Goal: Task Accomplishment & Management: Use online tool/utility

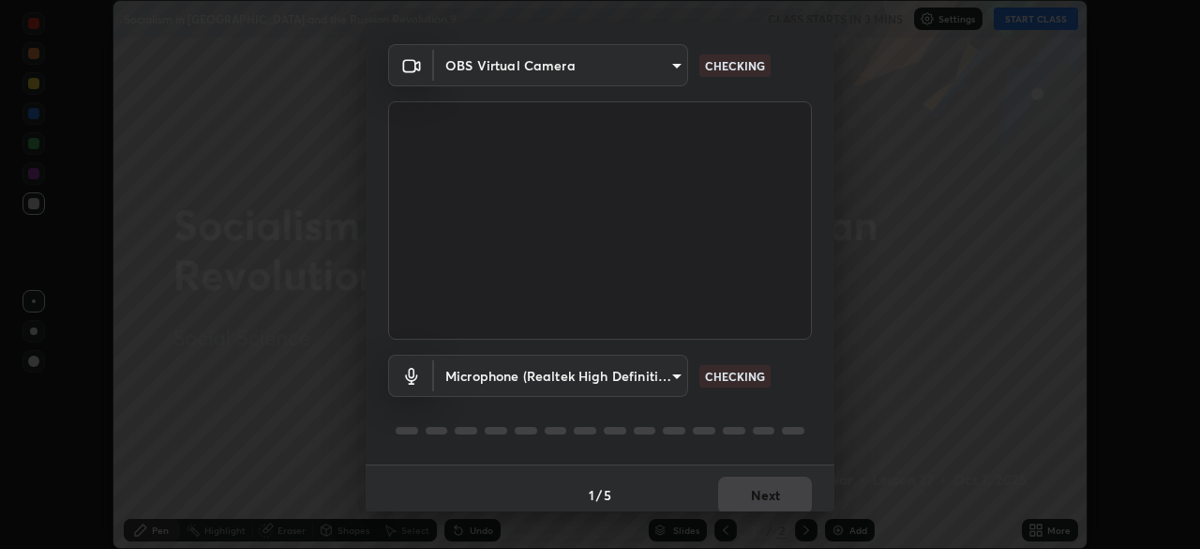
scroll to position [67, 0]
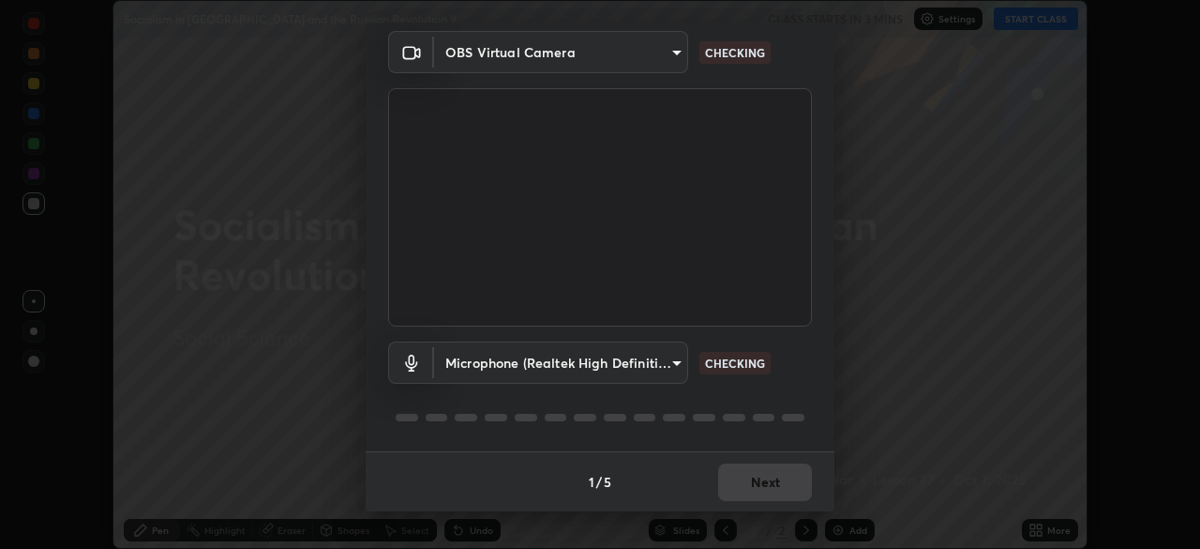
click at [740, 485] on div "1 / 5 Next" at bounding box center [600, 481] width 469 height 60
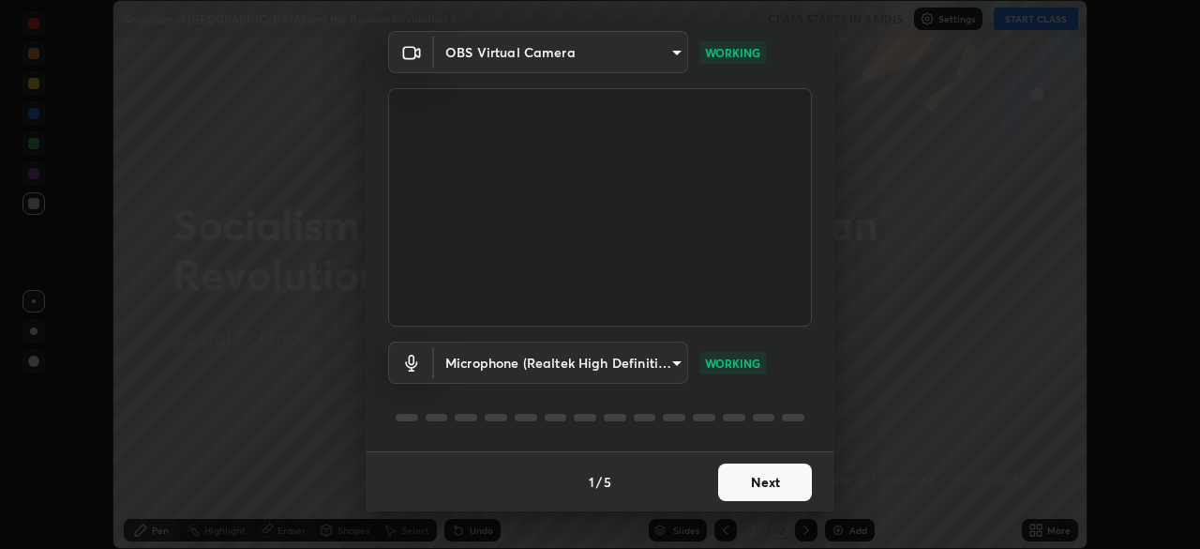
click at [756, 471] on button "Next" at bounding box center [765, 482] width 94 height 38
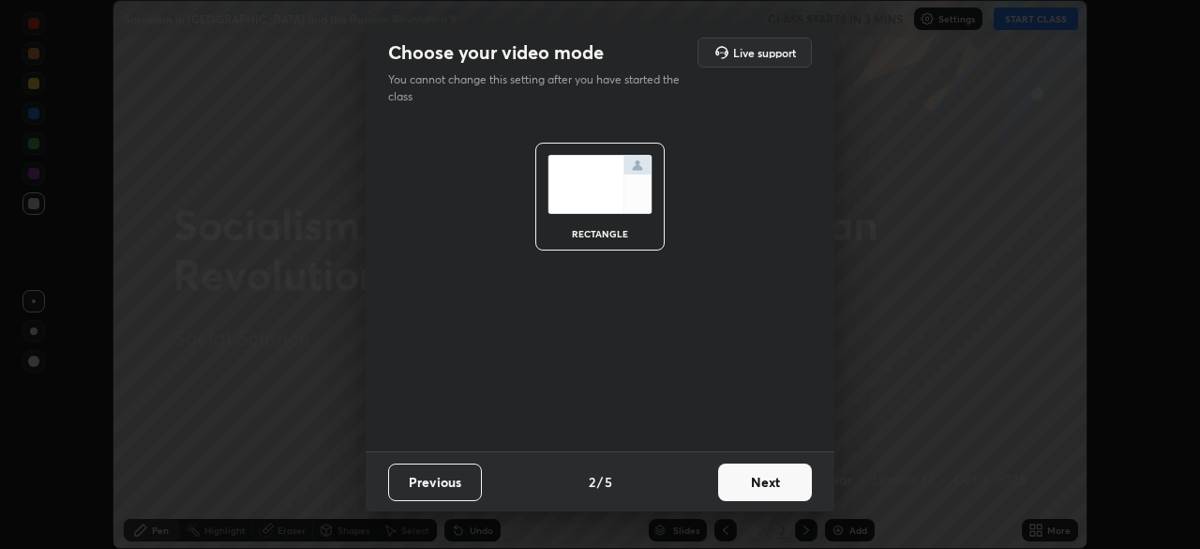
scroll to position [0, 0]
click at [776, 476] on button "Next" at bounding box center [765, 482] width 94 height 38
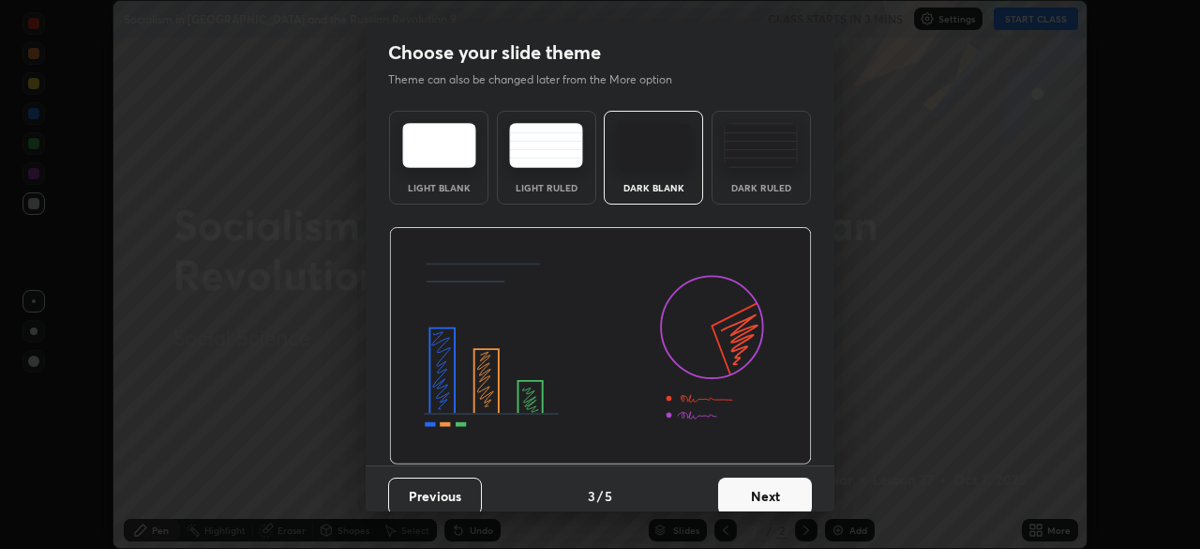
click at [765, 496] on button "Next" at bounding box center [765, 496] width 94 height 38
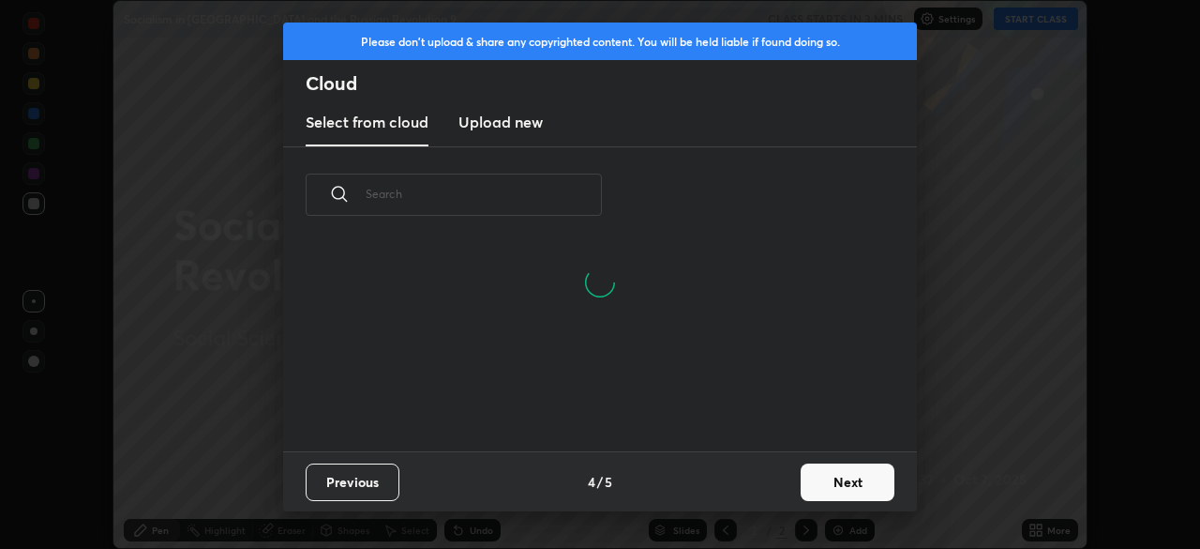
scroll to position [208, 602]
click at [862, 477] on button "Next" at bounding box center [848, 482] width 94 height 38
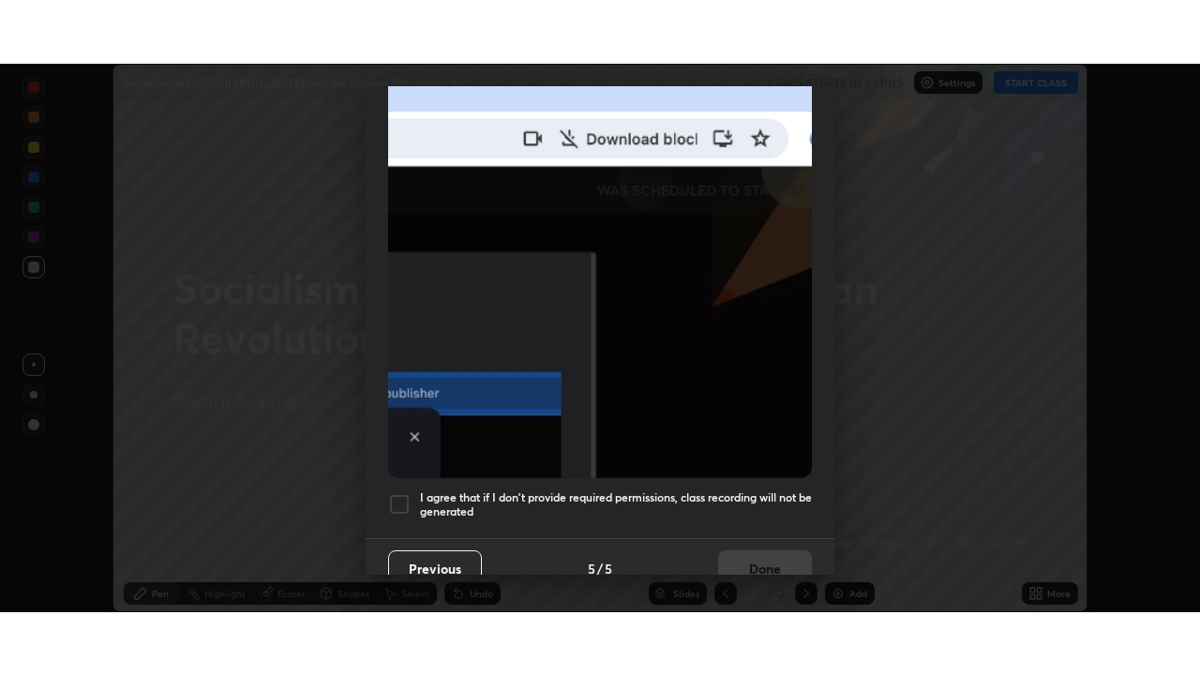
scroll to position [449, 0]
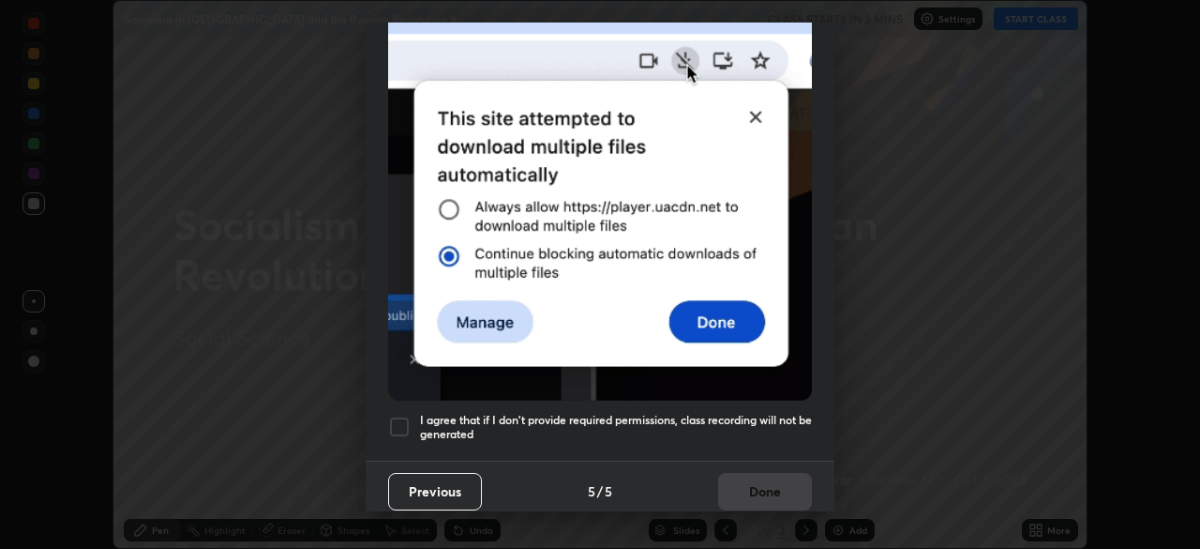
click at [409, 419] on div at bounding box center [399, 426] width 23 height 23
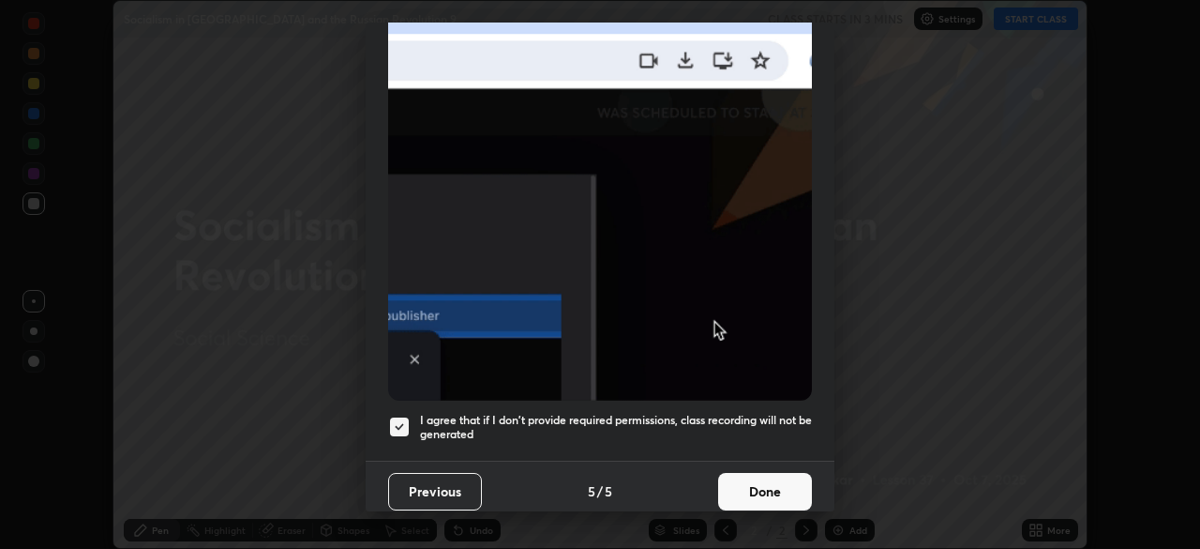
click at [748, 481] on button "Done" at bounding box center [765, 492] width 94 height 38
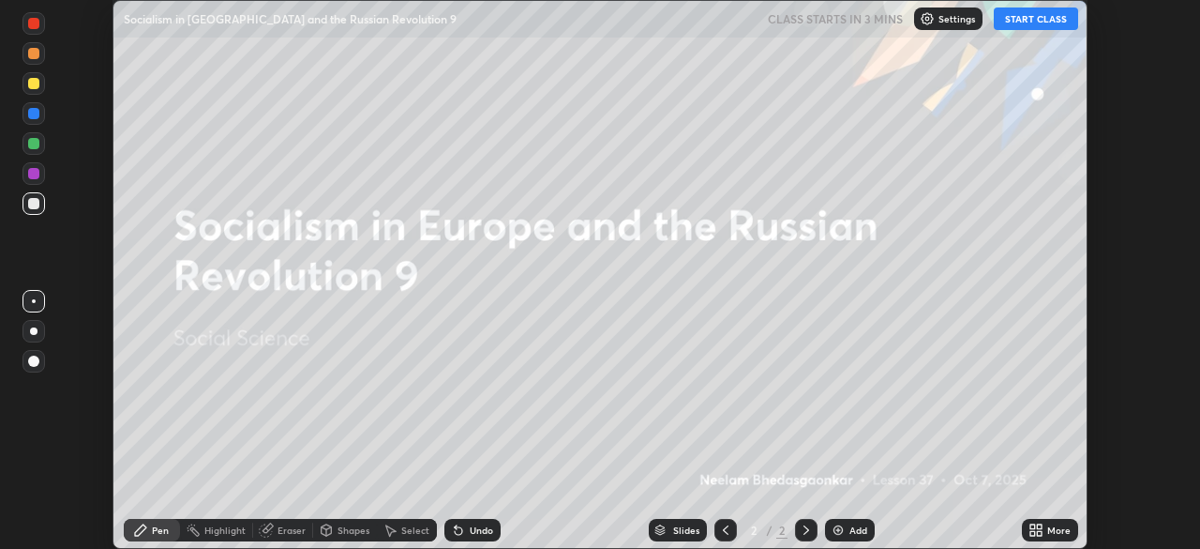
click at [1044, 26] on button "START CLASS" at bounding box center [1036, 19] width 84 height 23
click at [850, 529] on div "Add" at bounding box center [859, 529] width 18 height 9
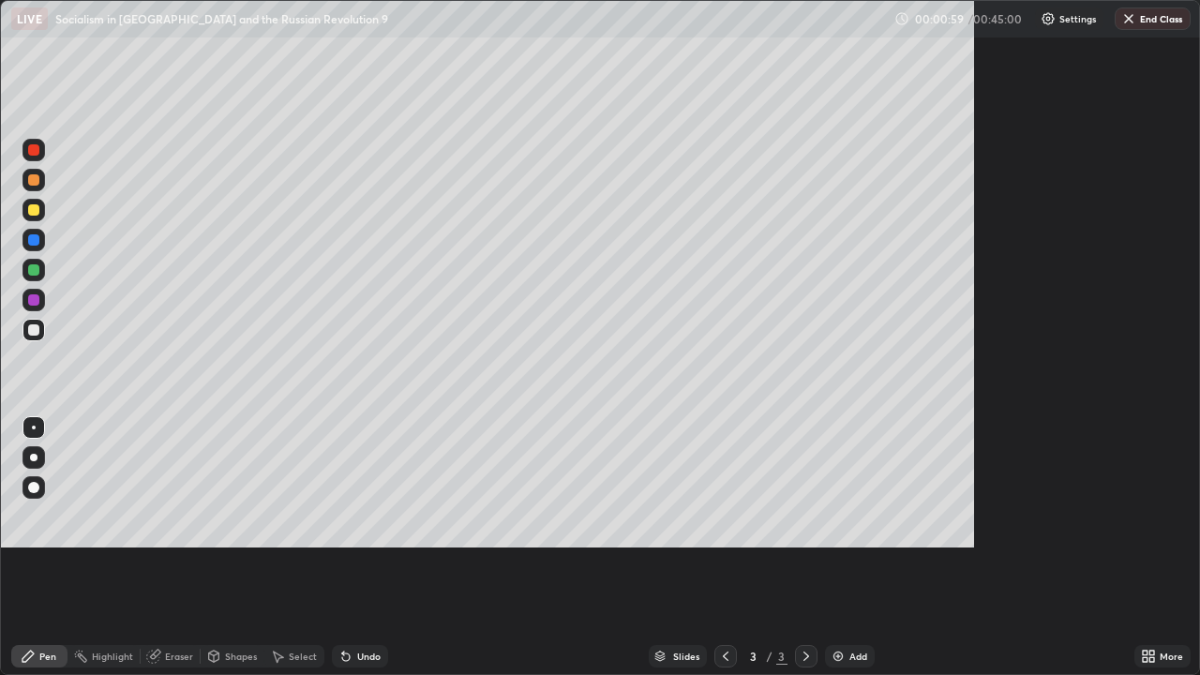
scroll to position [675, 1200]
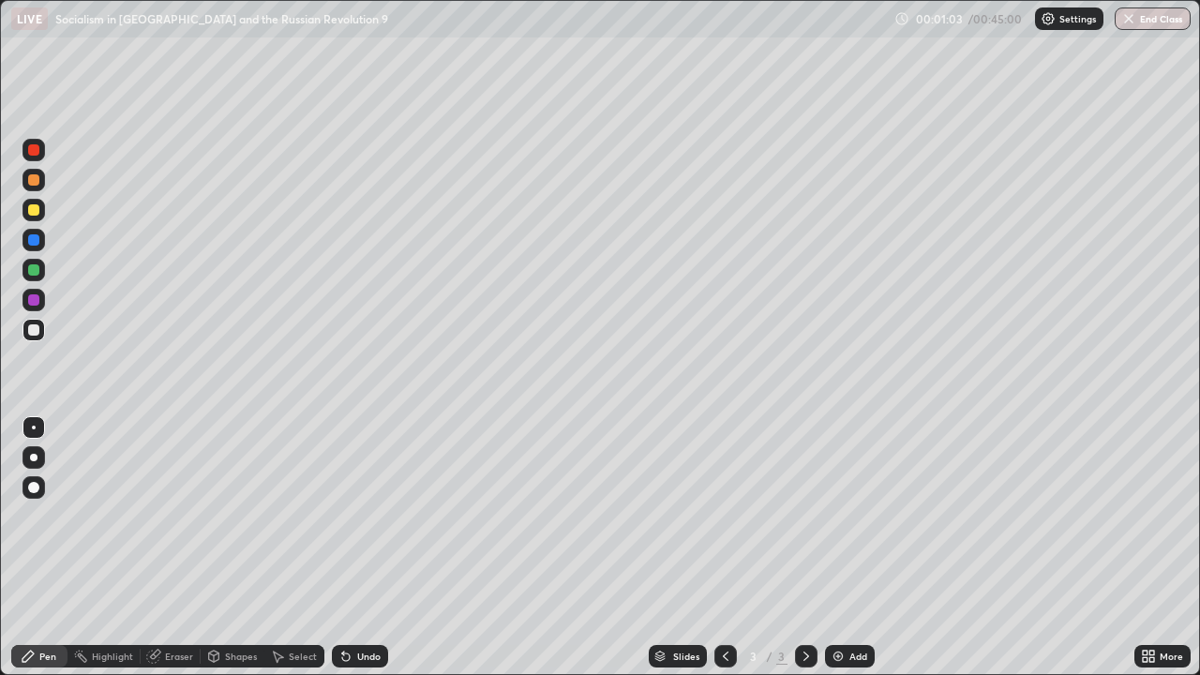
click at [1147, 548] on icon at bounding box center [1145, 653] width 5 height 5
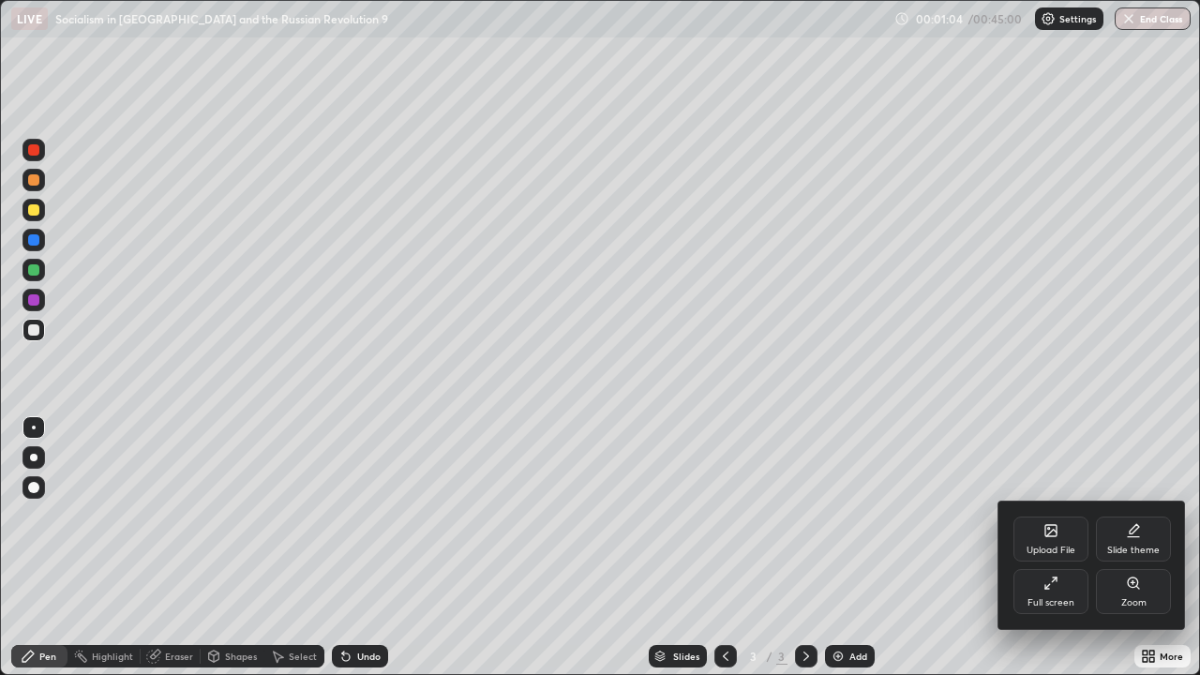
click at [1066, 542] on div "Upload File" at bounding box center [1051, 539] width 75 height 45
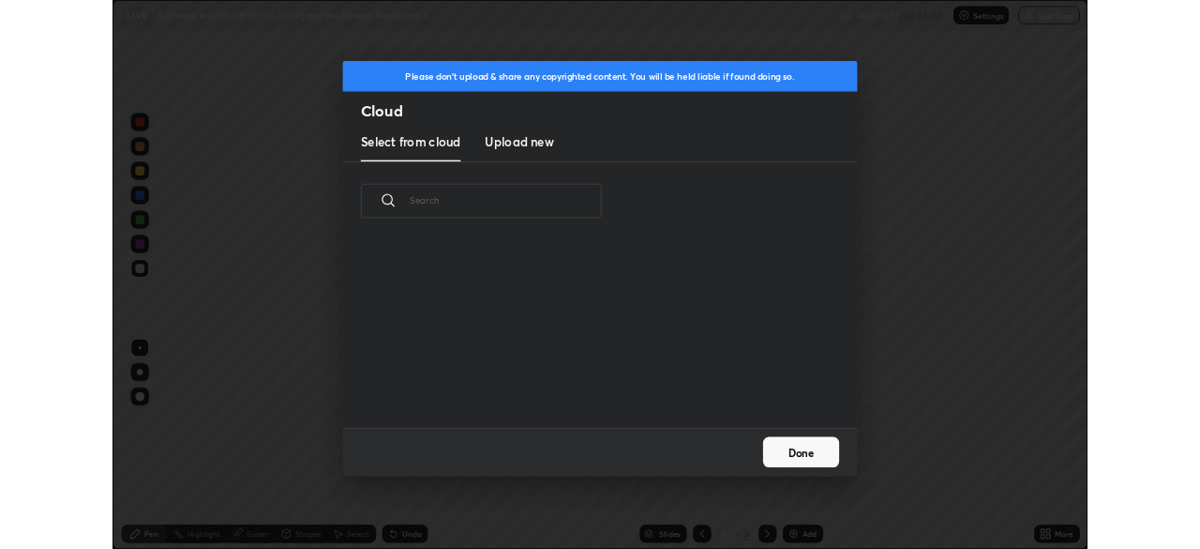
scroll to position [231, 602]
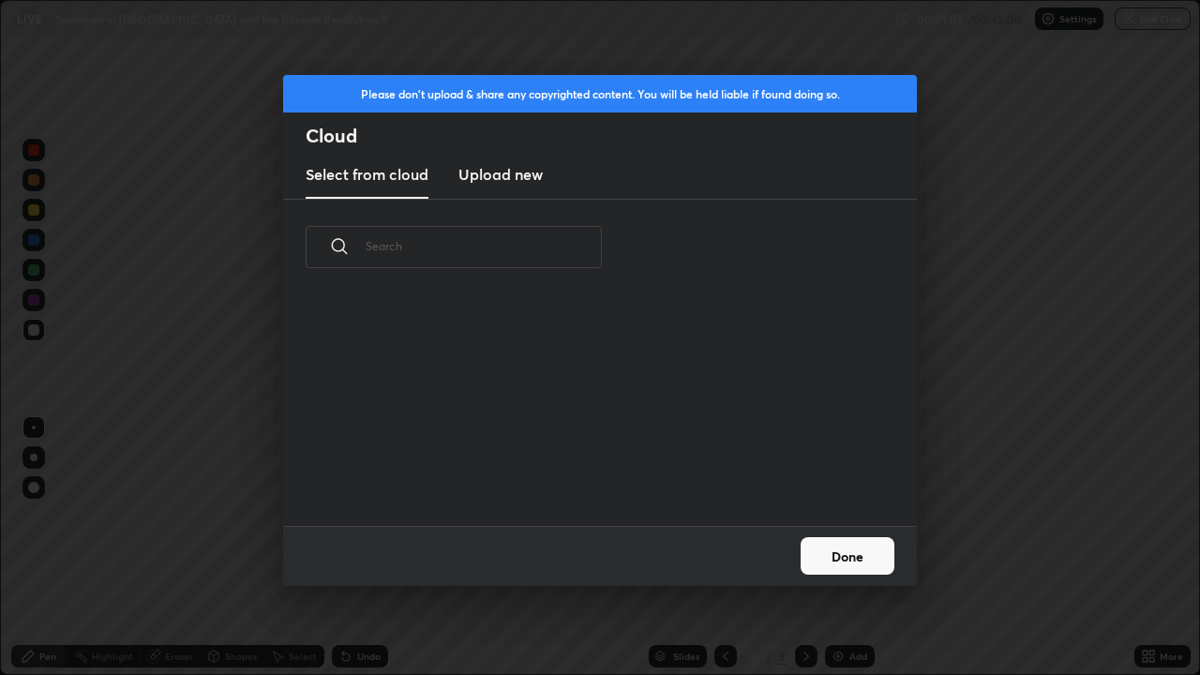
click at [443, 249] on input "text" at bounding box center [484, 246] width 236 height 80
click at [505, 178] on h3 "Upload new" at bounding box center [501, 174] width 84 height 23
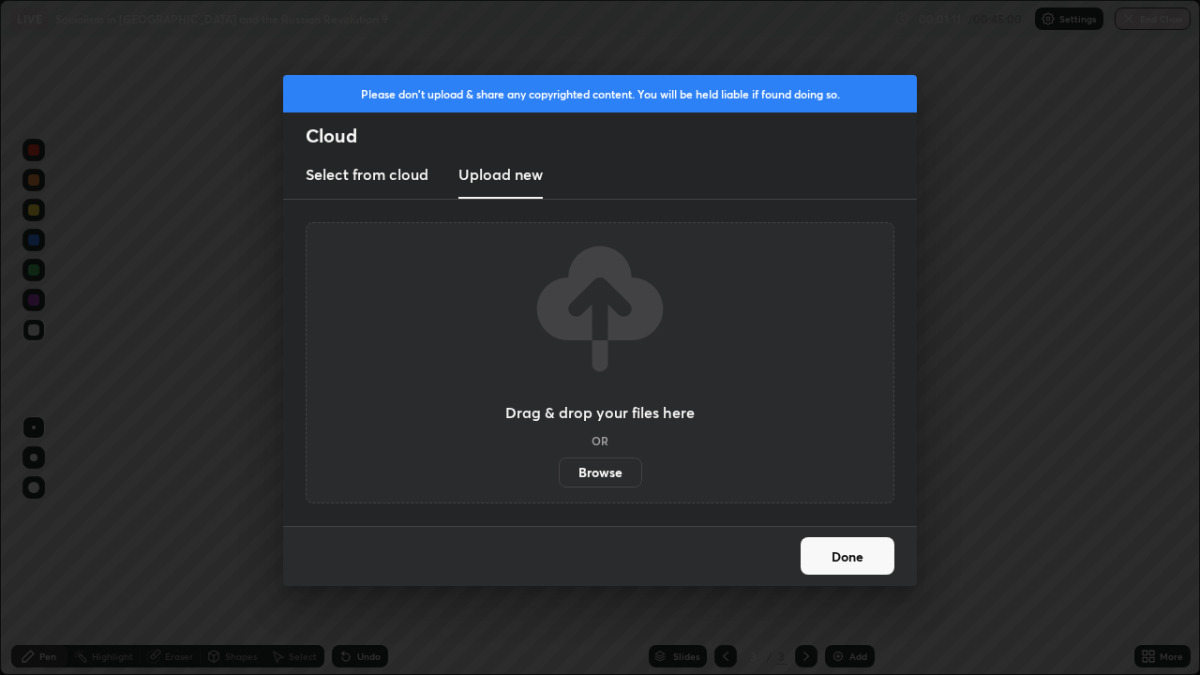
click at [604, 475] on label "Browse" at bounding box center [600, 473] width 83 height 30
click at [559, 475] on input "Browse" at bounding box center [559, 473] width 0 height 30
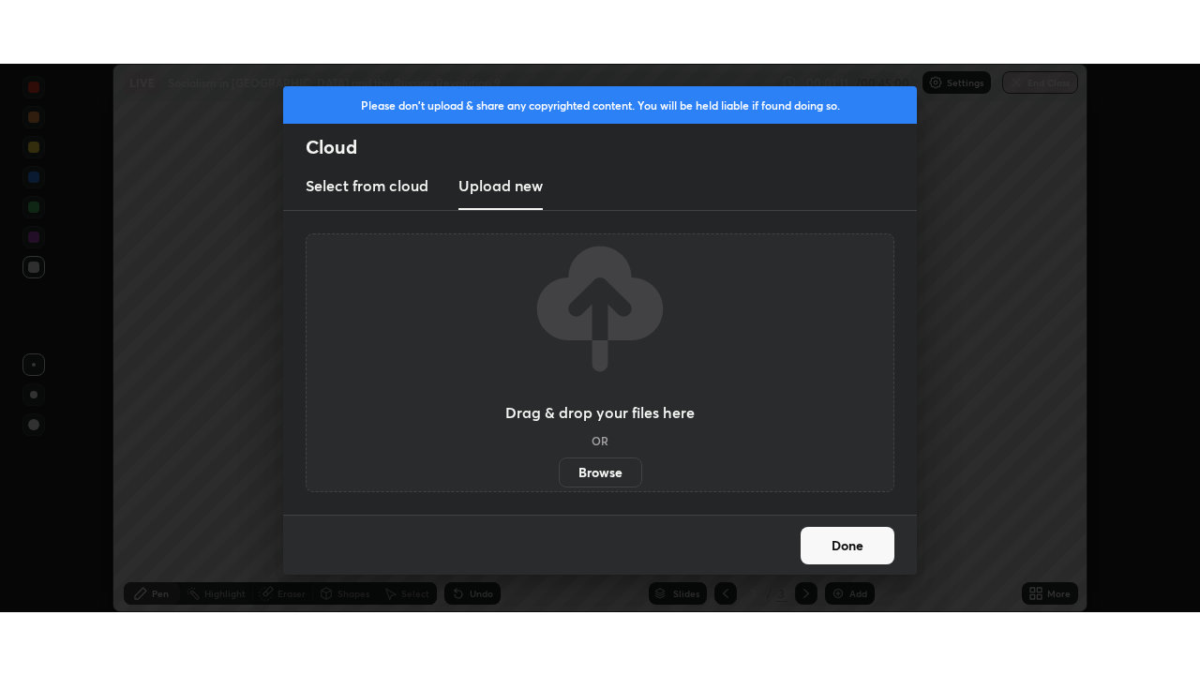
scroll to position [93227, 92576]
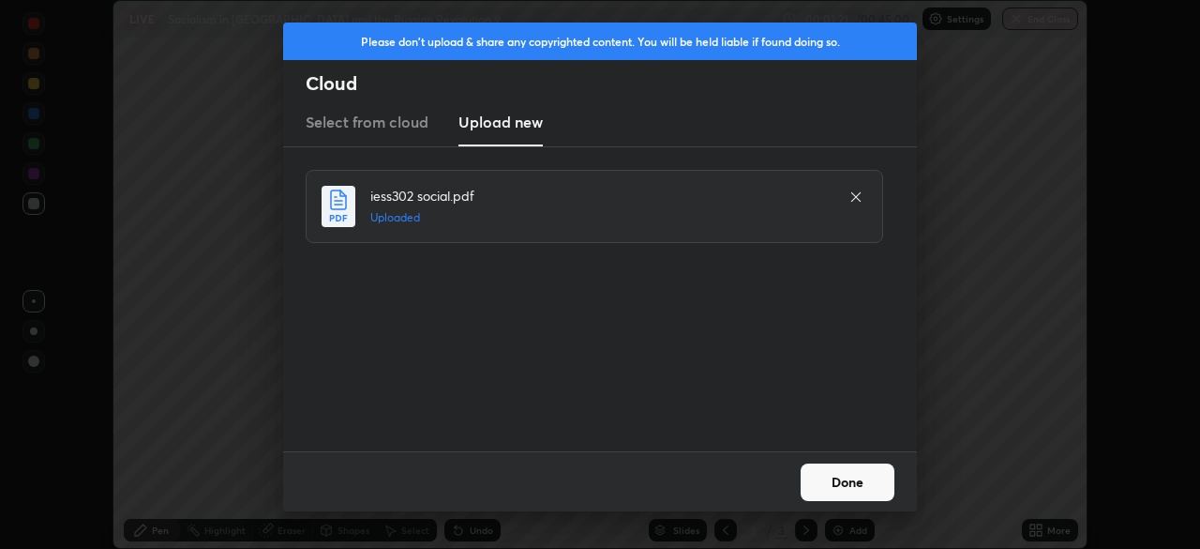
click at [872, 479] on button "Done" at bounding box center [848, 482] width 94 height 38
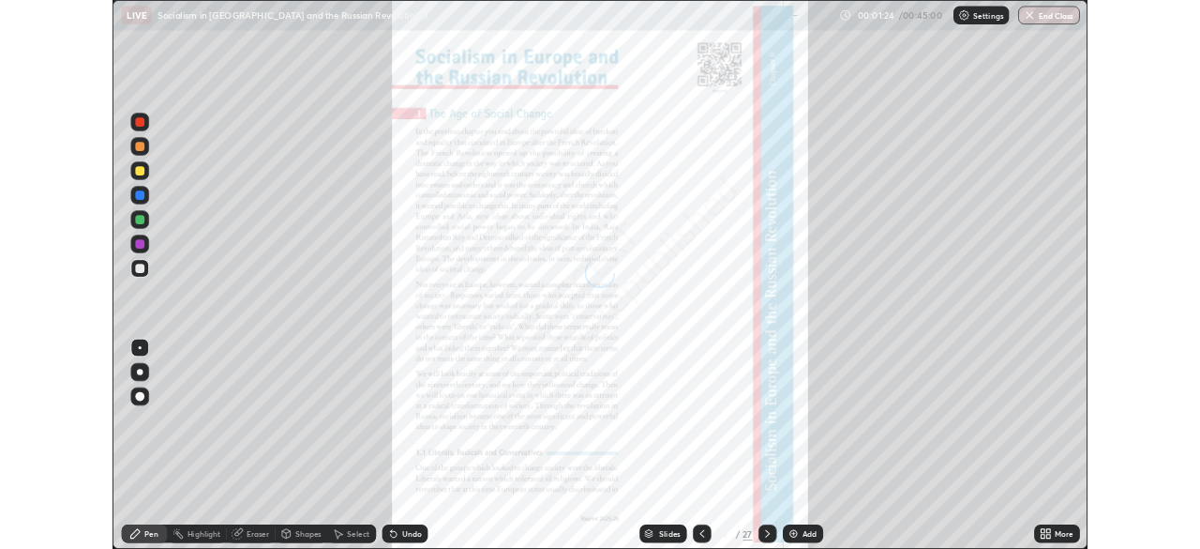
scroll to position [675, 1200]
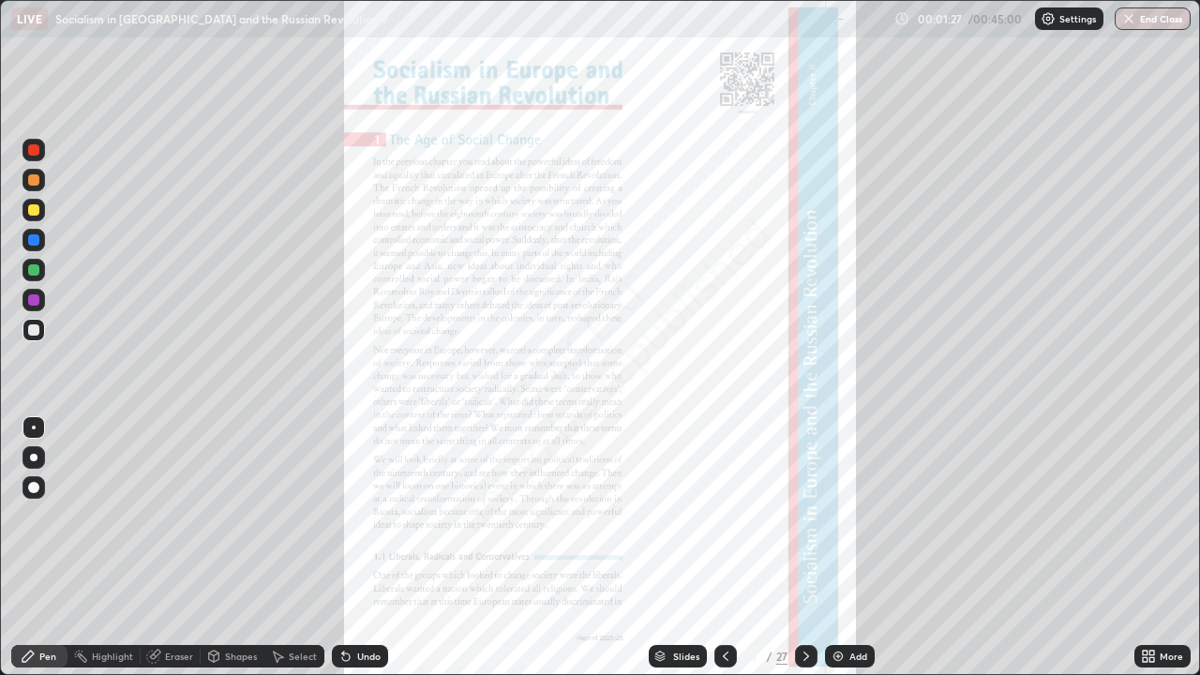
click at [724, 548] on icon at bounding box center [725, 656] width 15 height 15
click at [723, 548] on icon at bounding box center [725, 656] width 15 height 15
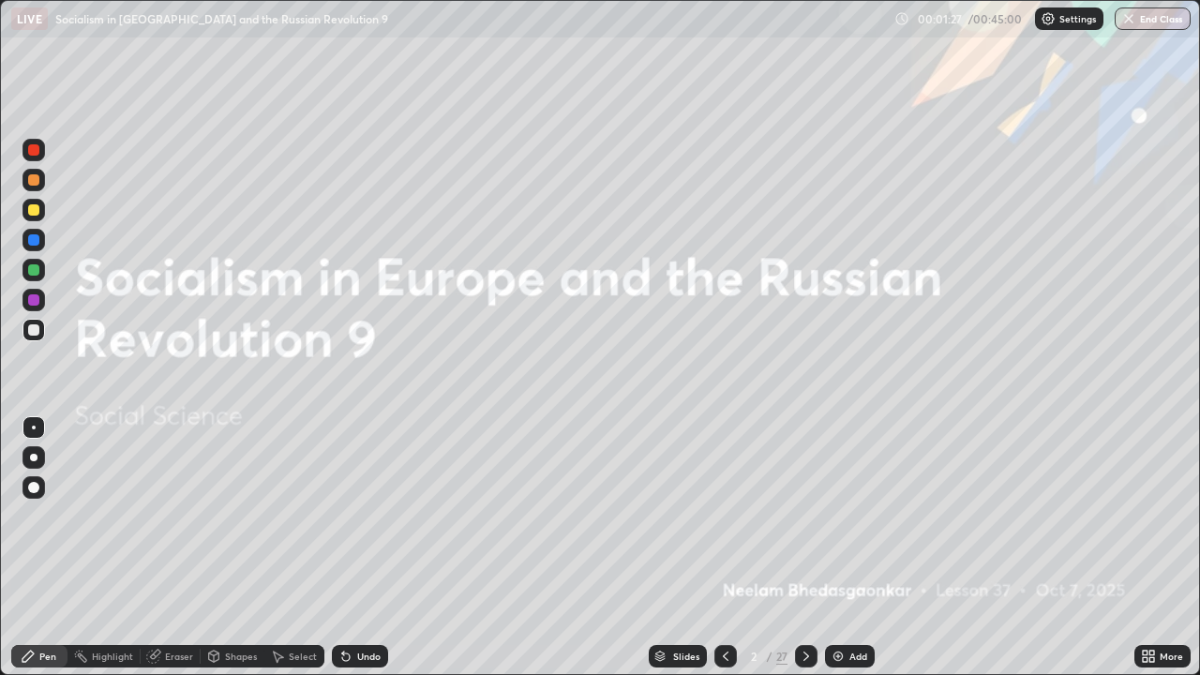
click at [804, 548] on icon at bounding box center [807, 656] width 6 height 9
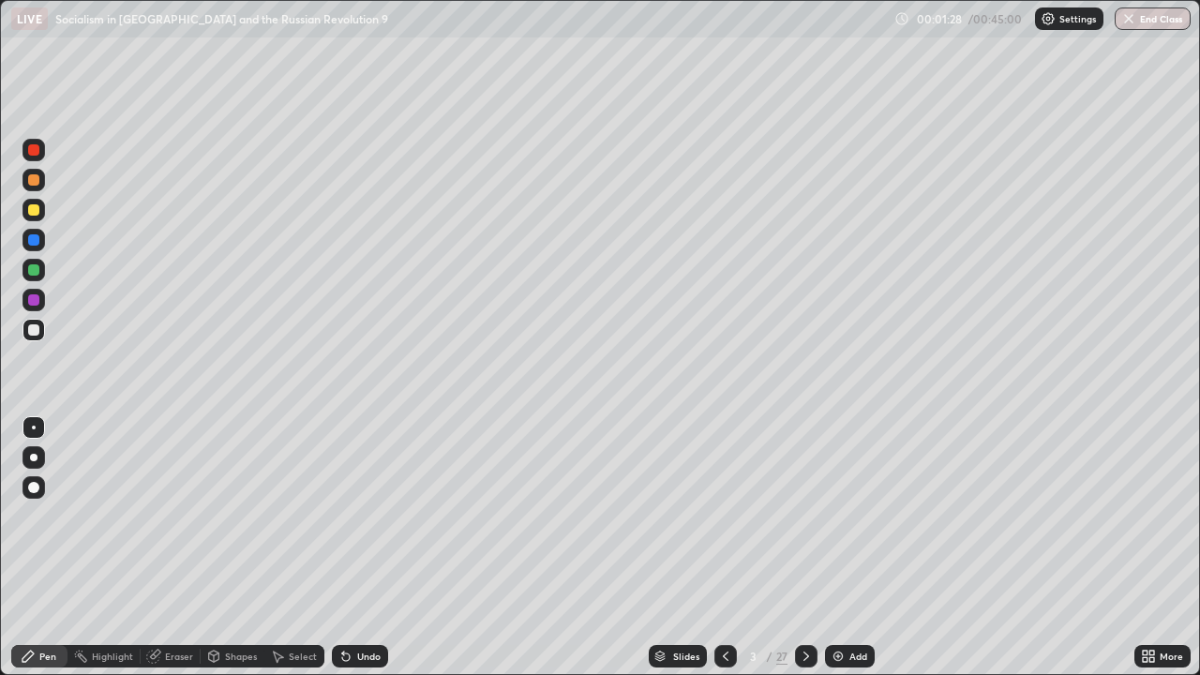
click at [805, 548] on icon at bounding box center [807, 656] width 6 height 9
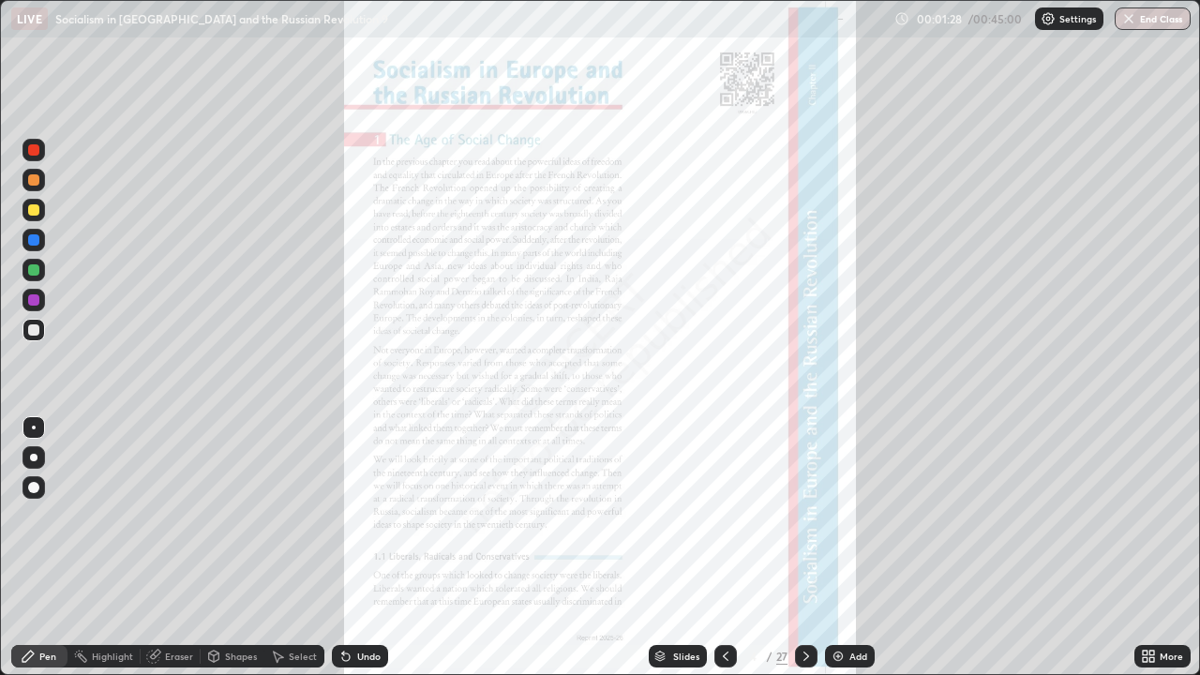
click at [805, 548] on icon at bounding box center [807, 656] width 6 height 9
click at [806, 548] on icon at bounding box center [806, 656] width 15 height 15
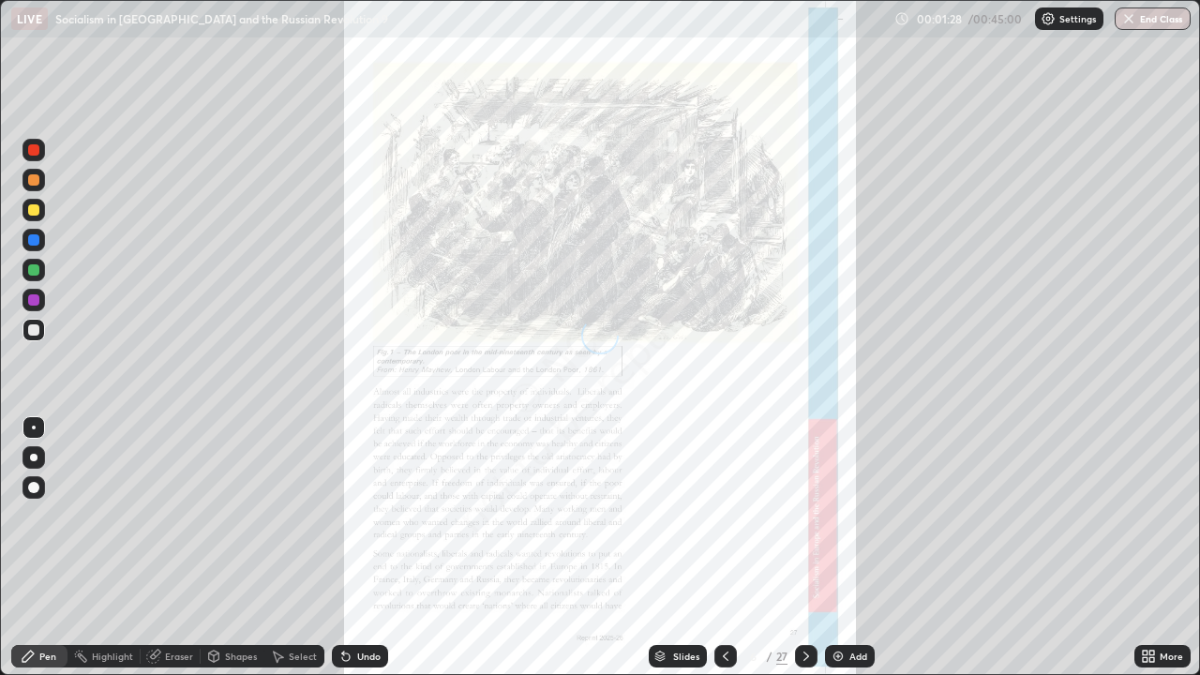
click at [806, 548] on icon at bounding box center [806, 656] width 15 height 15
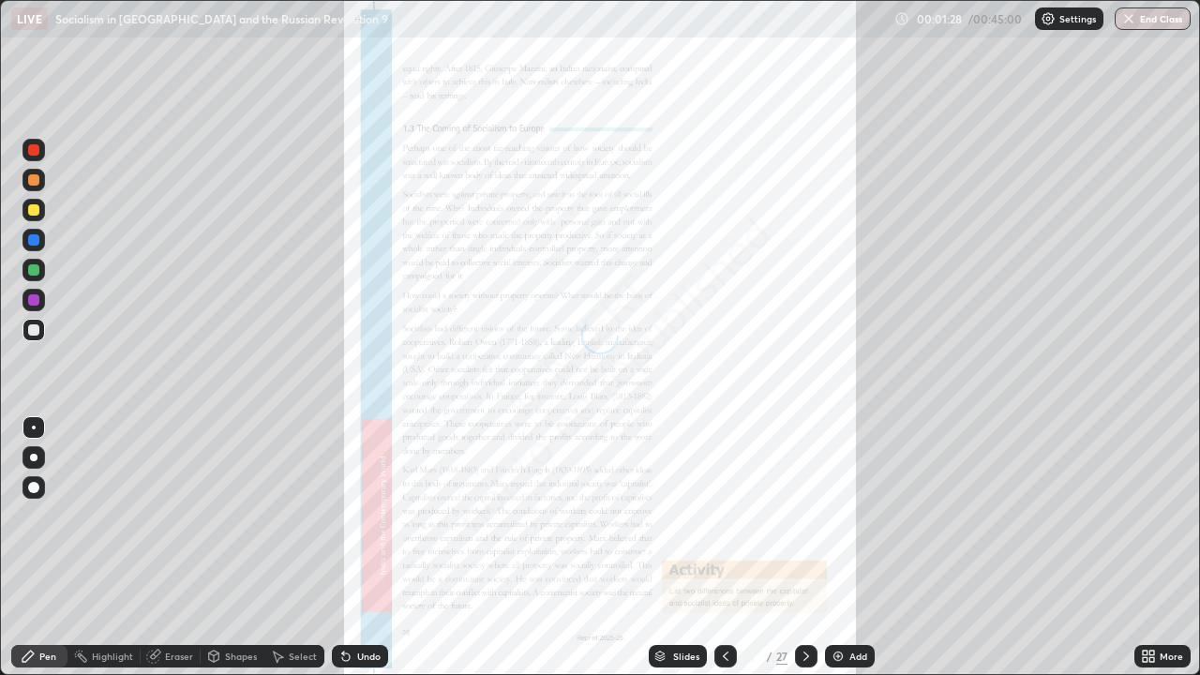
click at [805, 548] on icon at bounding box center [806, 656] width 15 height 15
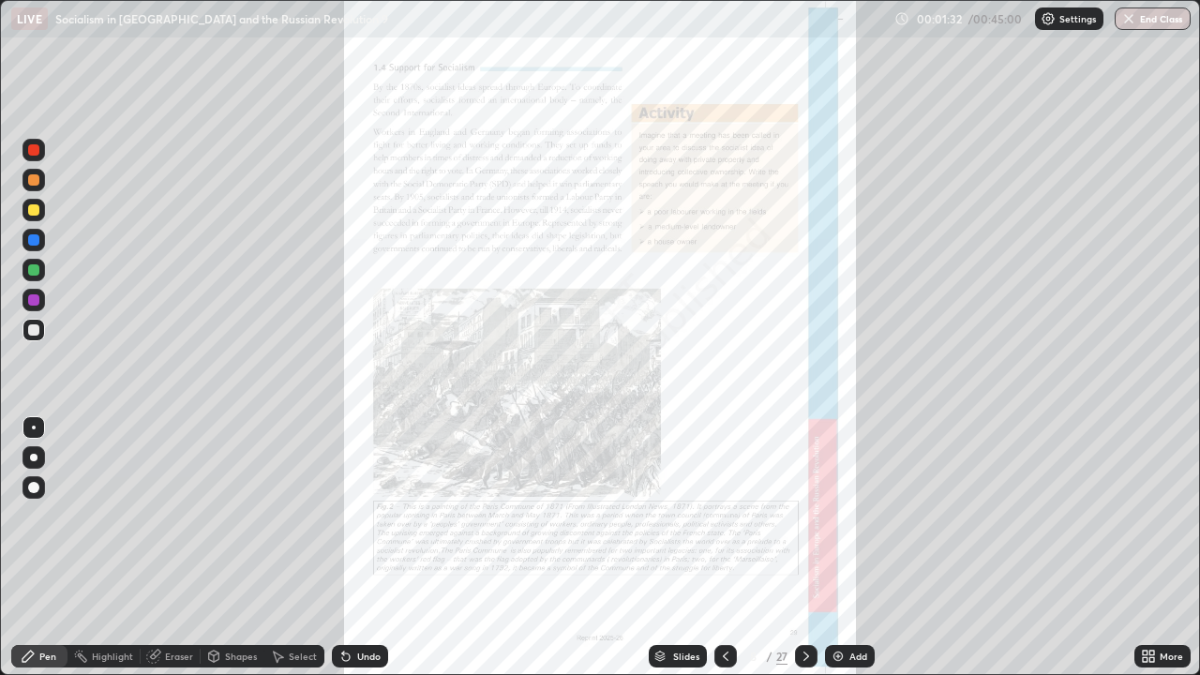
click at [804, 548] on icon at bounding box center [806, 656] width 15 height 15
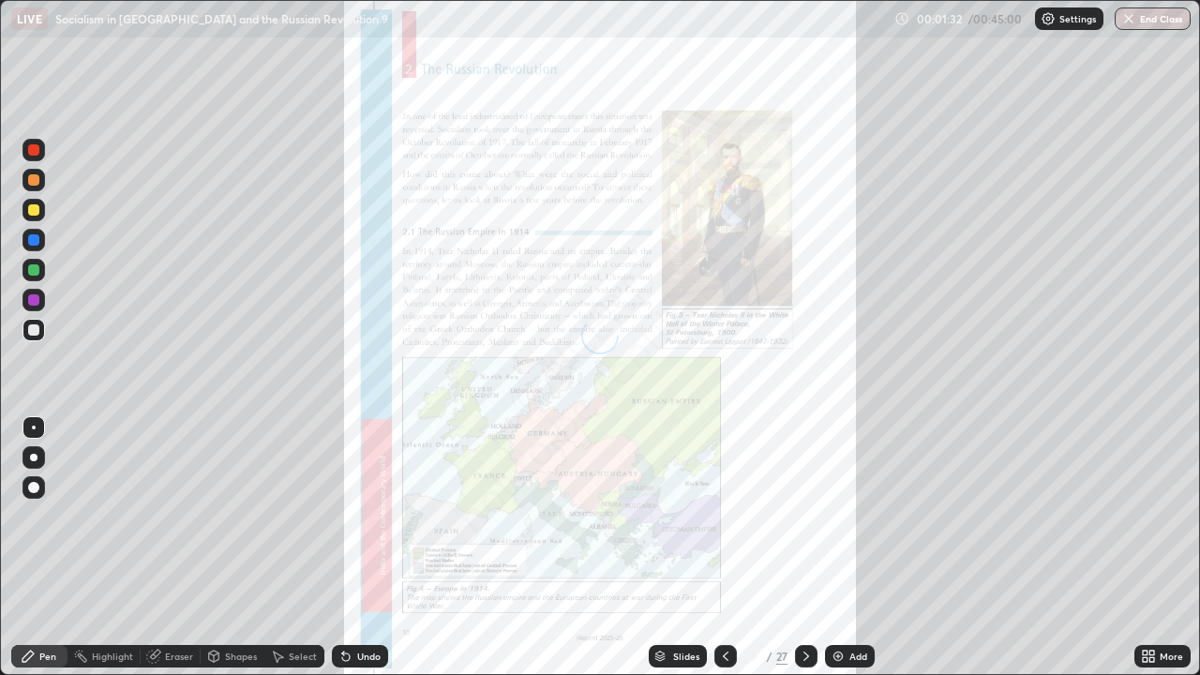
click at [807, 548] on icon at bounding box center [806, 656] width 15 height 15
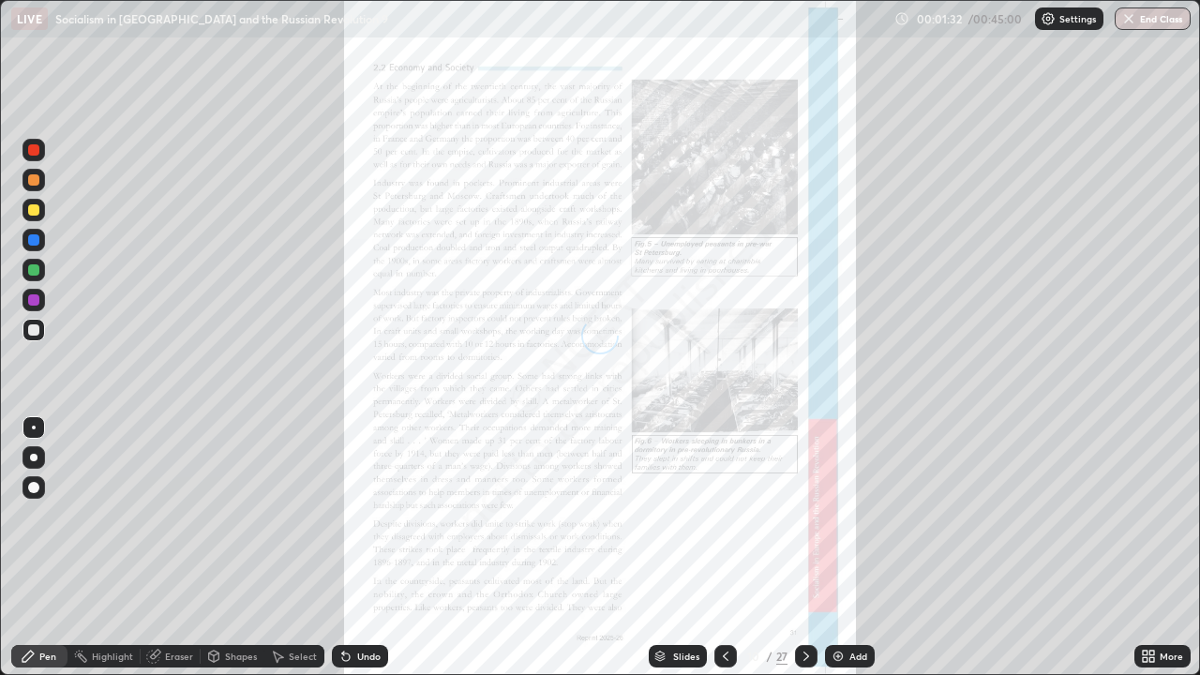
click at [805, 548] on icon at bounding box center [806, 656] width 15 height 15
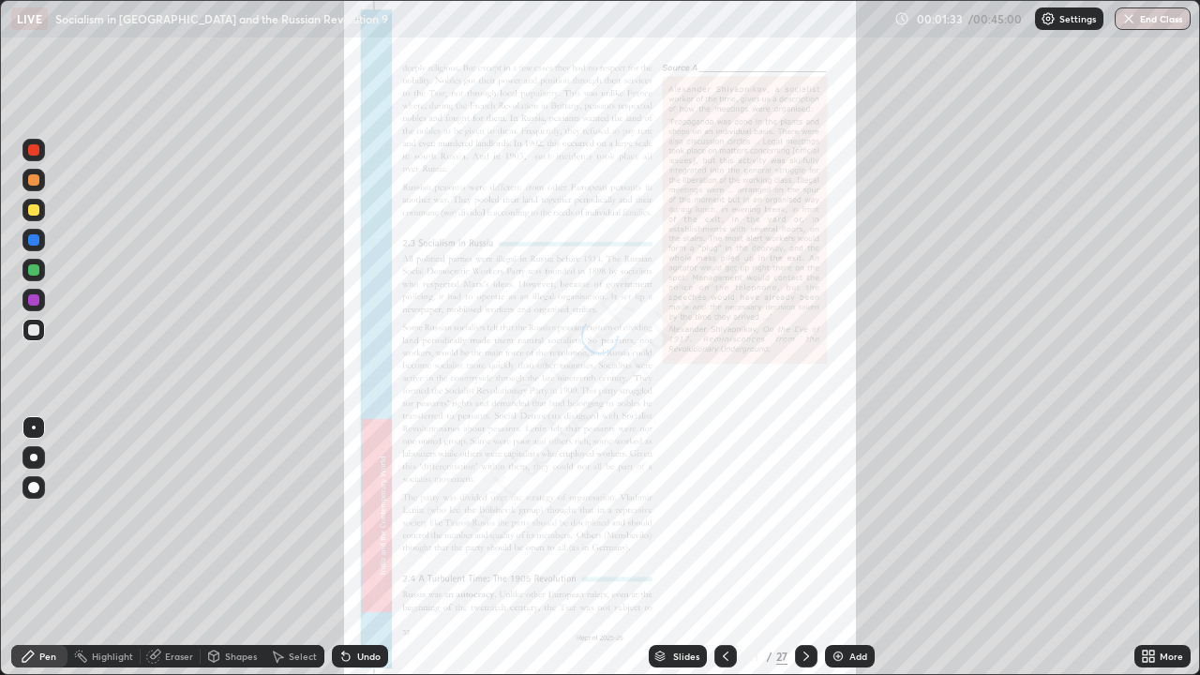
click at [805, 548] on icon at bounding box center [806, 656] width 15 height 15
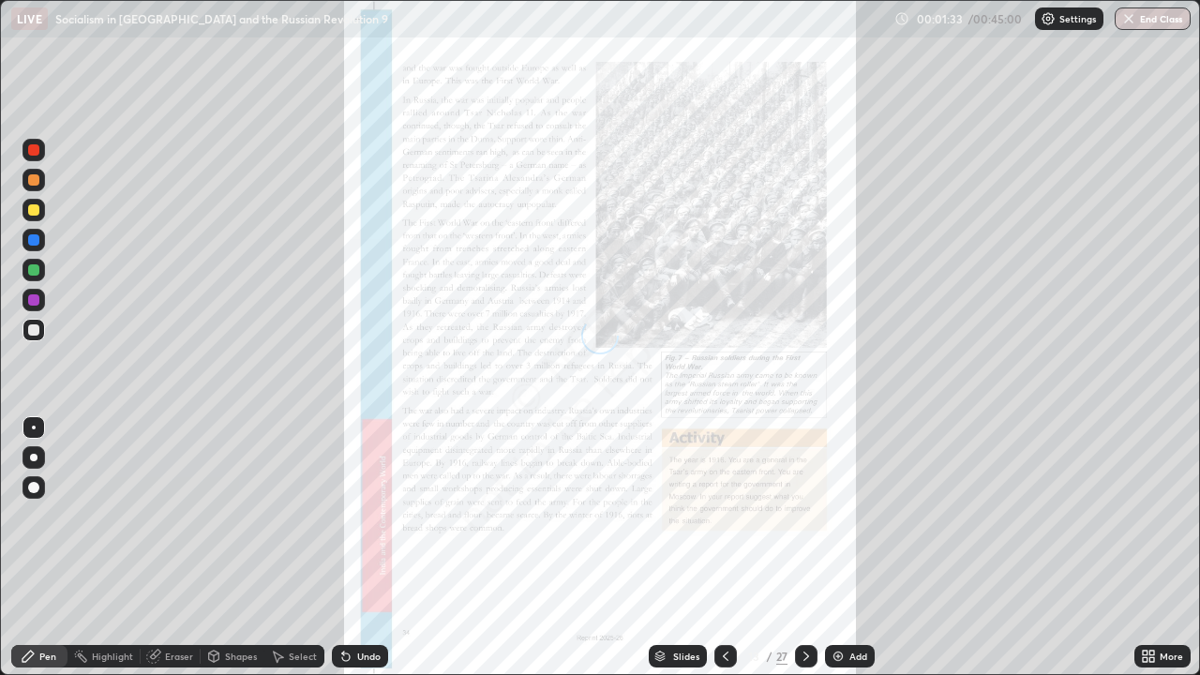
click at [805, 548] on icon at bounding box center [806, 656] width 15 height 15
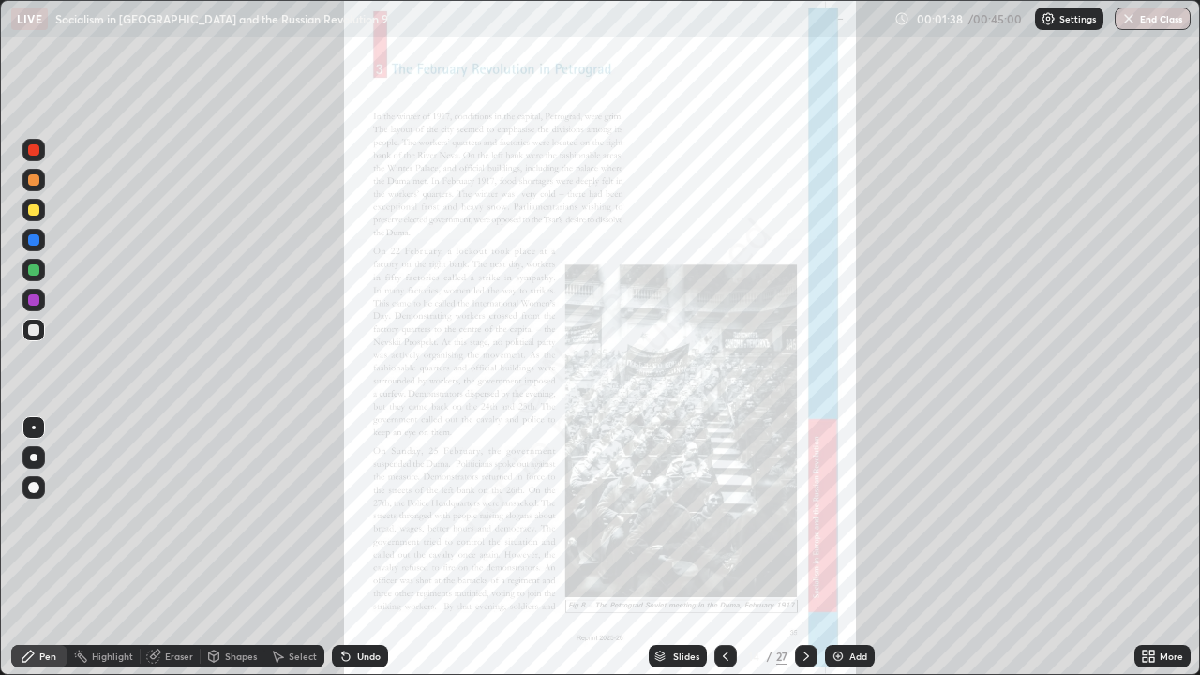
click at [805, 548] on icon at bounding box center [806, 656] width 15 height 15
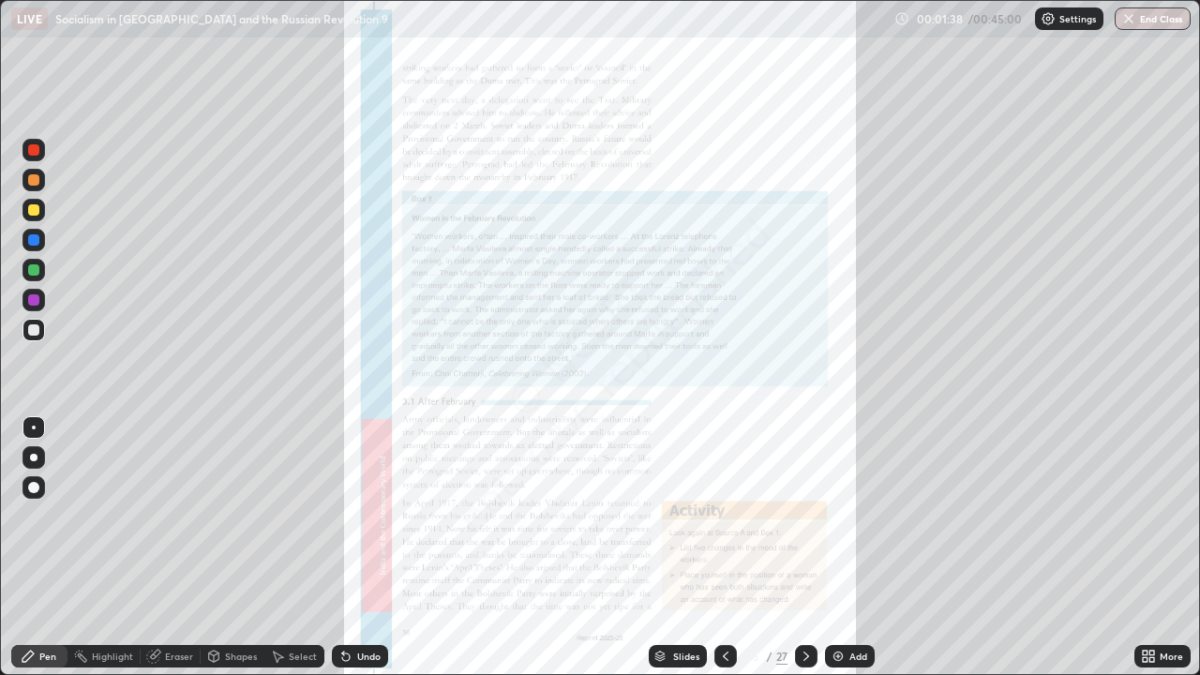
click at [805, 548] on icon at bounding box center [806, 656] width 15 height 15
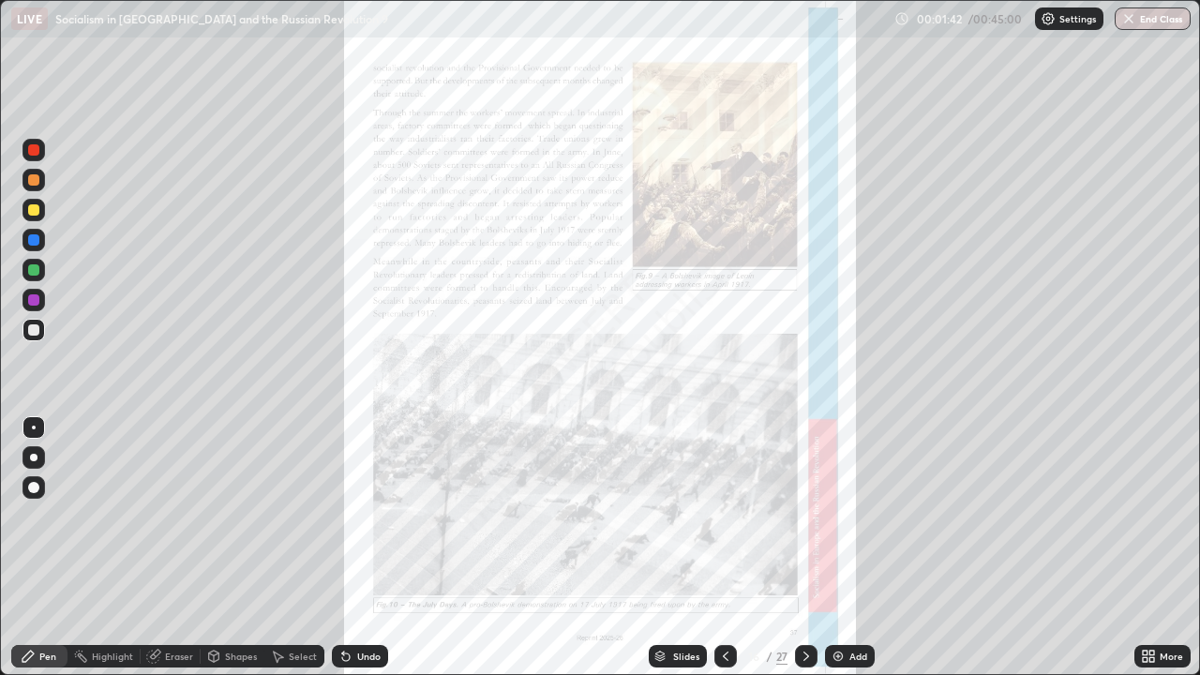
click at [805, 548] on icon at bounding box center [806, 656] width 15 height 15
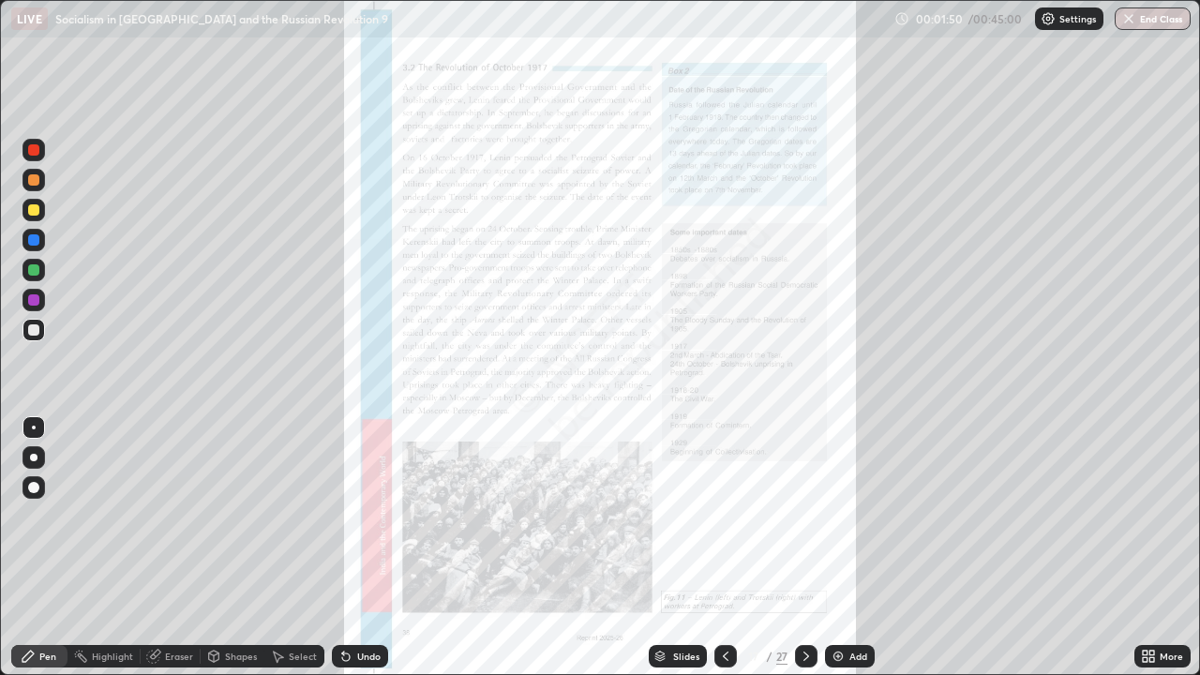
click at [799, 548] on icon at bounding box center [806, 656] width 15 height 15
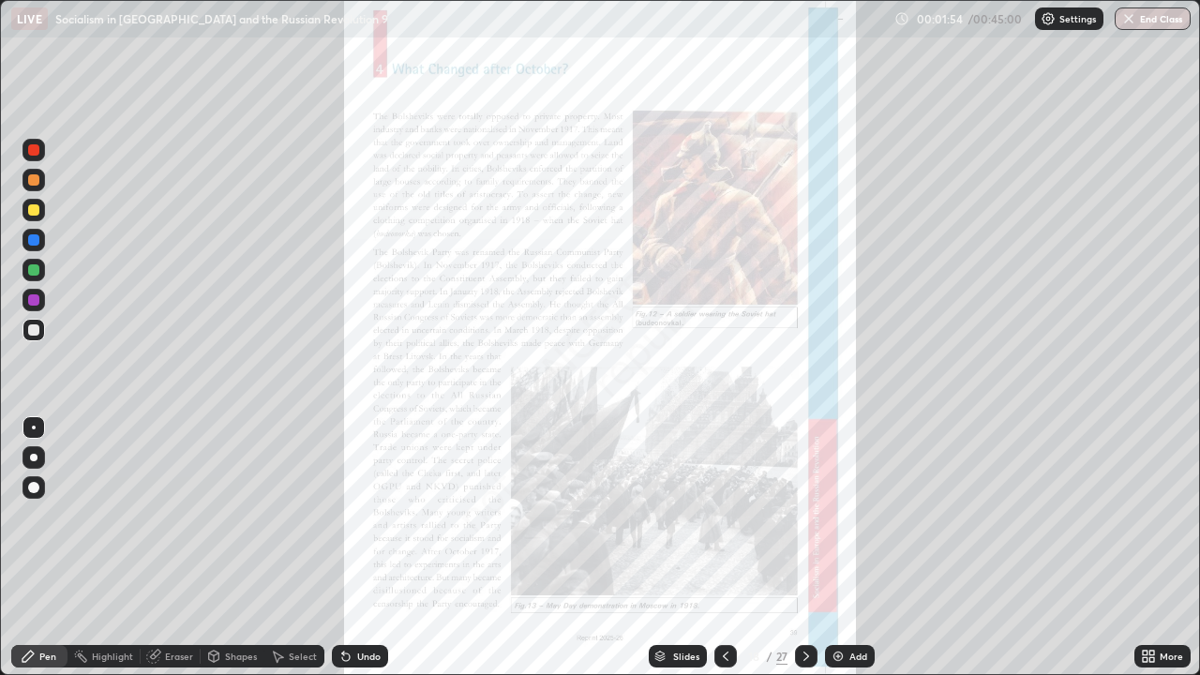
click at [724, 548] on icon at bounding box center [726, 656] width 6 height 9
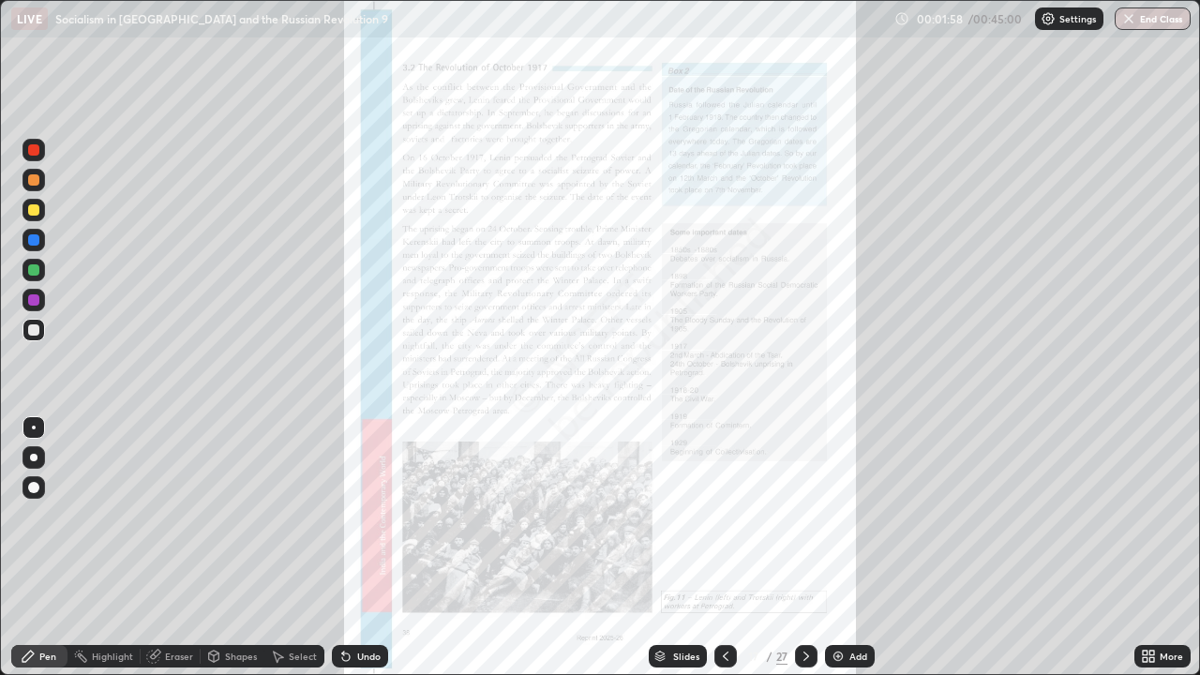
click at [723, 548] on icon at bounding box center [726, 656] width 6 height 9
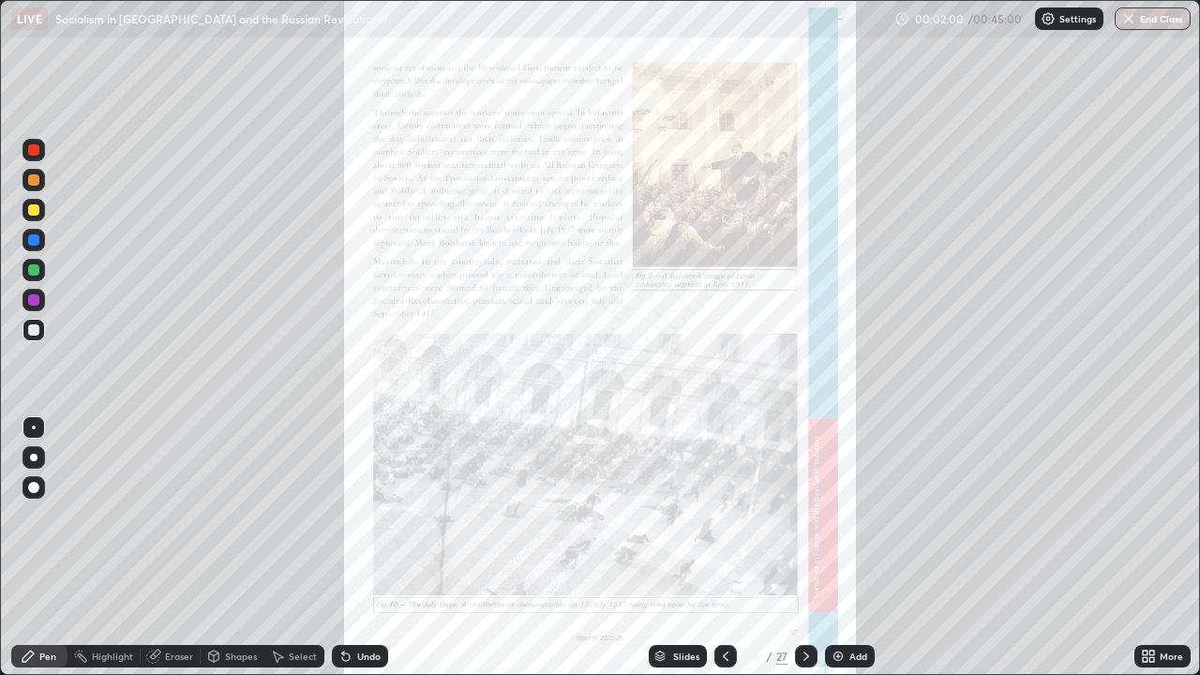
click at [795, 548] on div at bounding box center [806, 656] width 23 height 23
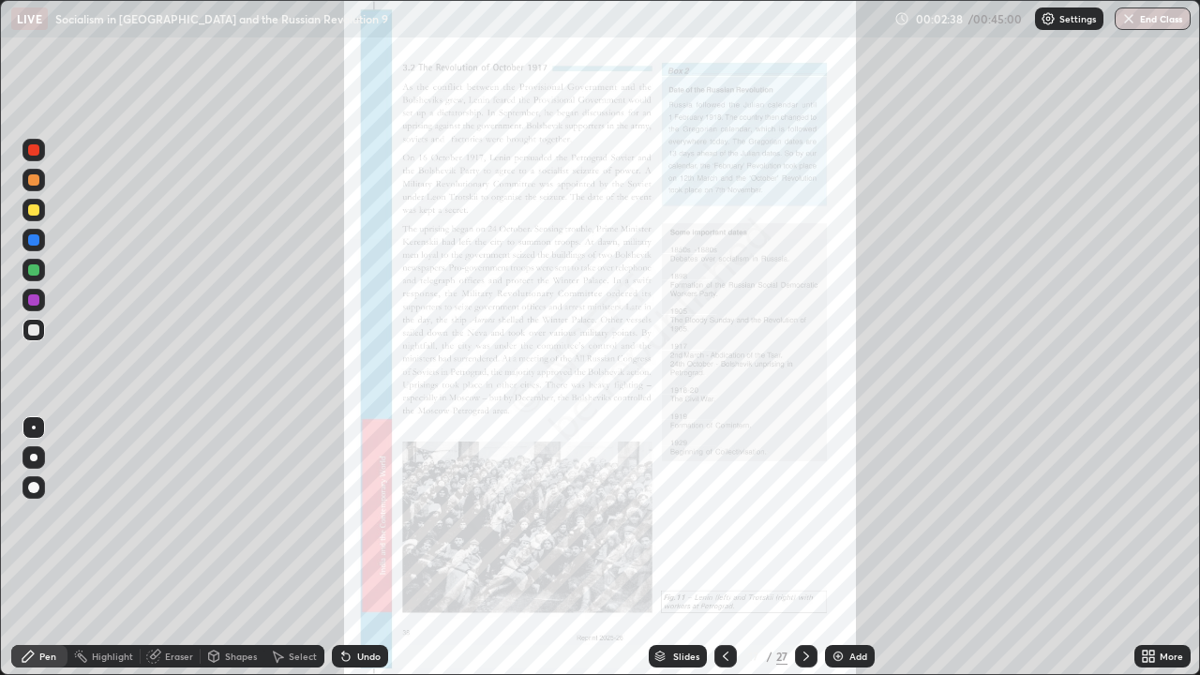
click at [1145, 548] on icon at bounding box center [1145, 659] width 5 height 5
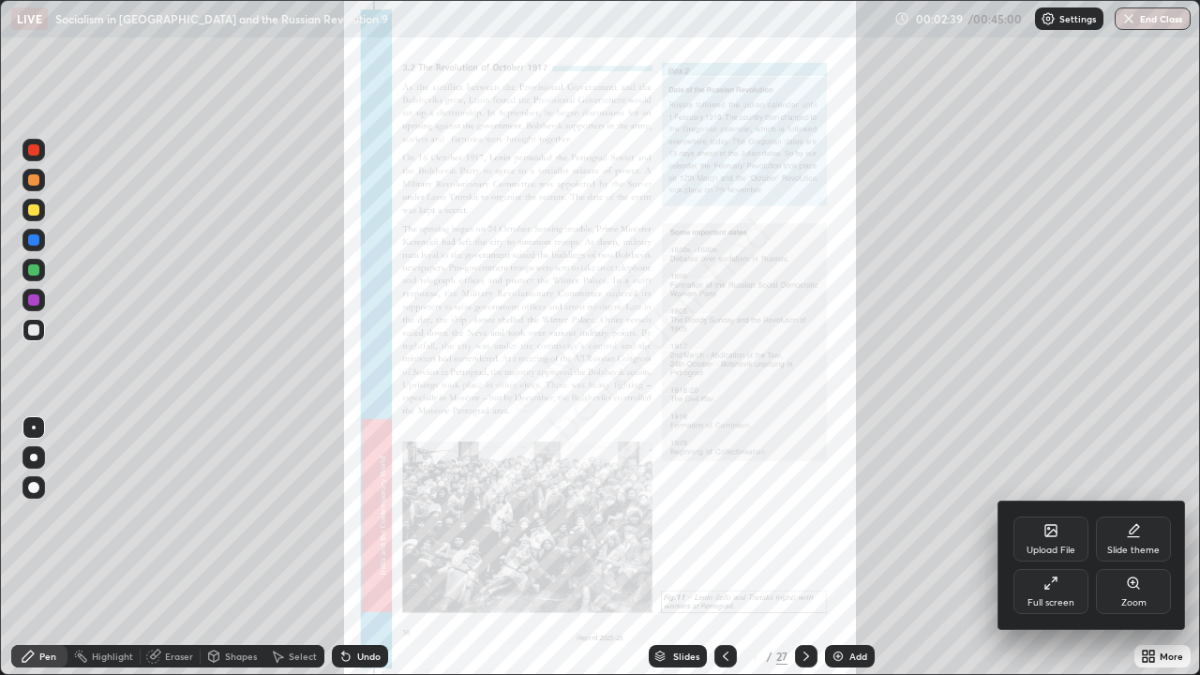
click at [1122, 548] on div "Zoom" at bounding box center [1134, 602] width 25 height 9
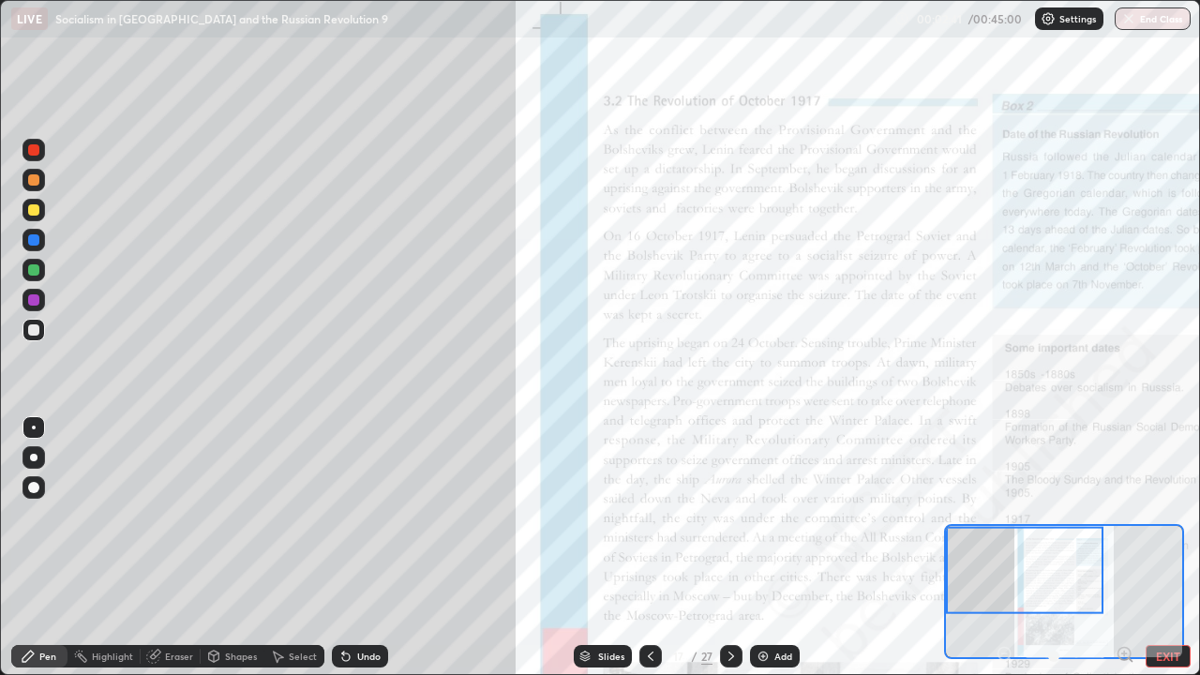
click at [999, 548] on div at bounding box center [1025, 569] width 158 height 87
click at [35, 301] on div at bounding box center [33, 299] width 11 height 11
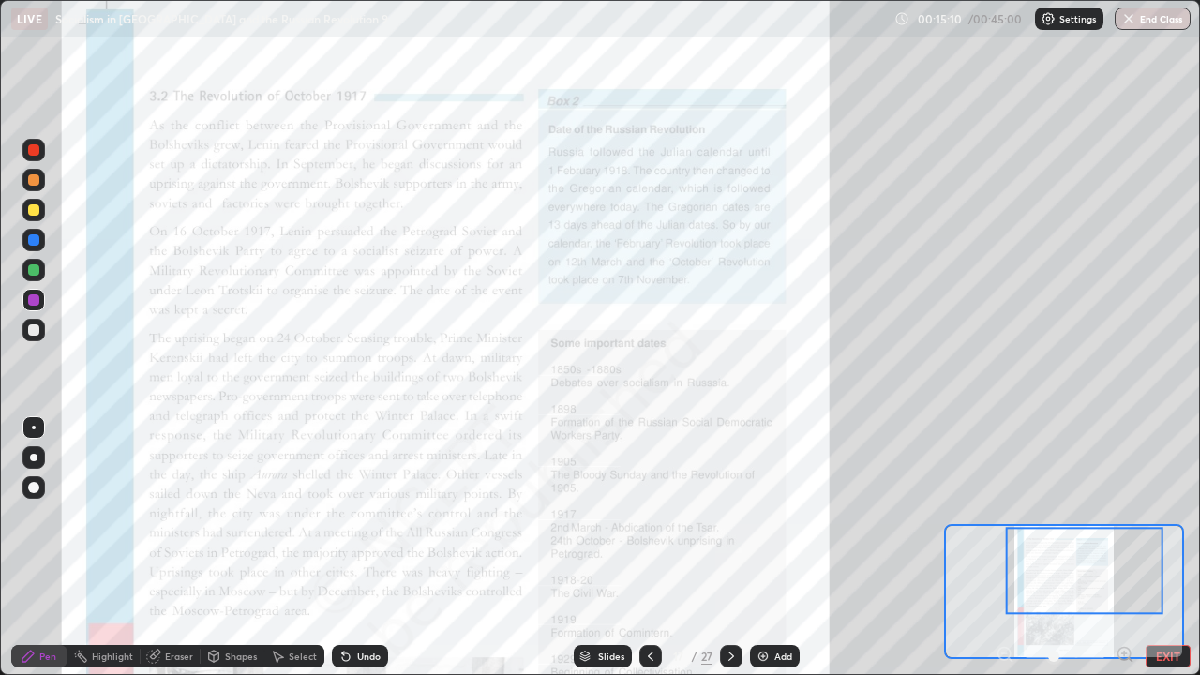
click at [730, 548] on icon at bounding box center [731, 656] width 15 height 15
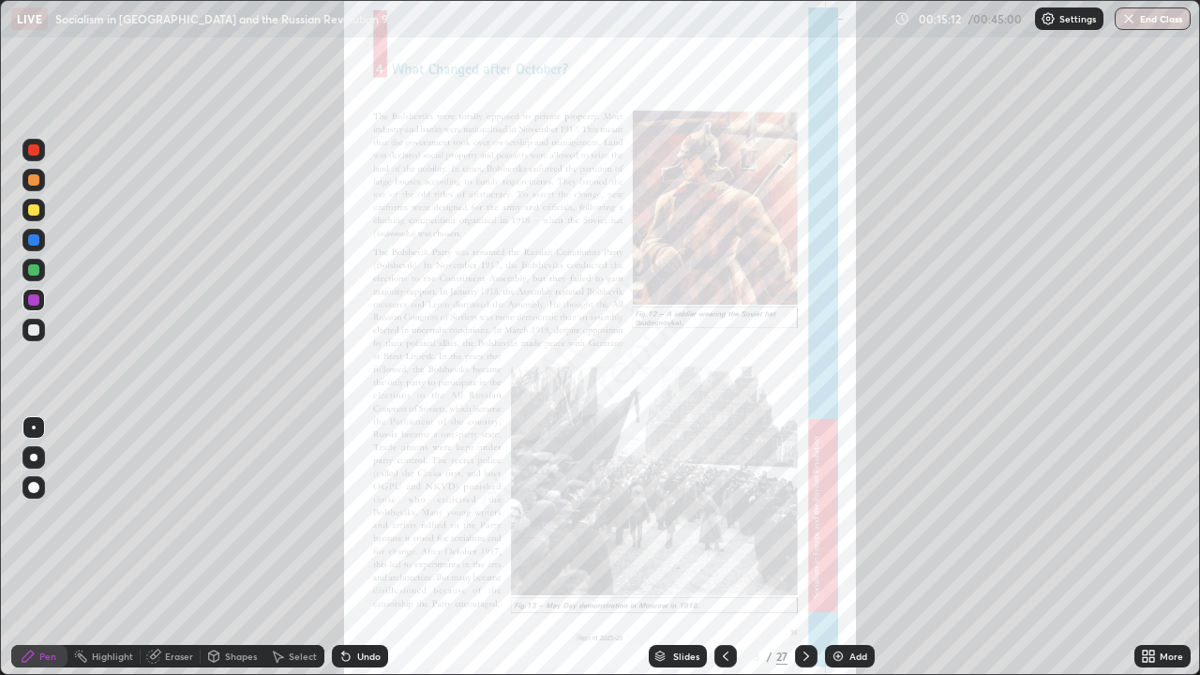
click at [1161, 548] on div "More" at bounding box center [1171, 656] width 23 height 9
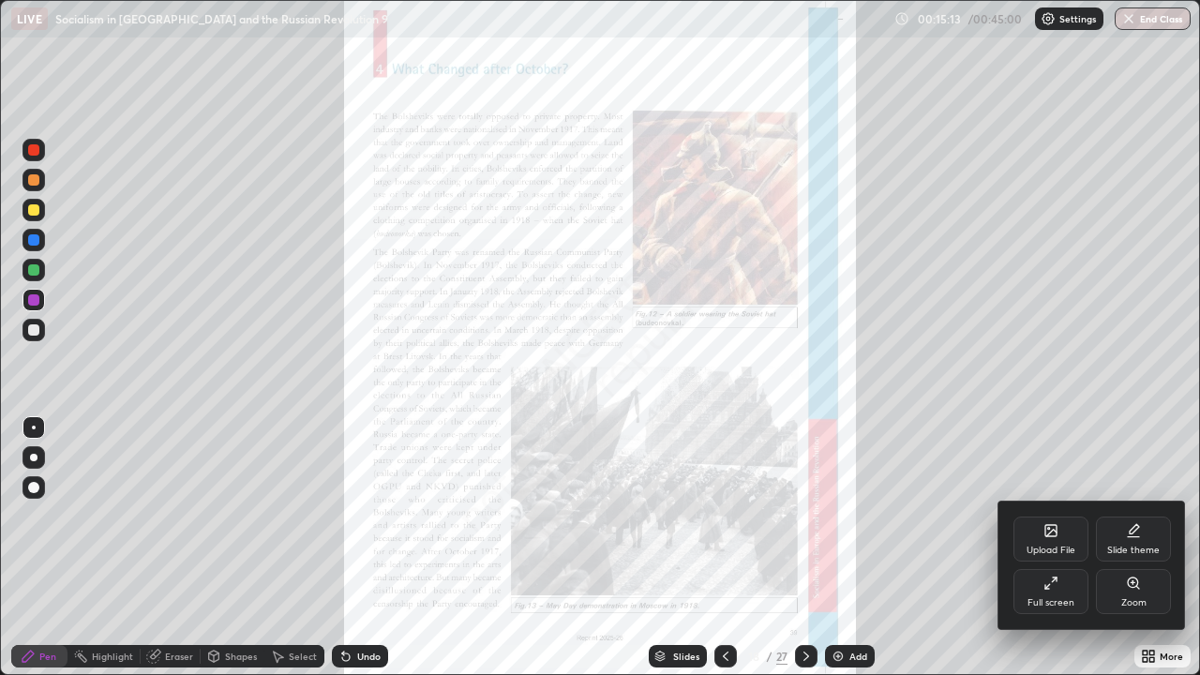
click at [1149, 548] on div "Zoom" at bounding box center [1133, 591] width 75 height 45
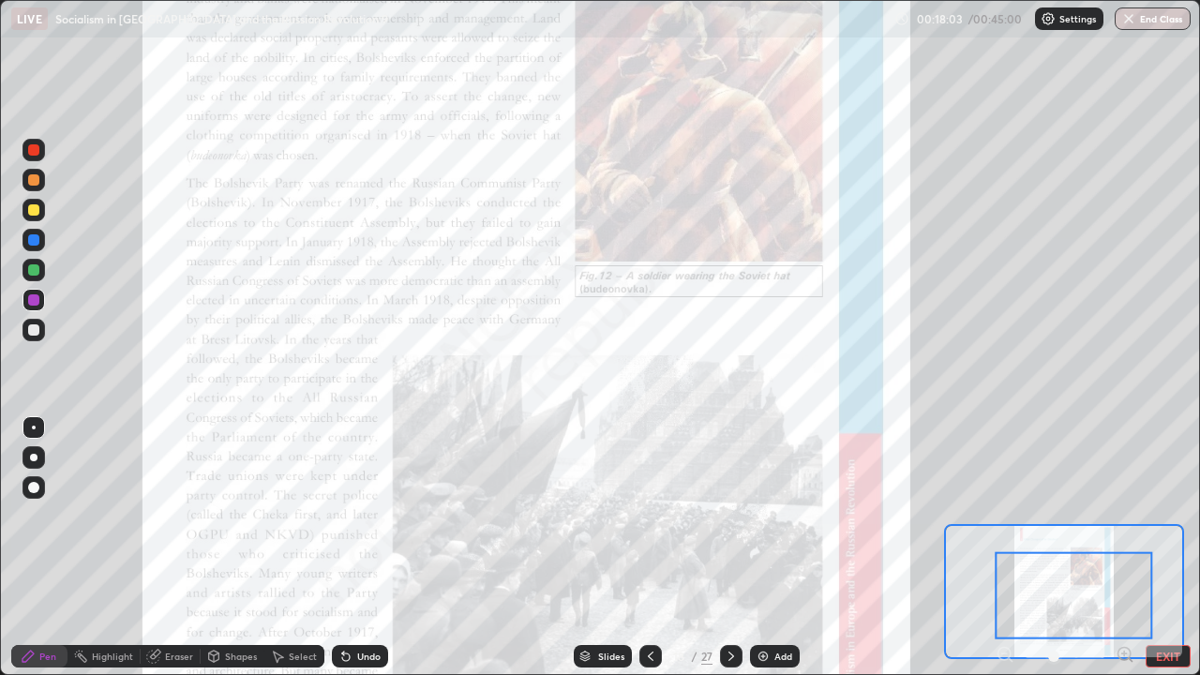
click at [1000, 548] on div at bounding box center [1075, 594] width 158 height 87
click at [1111, 548] on div at bounding box center [1075, 594] width 158 height 87
click at [1000, 548] on div "Pen Highlight Eraser Shapes Select Undo Slides 18 / 27 Add EXIT" at bounding box center [600, 657] width 1200 height 38
click at [43, 548] on div "Pen" at bounding box center [47, 656] width 17 height 9
click at [35, 548] on icon at bounding box center [28, 656] width 15 height 15
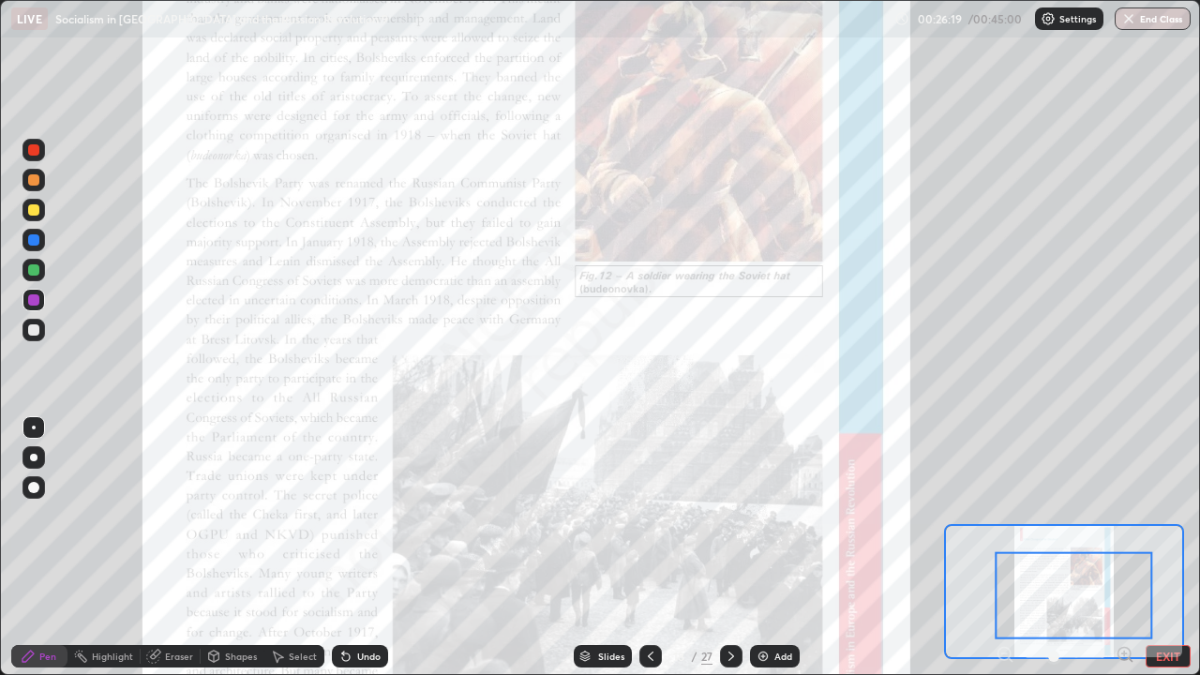
click at [28, 548] on icon at bounding box center [28, 656] width 11 height 11
click at [25, 548] on icon at bounding box center [28, 656] width 15 height 15
click at [38, 302] on div at bounding box center [33, 299] width 11 height 11
click at [33, 548] on icon at bounding box center [28, 656] width 15 height 15
click at [1000, 548] on div at bounding box center [1075, 594] width 158 height 87
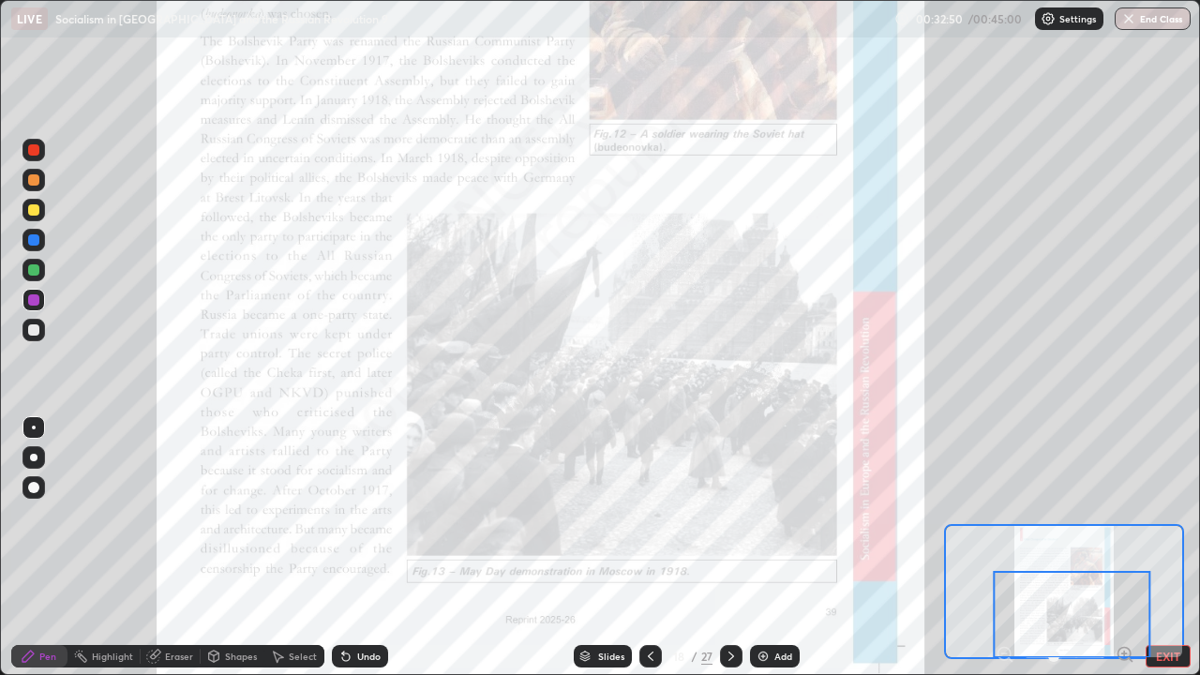
click at [730, 548] on icon at bounding box center [731, 656] width 15 height 15
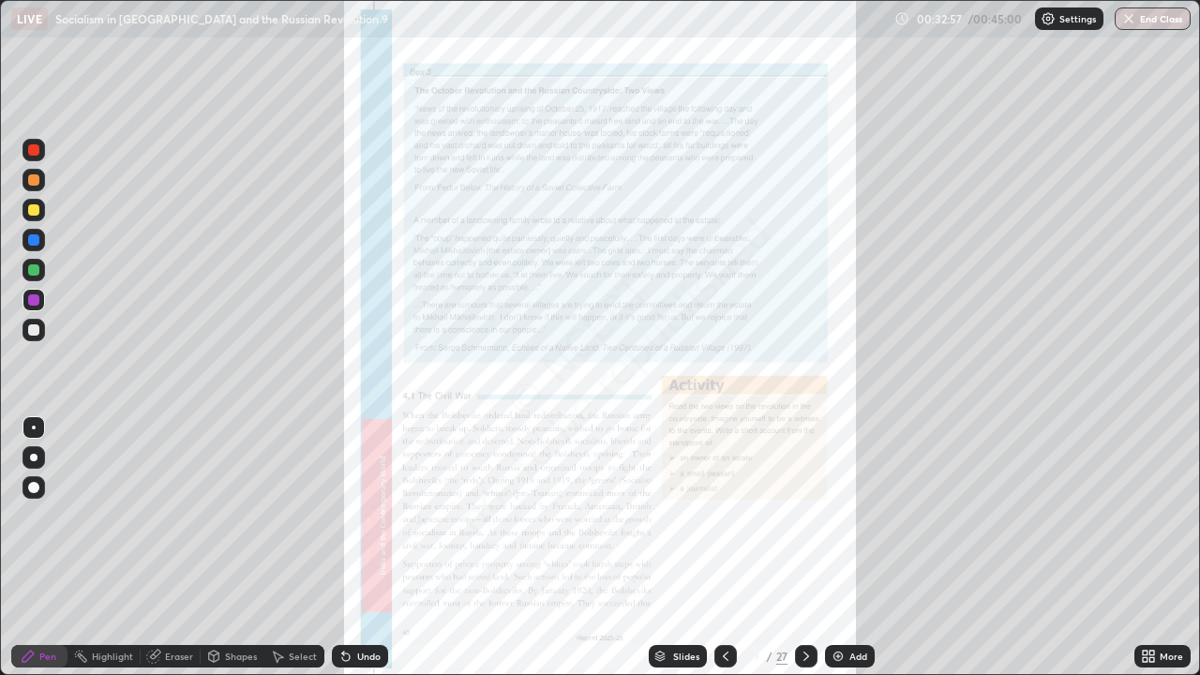
click at [1145, 548] on icon at bounding box center [1145, 653] width 5 height 5
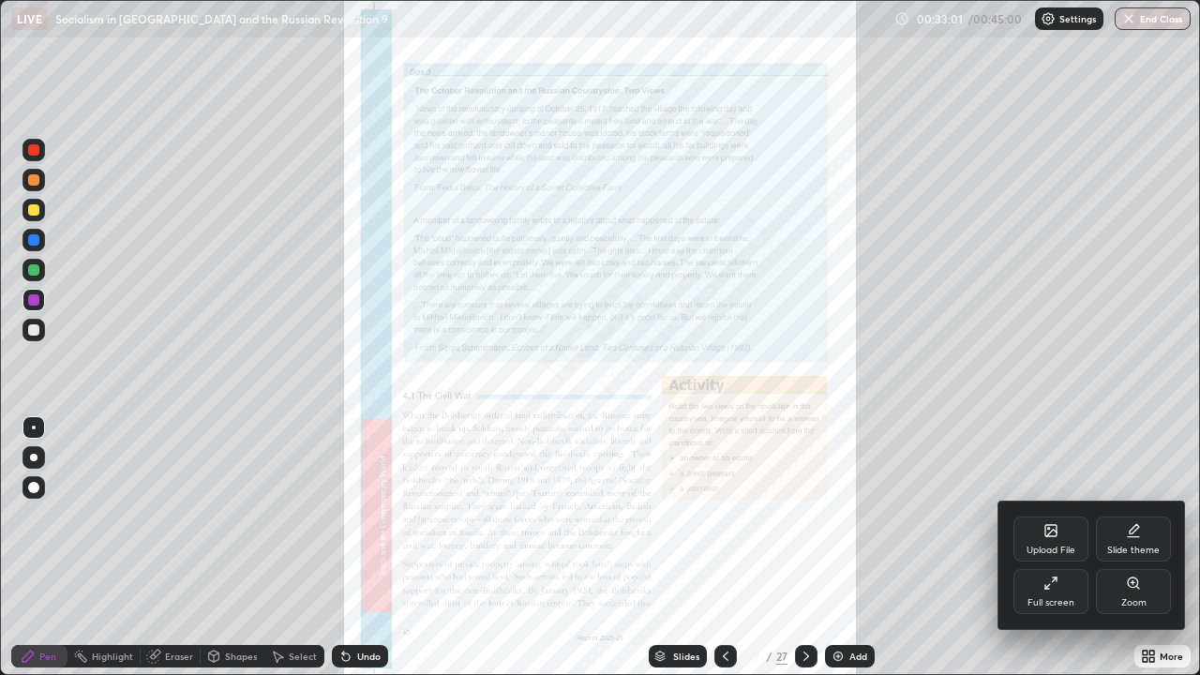
click at [1156, 548] on div "Zoom" at bounding box center [1133, 591] width 75 height 45
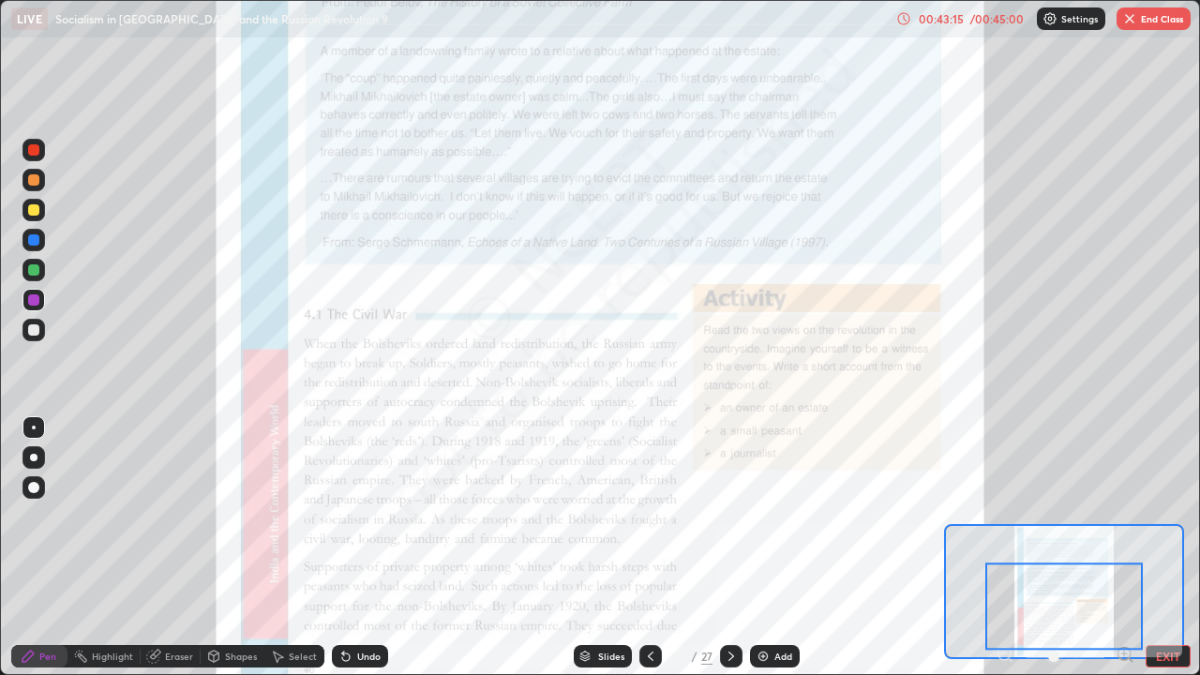
click at [730, 548] on icon at bounding box center [731, 656] width 15 height 15
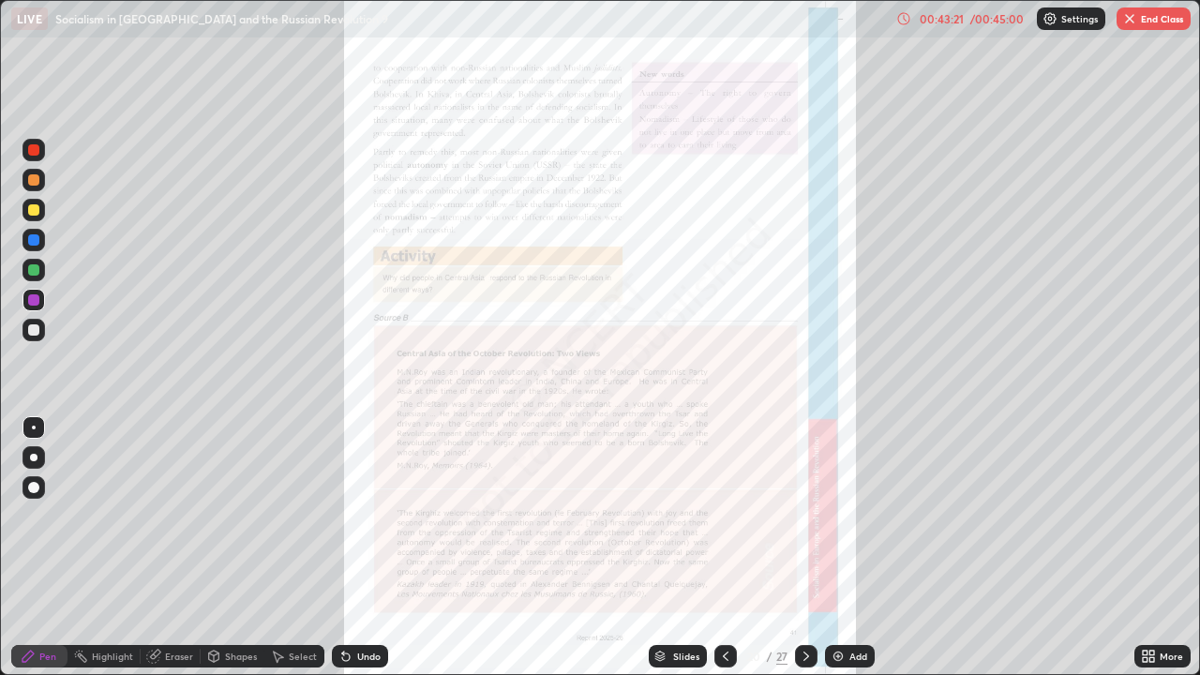
click at [1160, 548] on div "More" at bounding box center [1171, 656] width 23 height 9
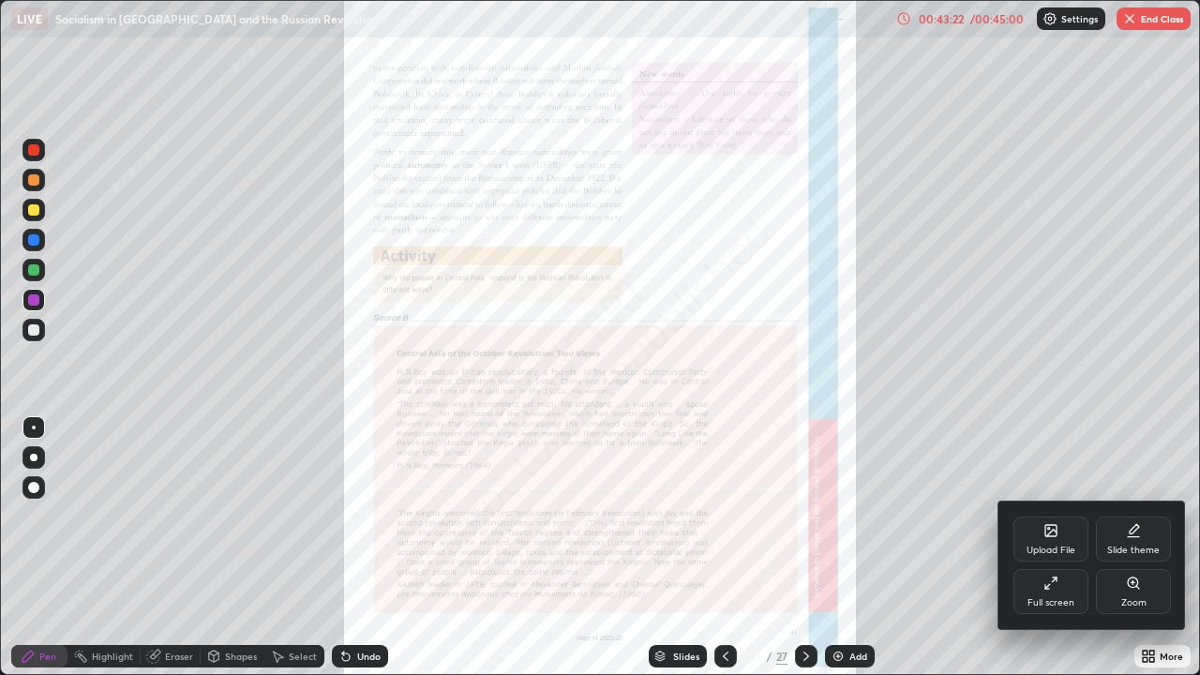
click at [1129, 548] on div "Zoom" at bounding box center [1134, 602] width 25 height 9
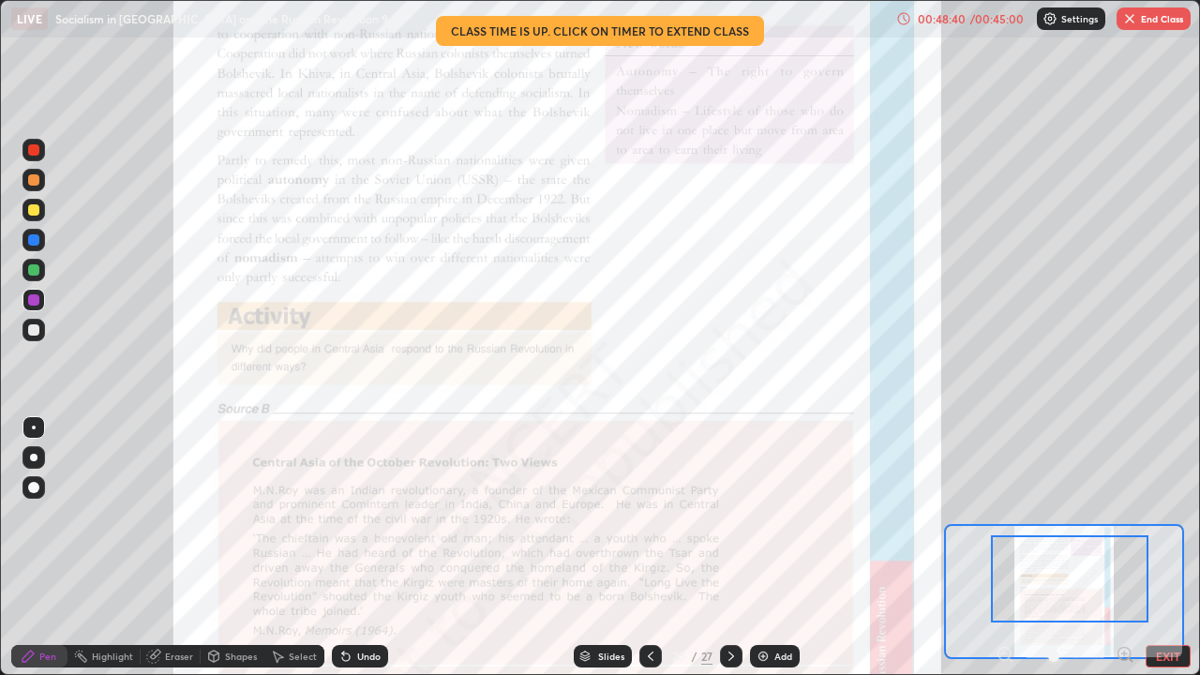
click at [730, 548] on icon at bounding box center [731, 656] width 15 height 15
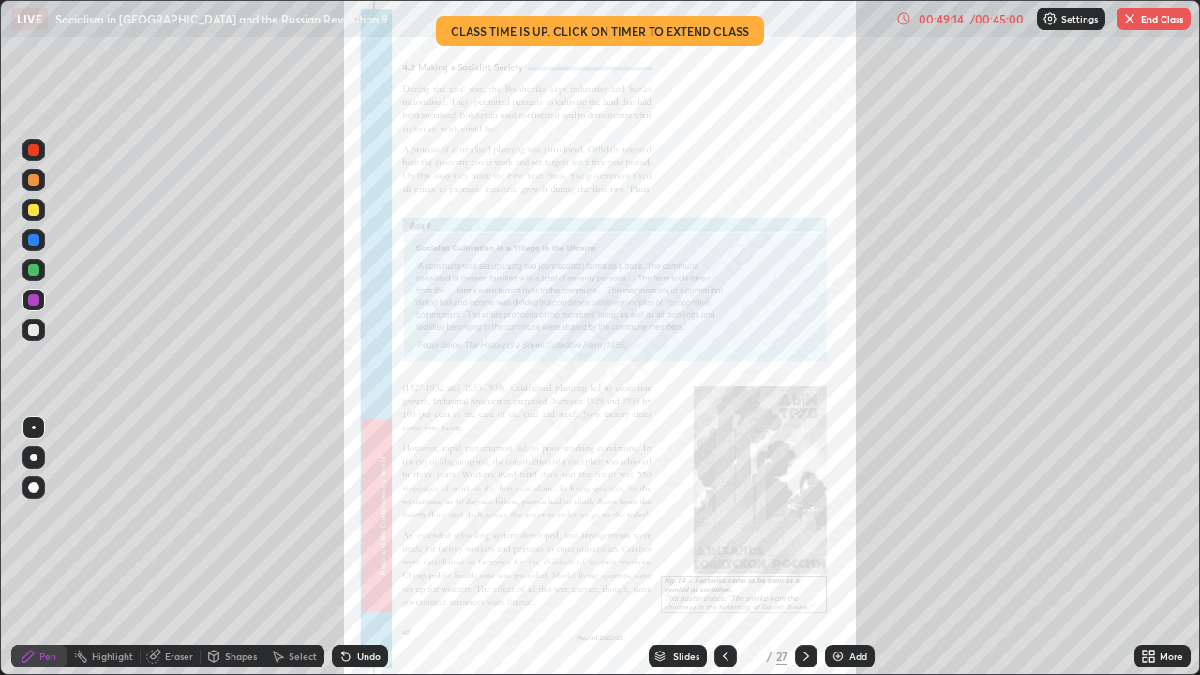
click at [965, 24] on div "00:49:14 / 00:45:00" at bounding box center [960, 18] width 129 height 15
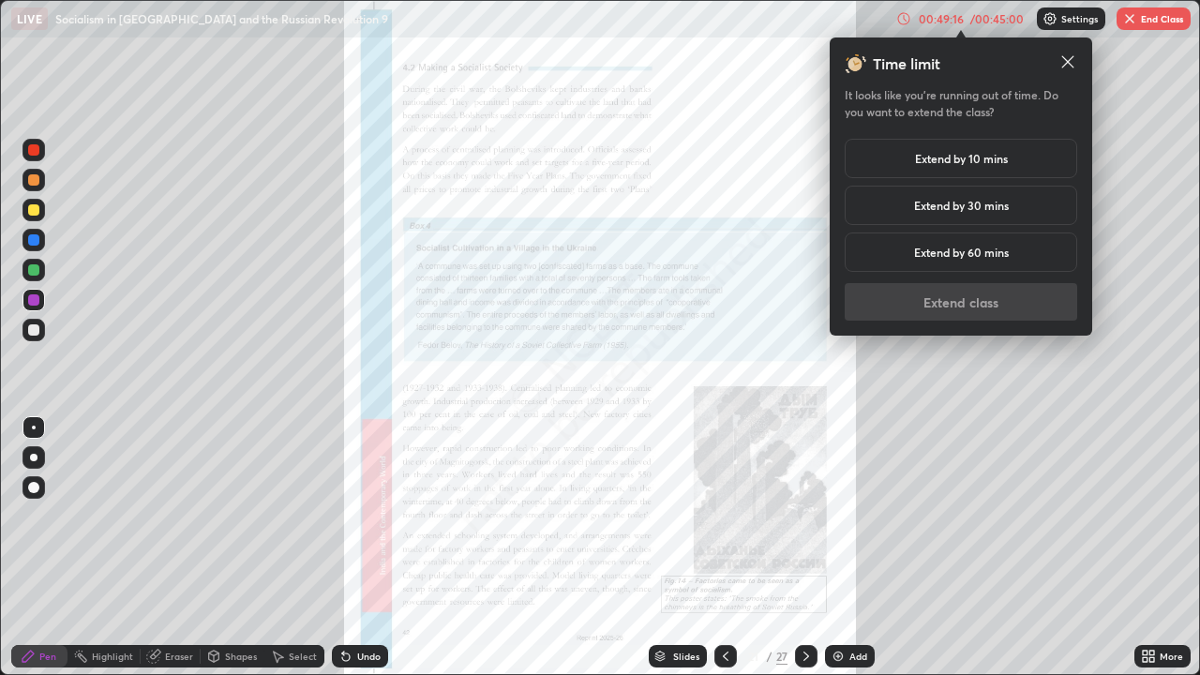
click at [806, 548] on icon at bounding box center [806, 656] width 15 height 15
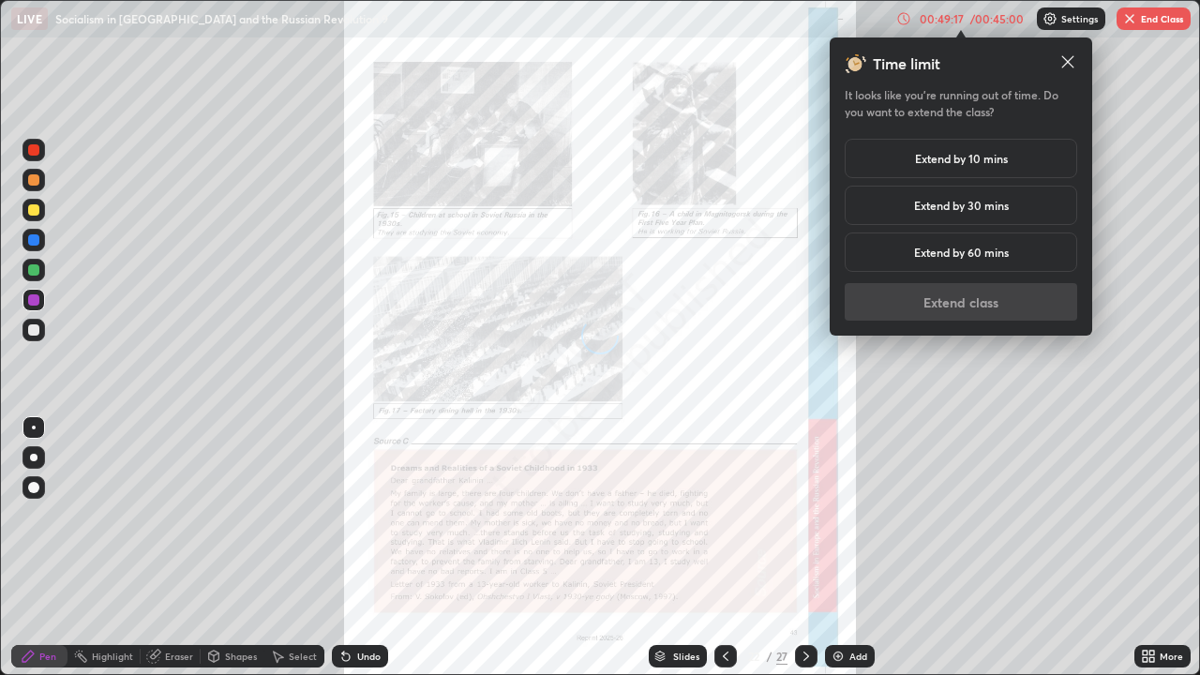
click at [982, 256] on h5 "Extend by 60 mins" at bounding box center [961, 252] width 95 height 17
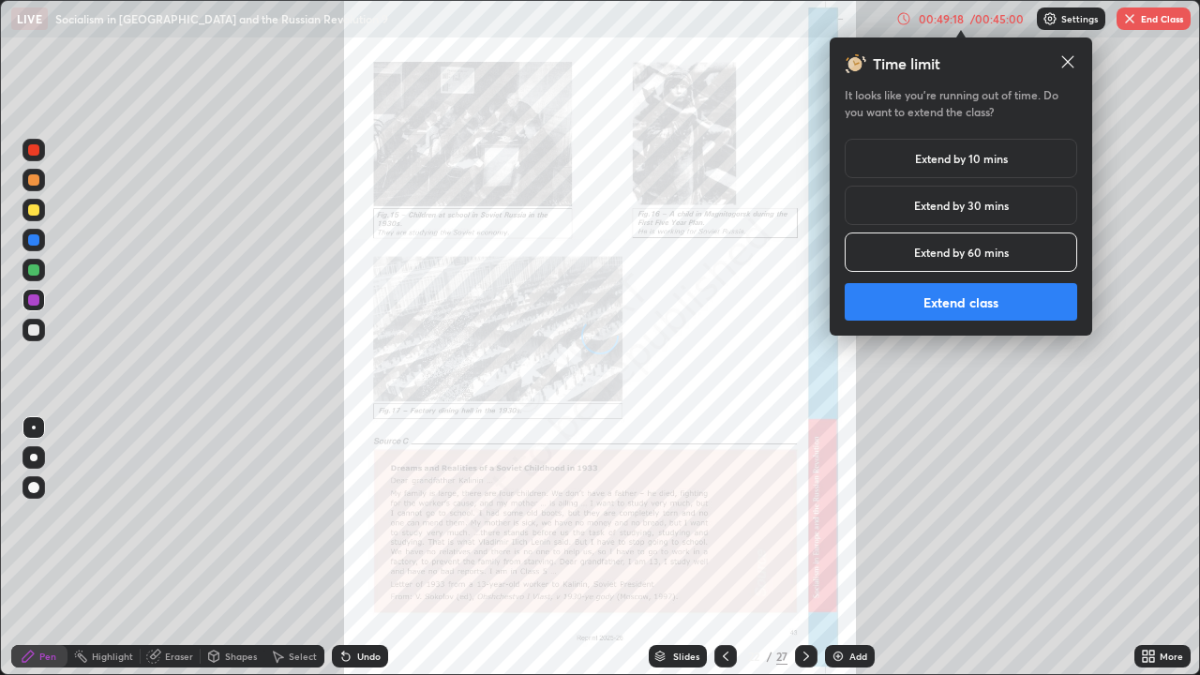
click at [999, 304] on button "Extend class" at bounding box center [961, 302] width 233 height 38
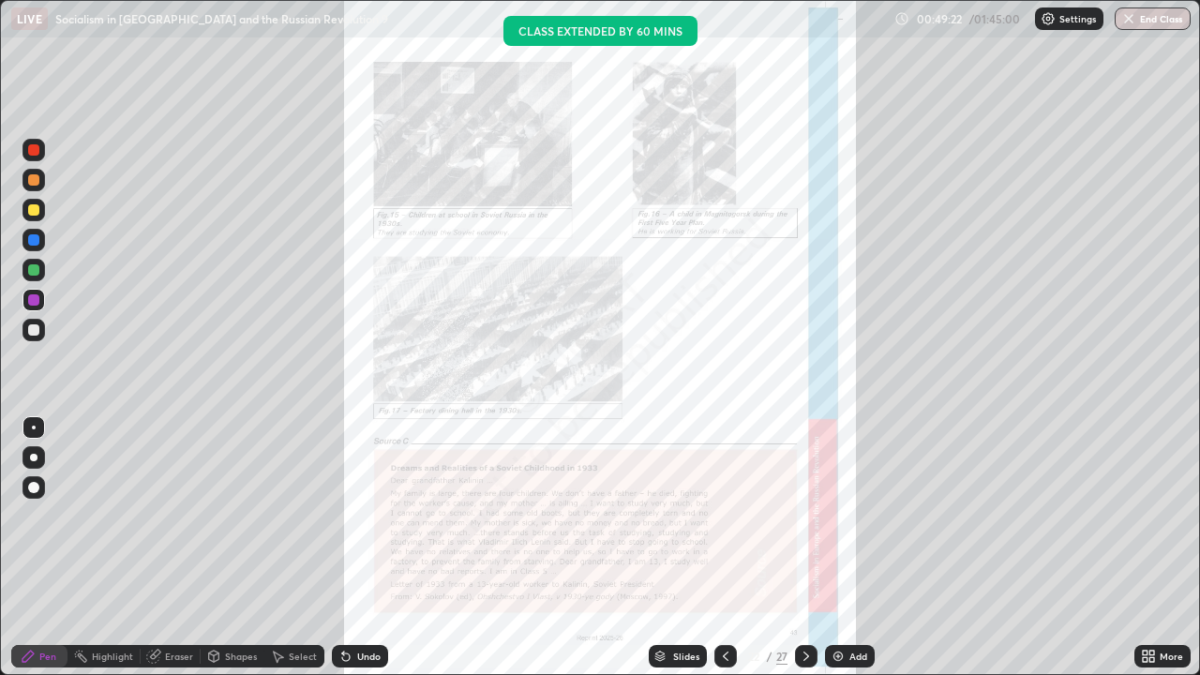
click at [805, 548] on icon at bounding box center [806, 656] width 15 height 15
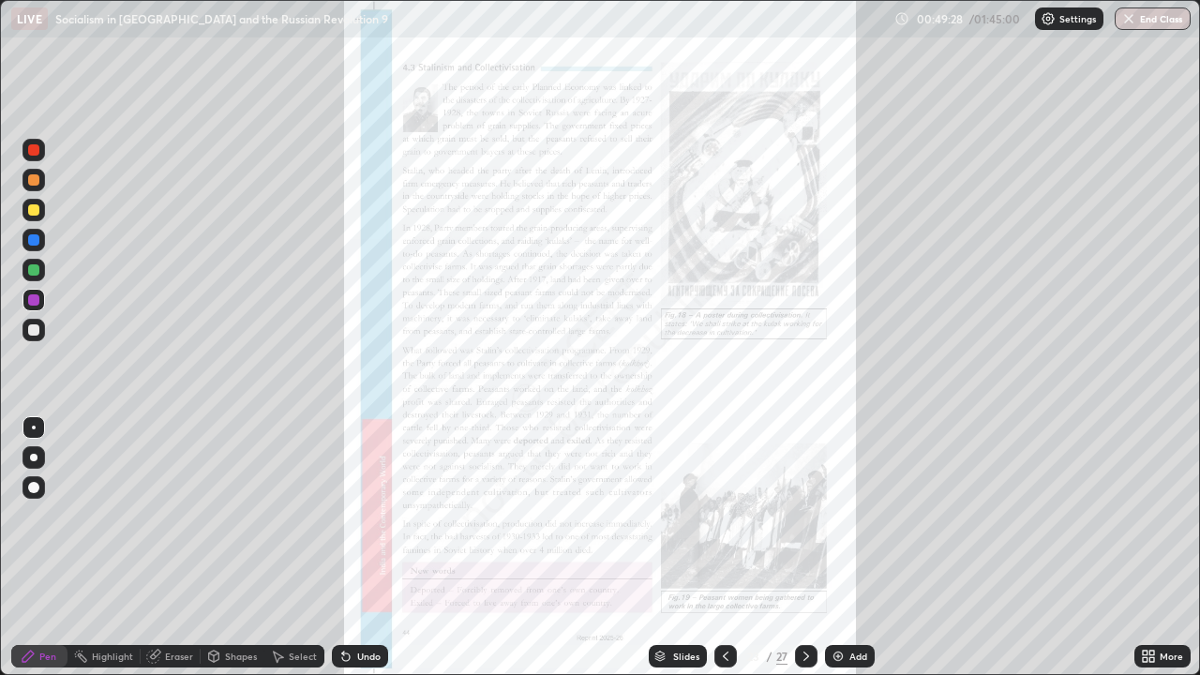
click at [808, 548] on icon at bounding box center [806, 656] width 15 height 15
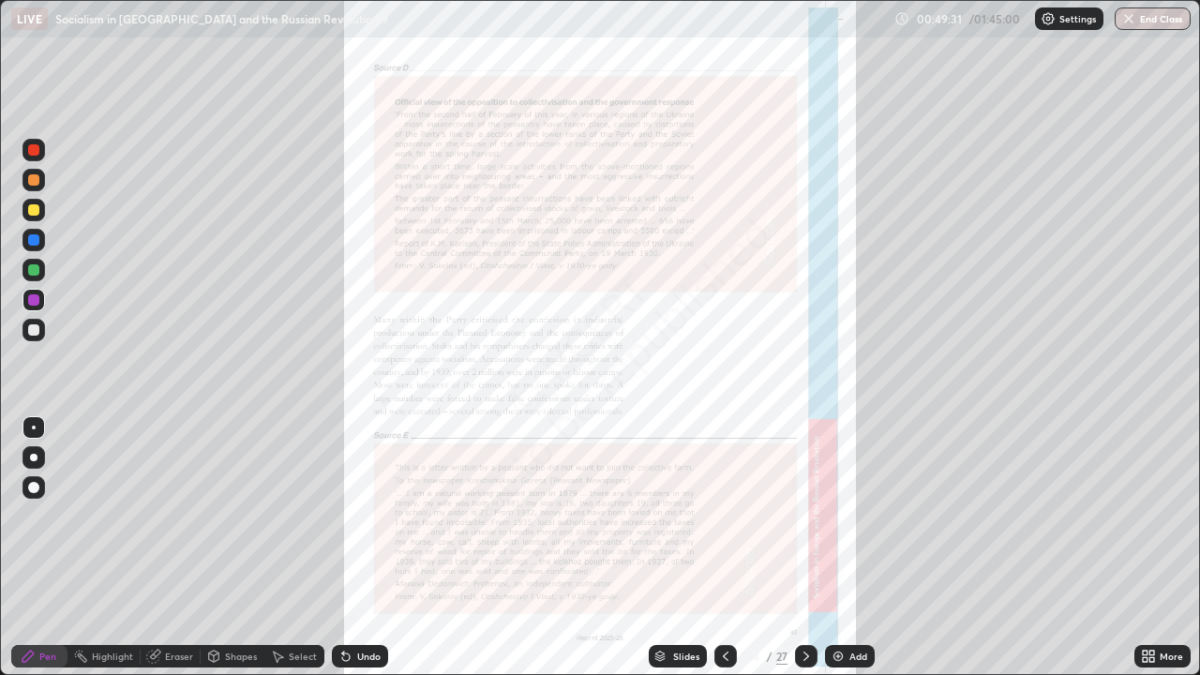
click at [806, 548] on icon at bounding box center [806, 656] width 15 height 15
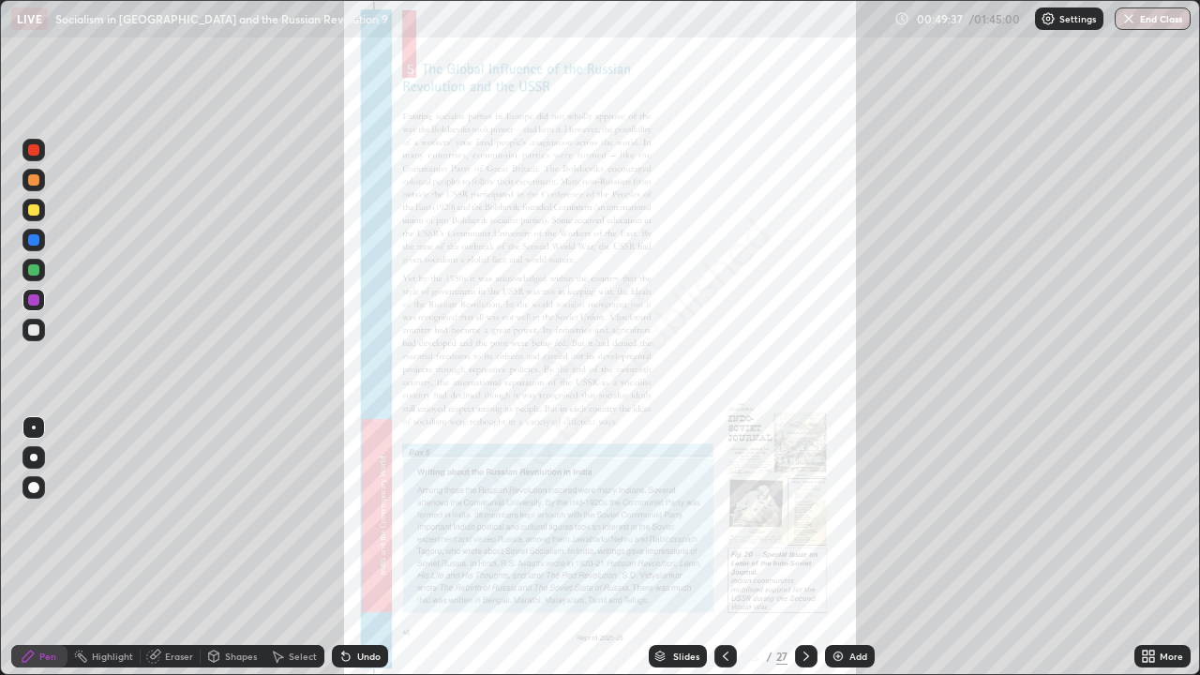
click at [805, 548] on icon at bounding box center [806, 656] width 15 height 15
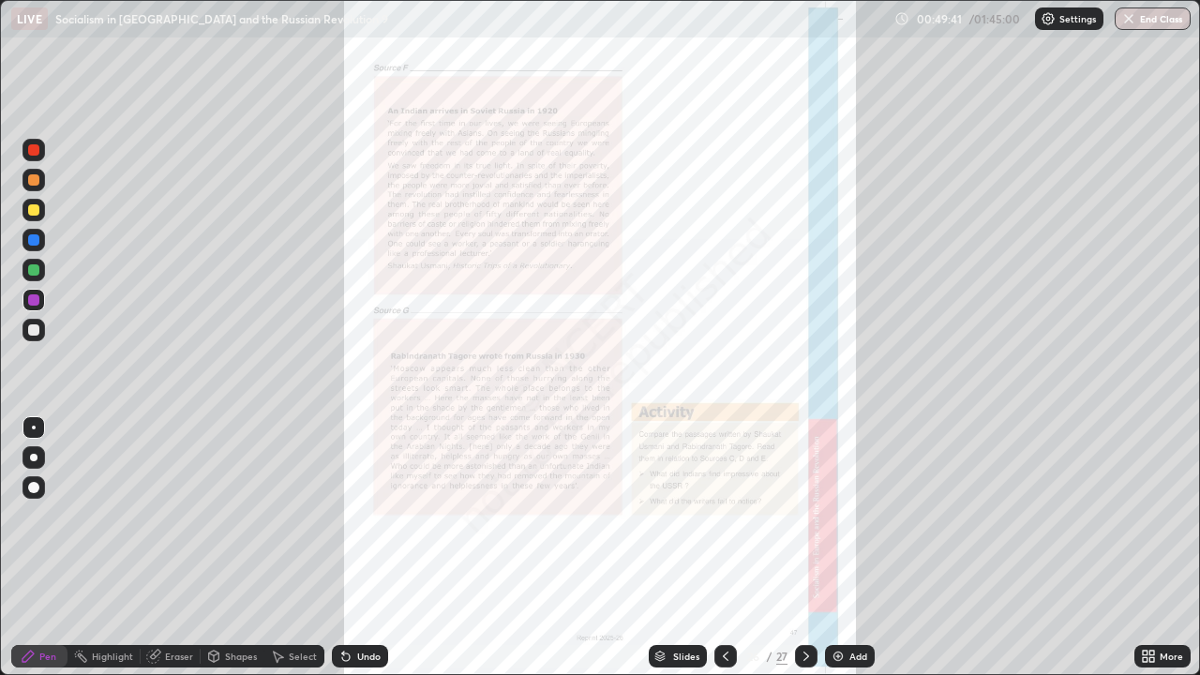
click at [723, 548] on icon at bounding box center [725, 656] width 15 height 15
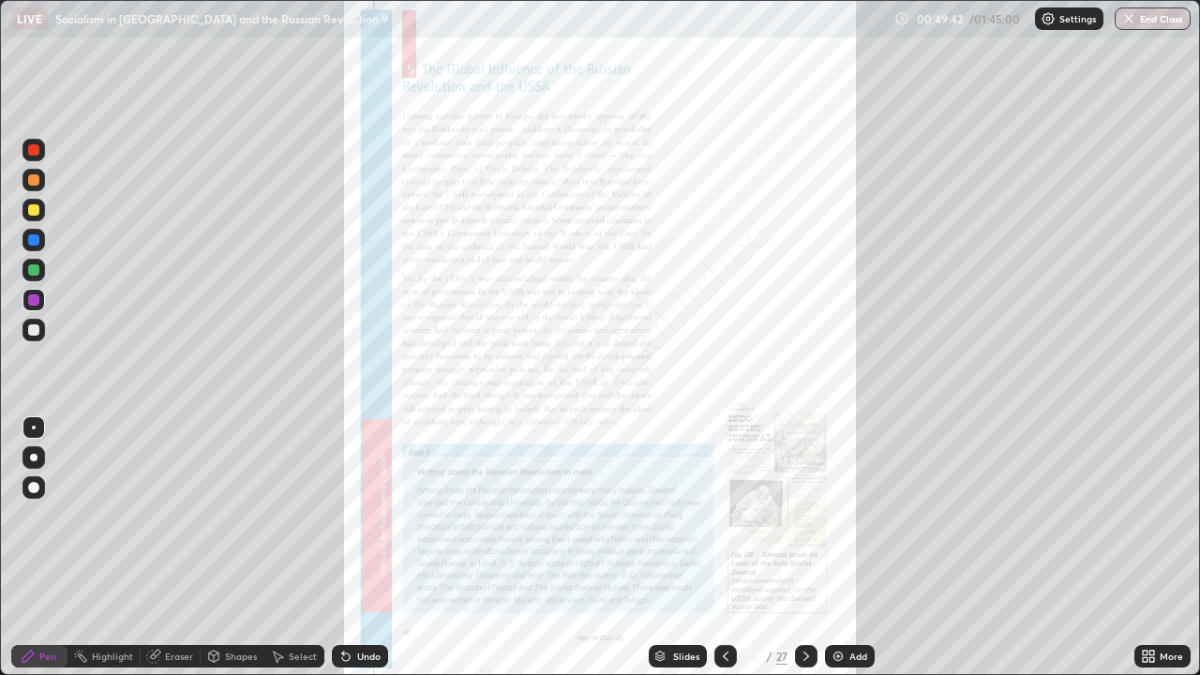
click at [721, 548] on icon at bounding box center [725, 656] width 15 height 15
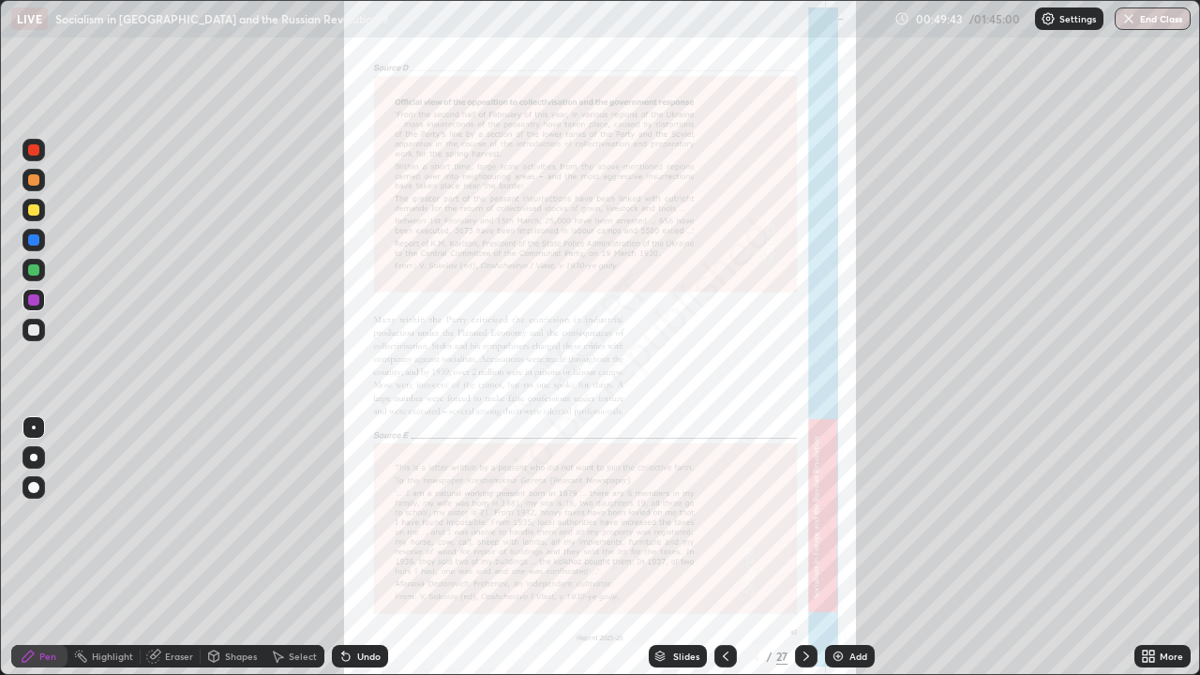
click at [721, 548] on icon at bounding box center [725, 656] width 15 height 15
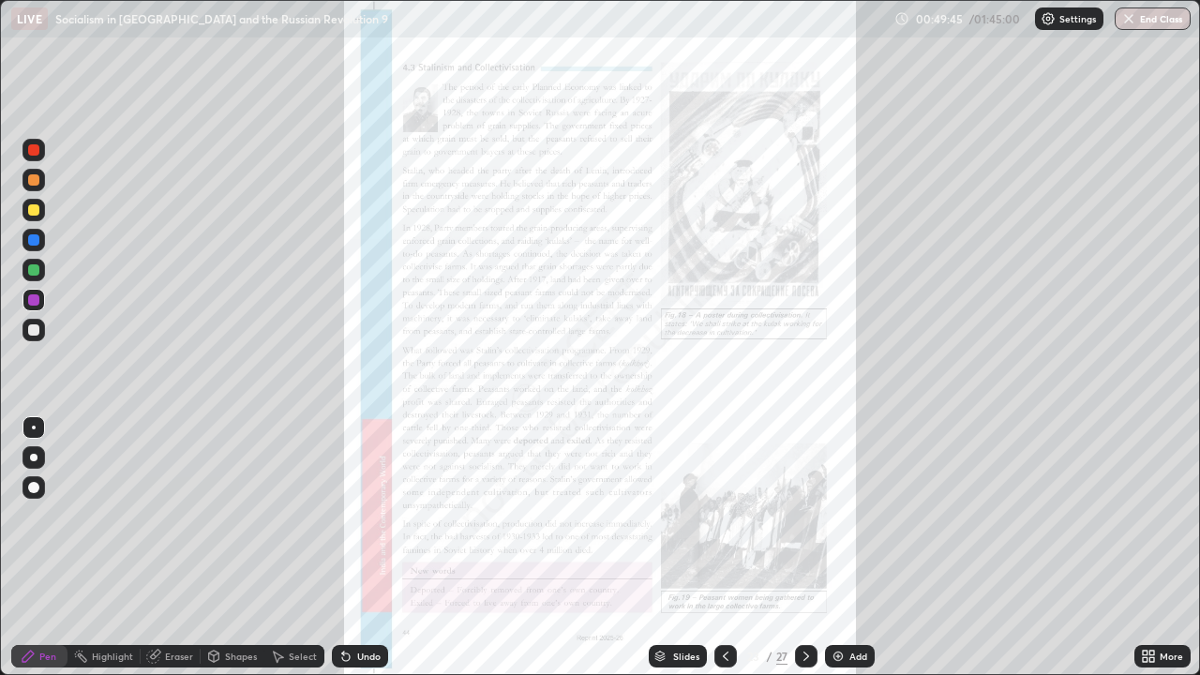
click at [723, 548] on icon at bounding box center [725, 656] width 15 height 15
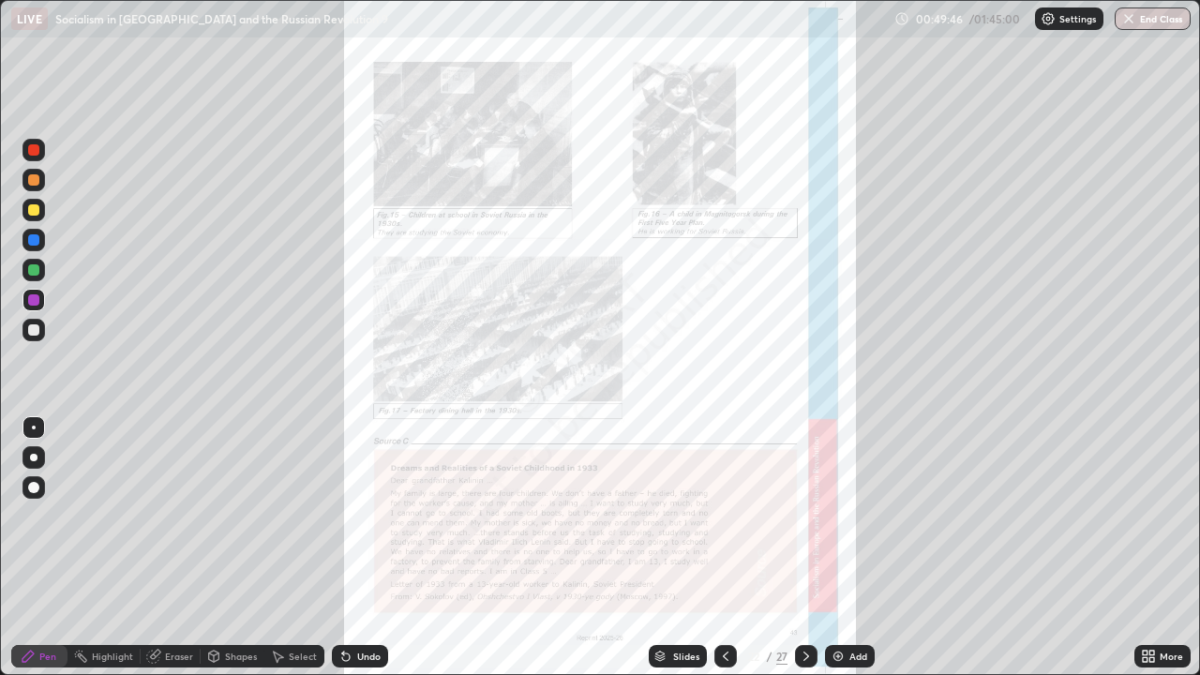
click at [724, 548] on div at bounding box center [726, 656] width 23 height 23
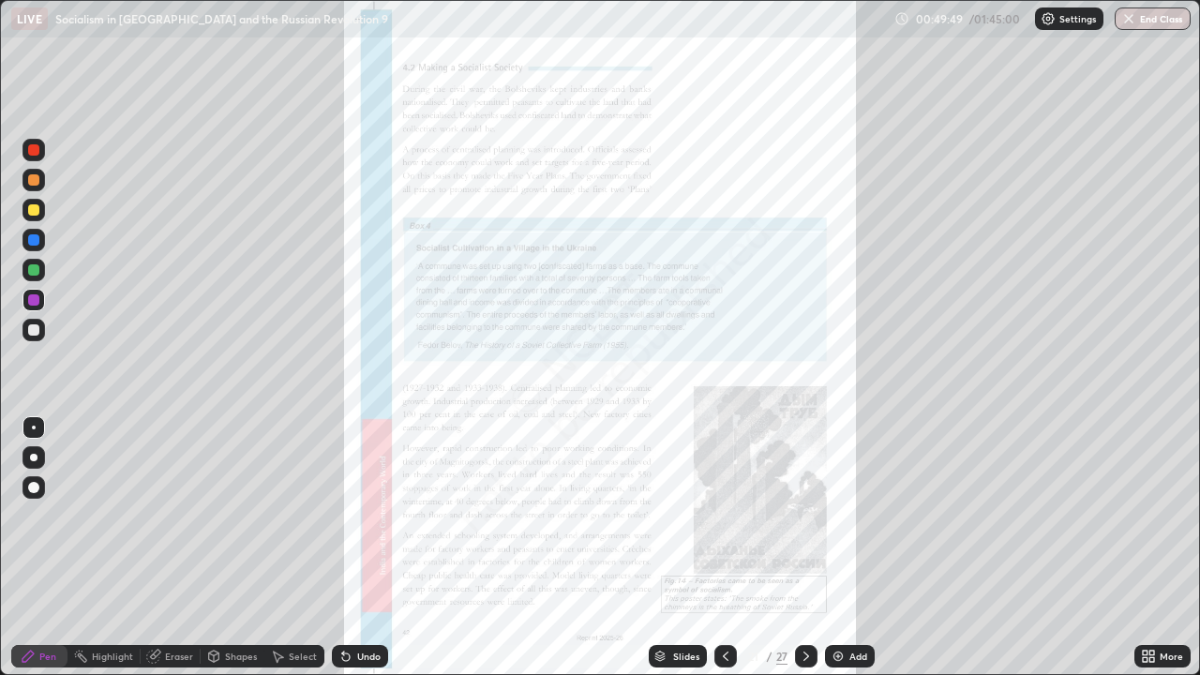
click at [722, 548] on icon at bounding box center [725, 656] width 15 height 15
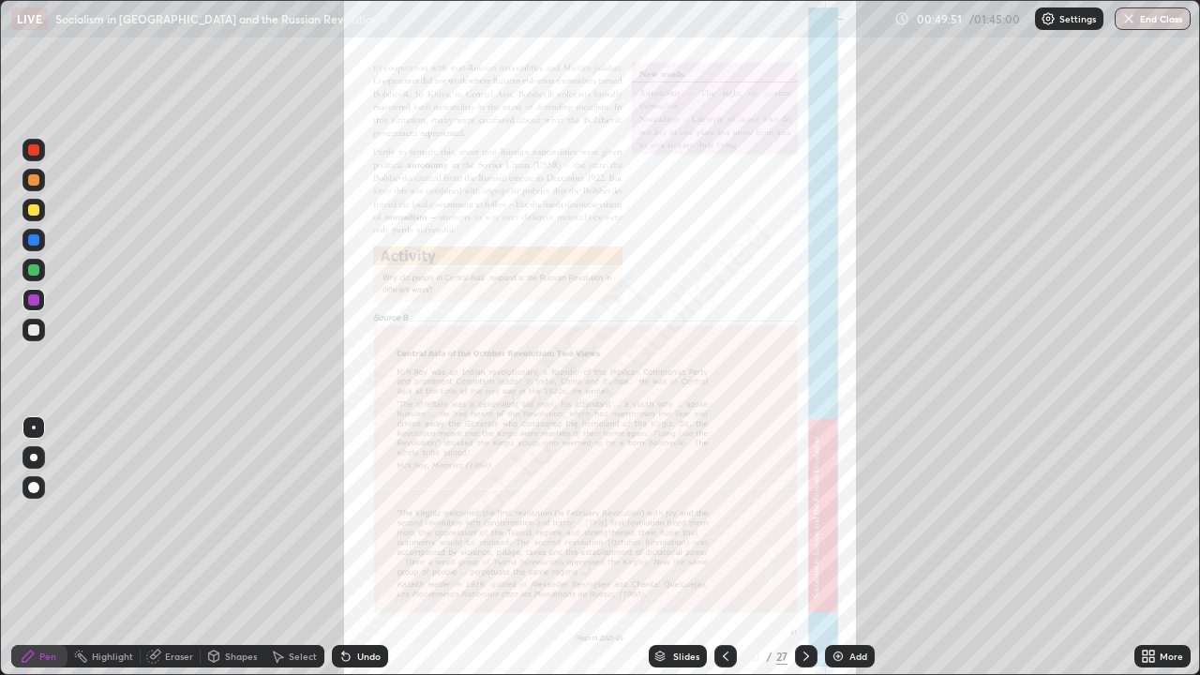
click at [806, 548] on icon at bounding box center [806, 656] width 15 height 15
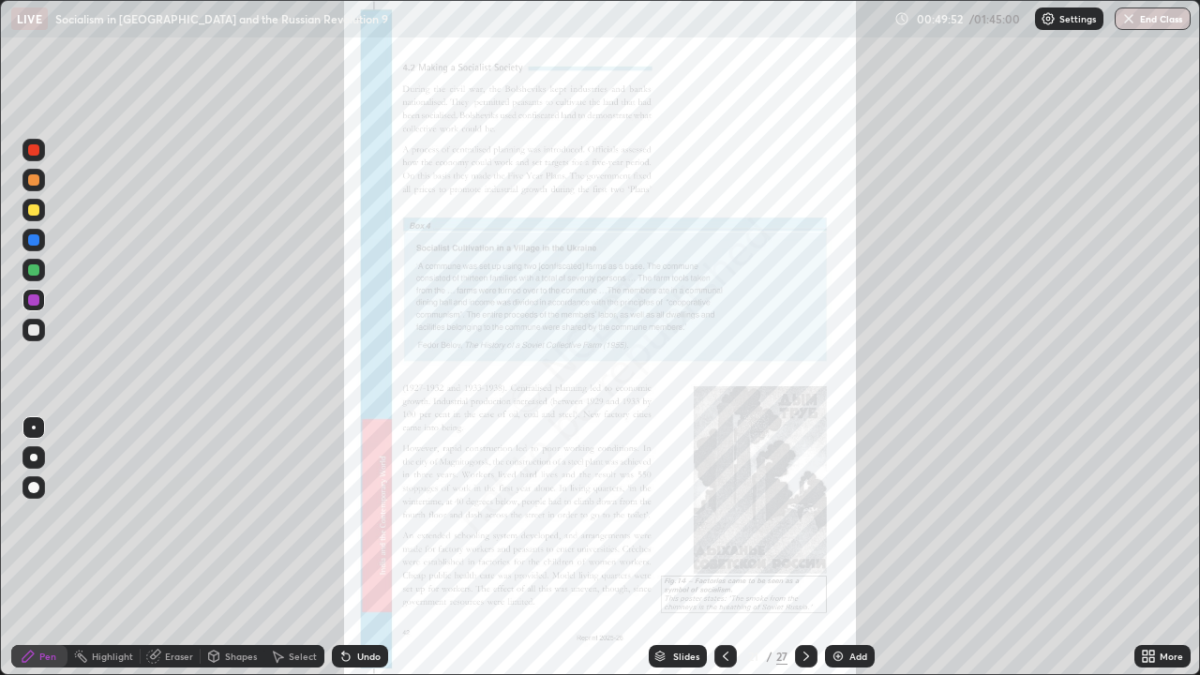
click at [1153, 548] on icon at bounding box center [1148, 656] width 15 height 15
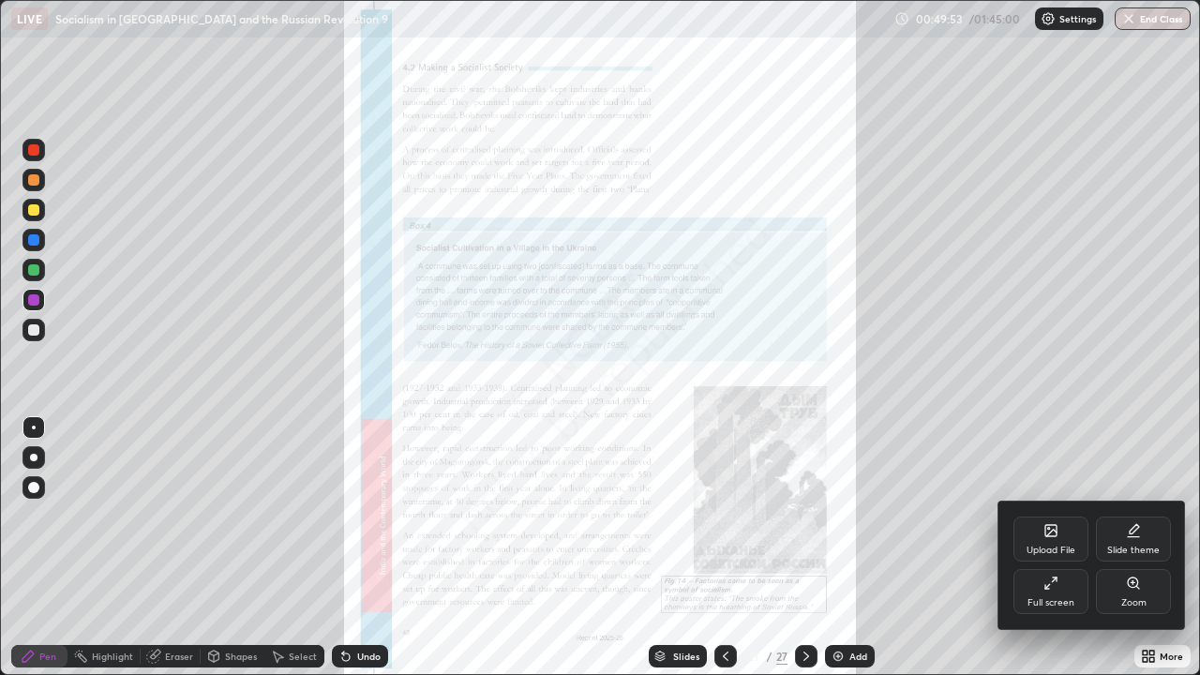
click at [1116, 548] on div "Zoom" at bounding box center [1133, 591] width 75 height 45
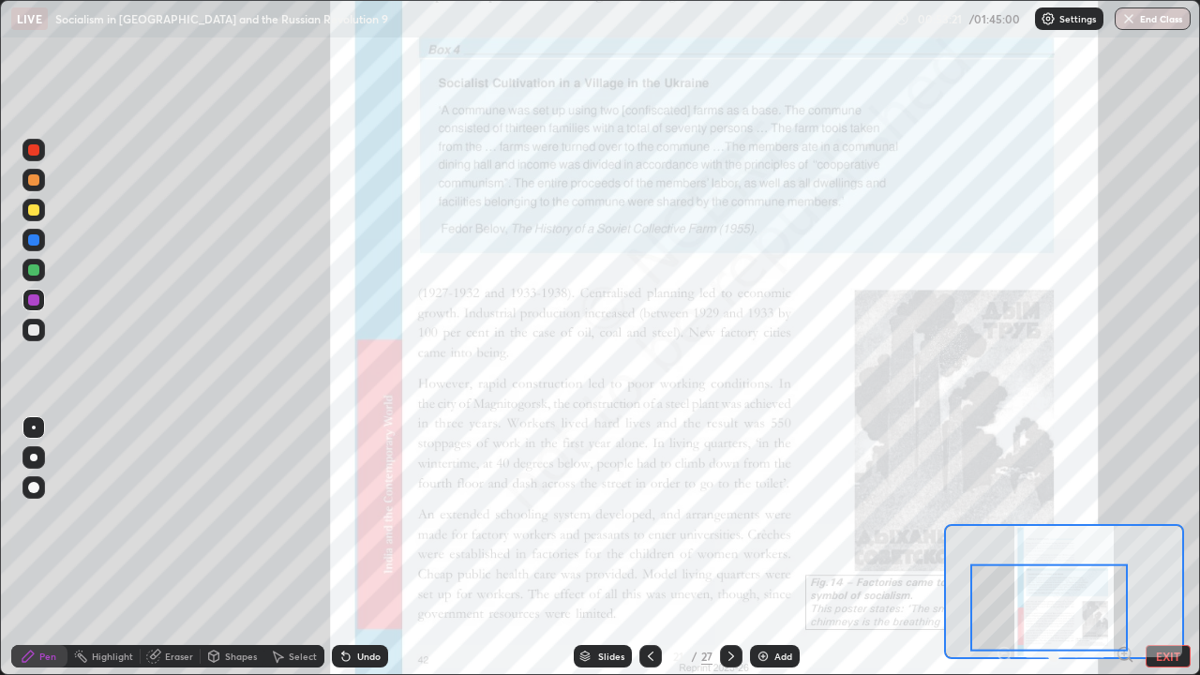
click at [730, 548] on icon at bounding box center [731, 656] width 15 height 15
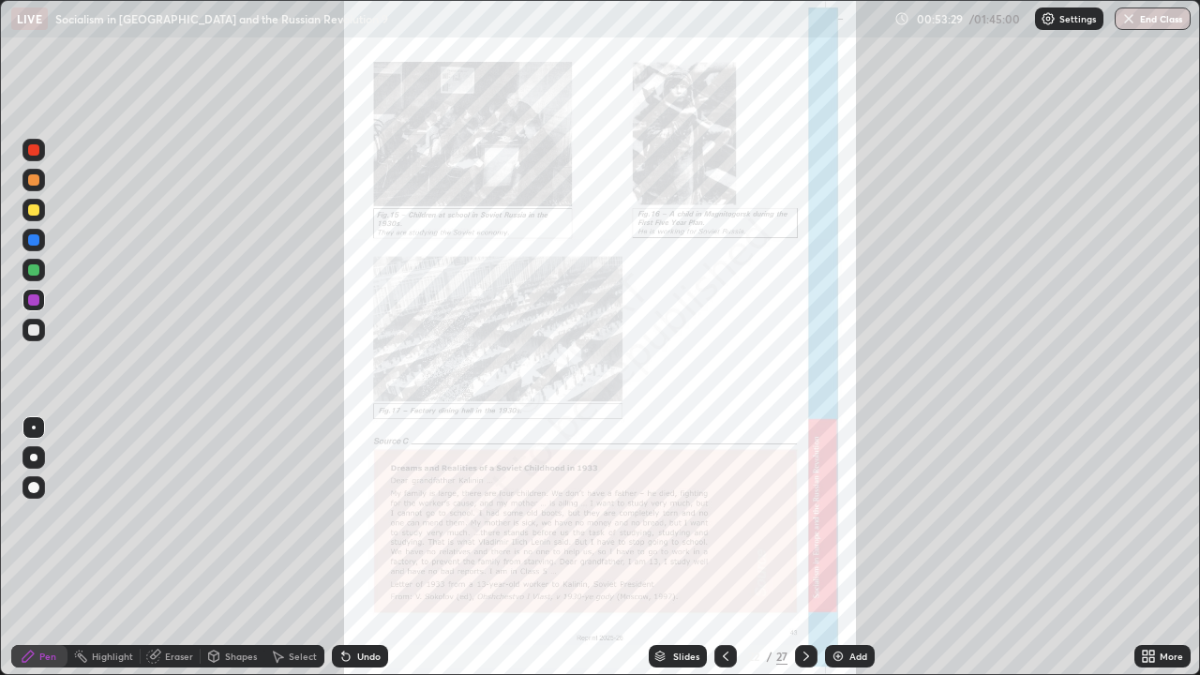
click at [805, 548] on icon at bounding box center [806, 656] width 15 height 15
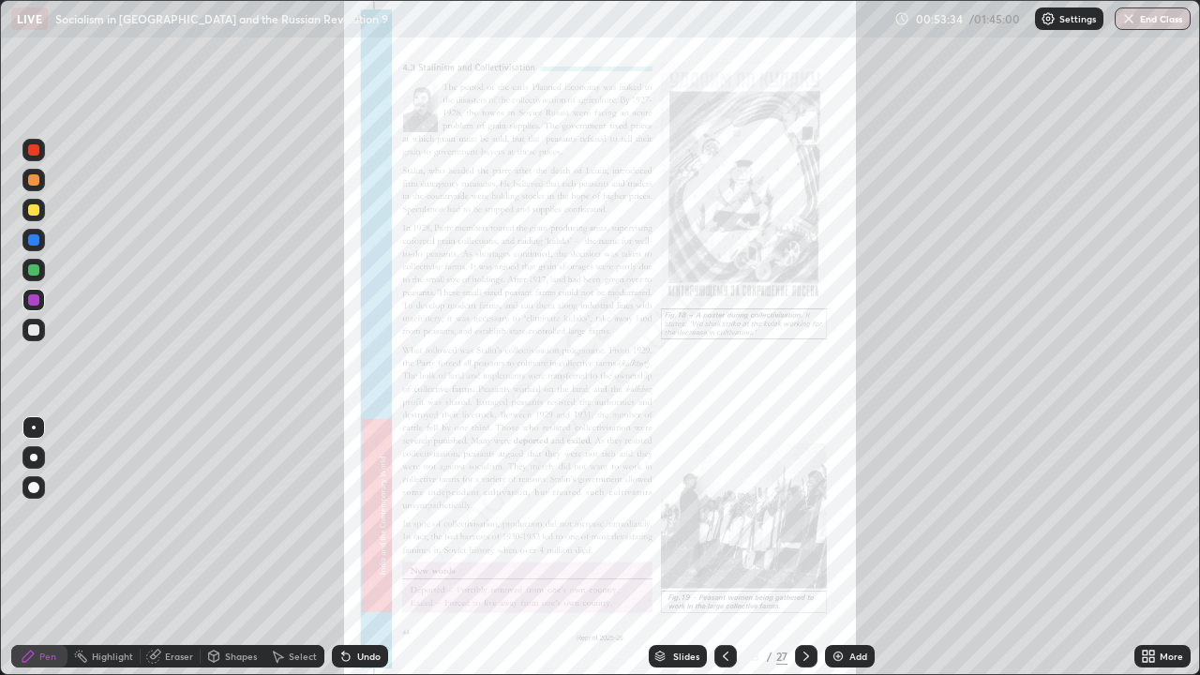
click at [1152, 548] on icon at bounding box center [1152, 653] width 5 height 5
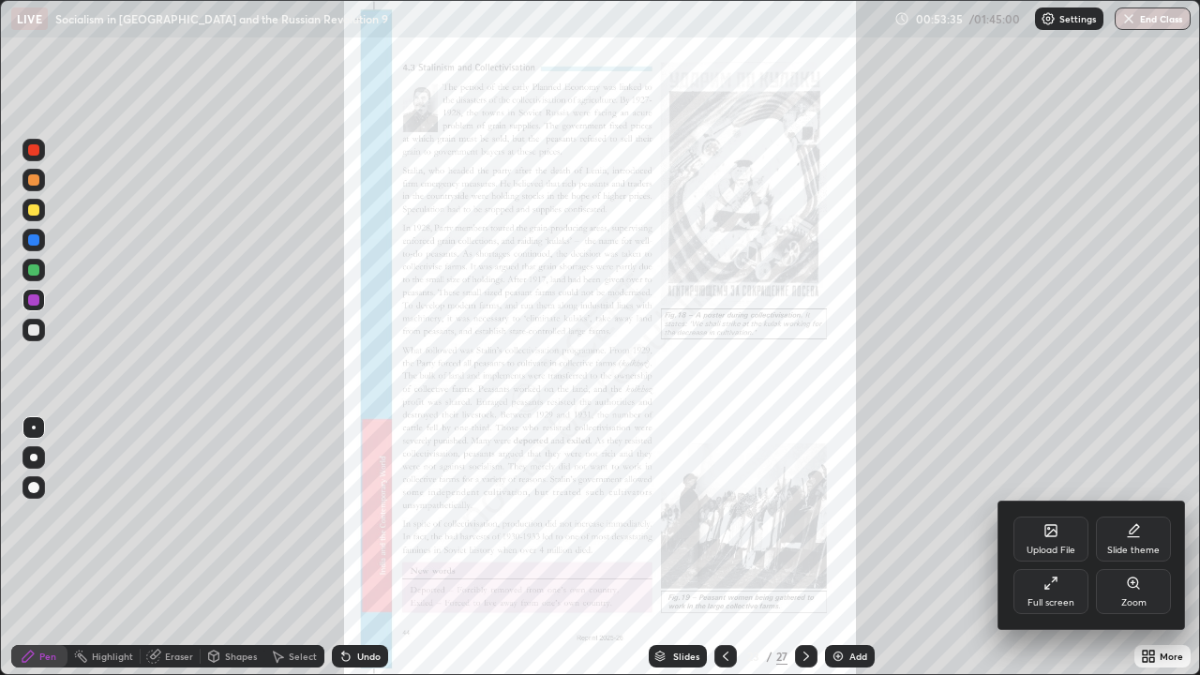
click at [1157, 548] on div "Zoom" at bounding box center [1133, 591] width 75 height 45
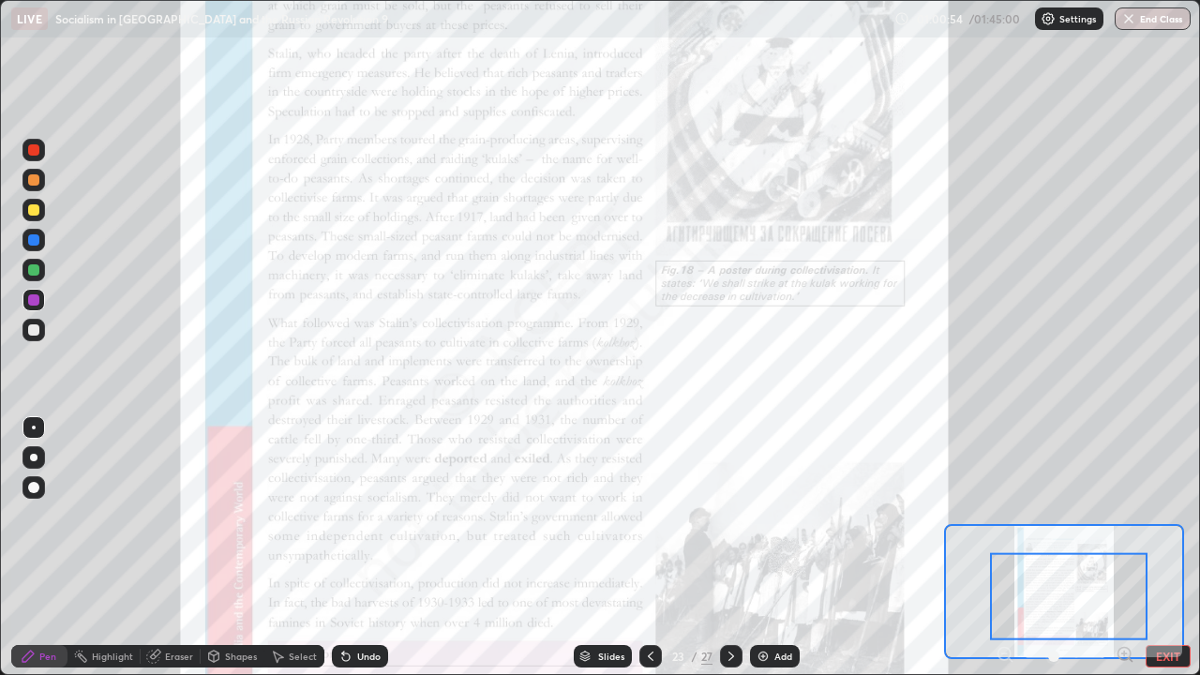
click at [730, 548] on icon at bounding box center [731, 656] width 15 height 15
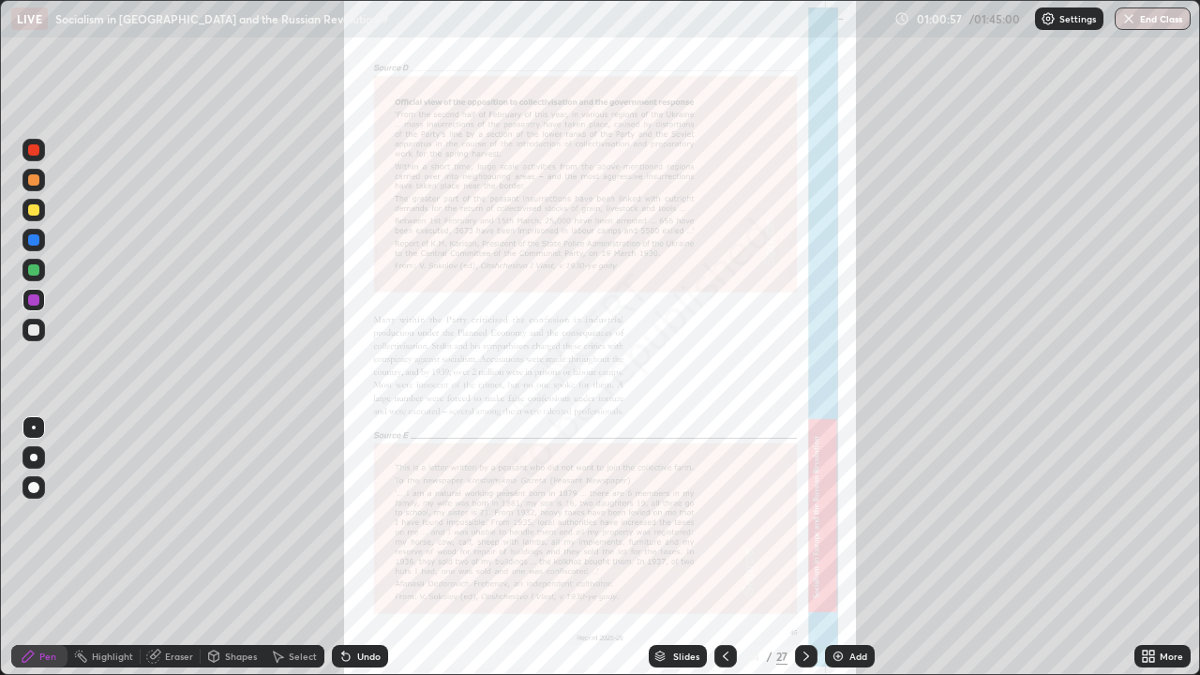
click at [803, 548] on div at bounding box center [806, 656] width 23 height 23
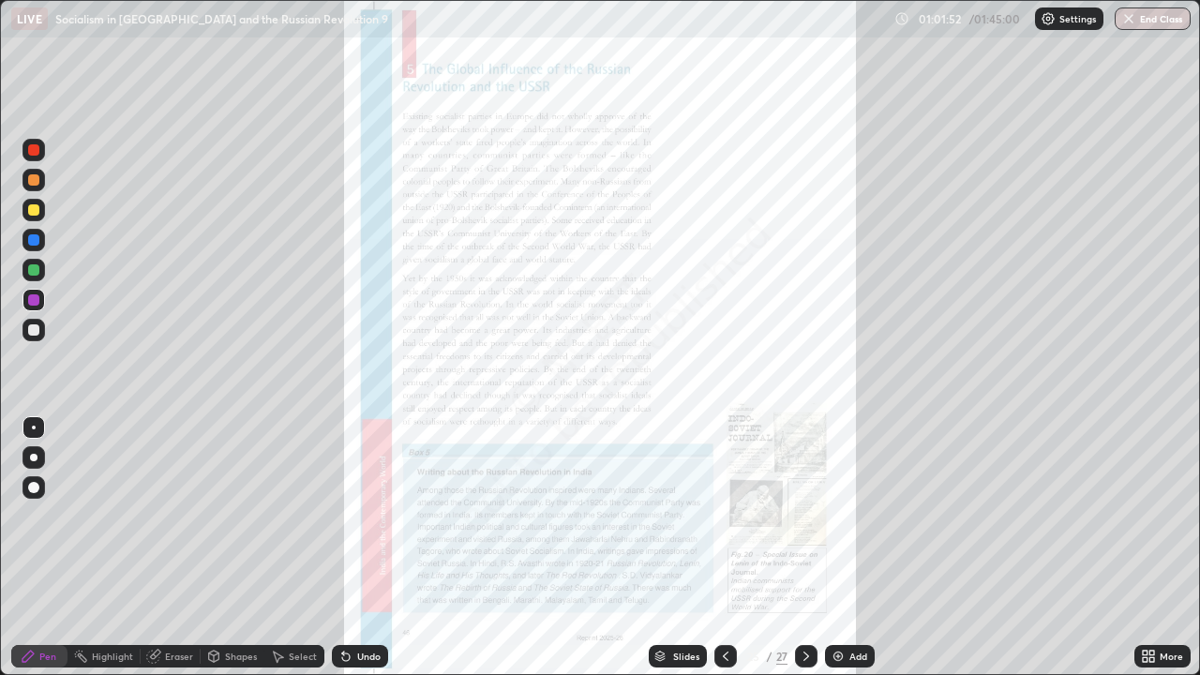
click at [1152, 548] on icon at bounding box center [1152, 653] width 5 height 5
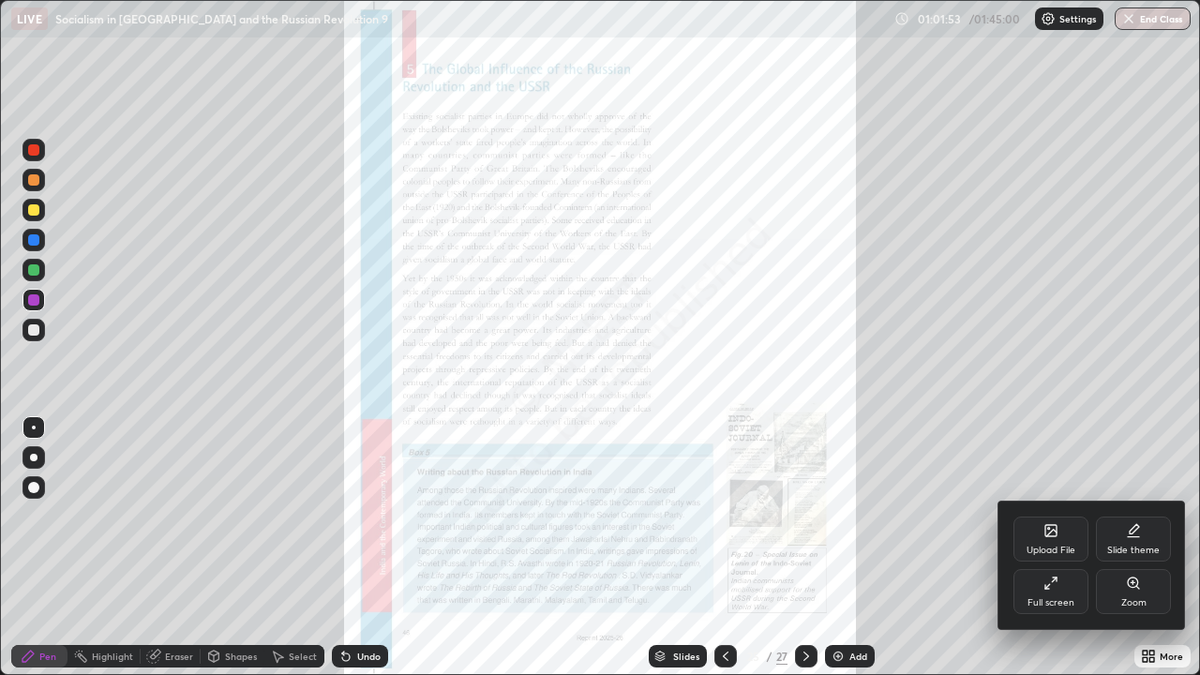
click at [1120, 548] on div "Zoom" at bounding box center [1133, 591] width 75 height 45
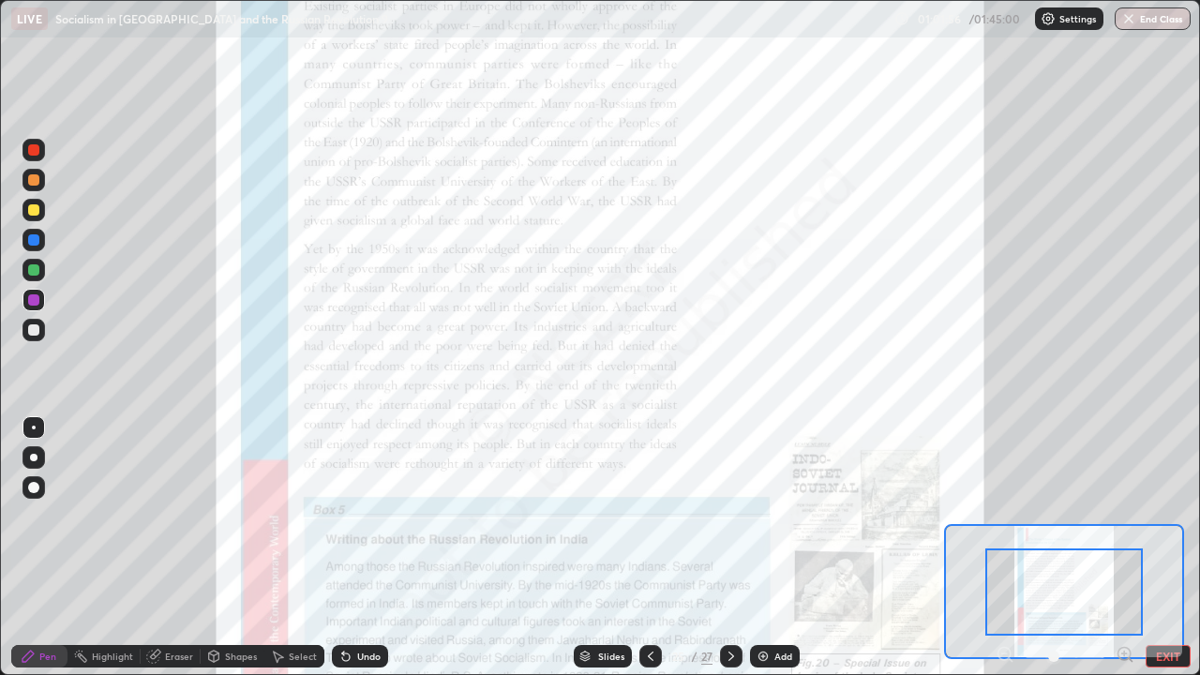
click at [991, 548] on div at bounding box center [1065, 592] width 158 height 87
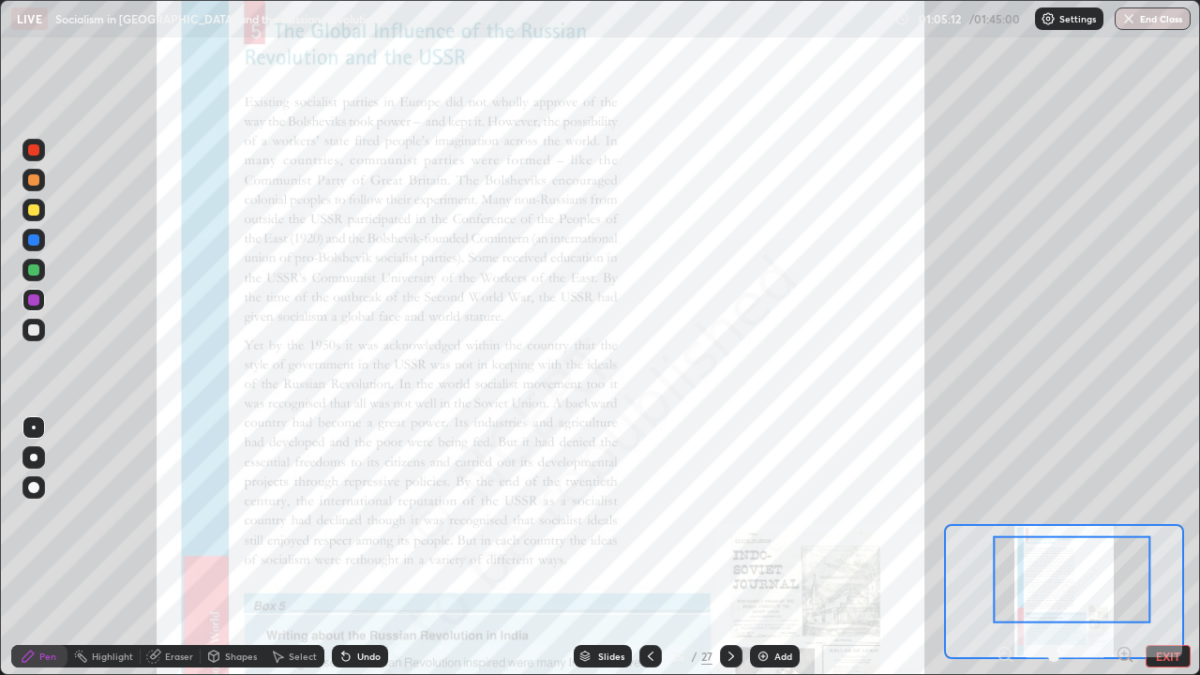
click at [732, 548] on icon at bounding box center [731, 656] width 15 height 15
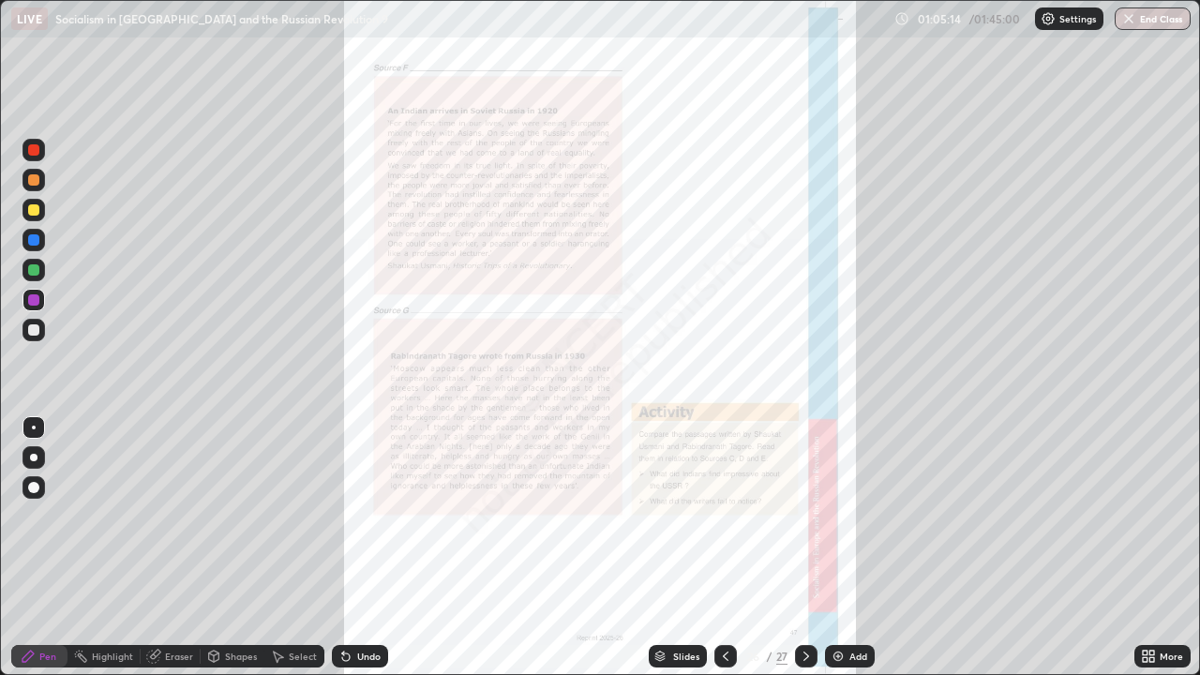
click at [803, 548] on icon at bounding box center [806, 656] width 15 height 15
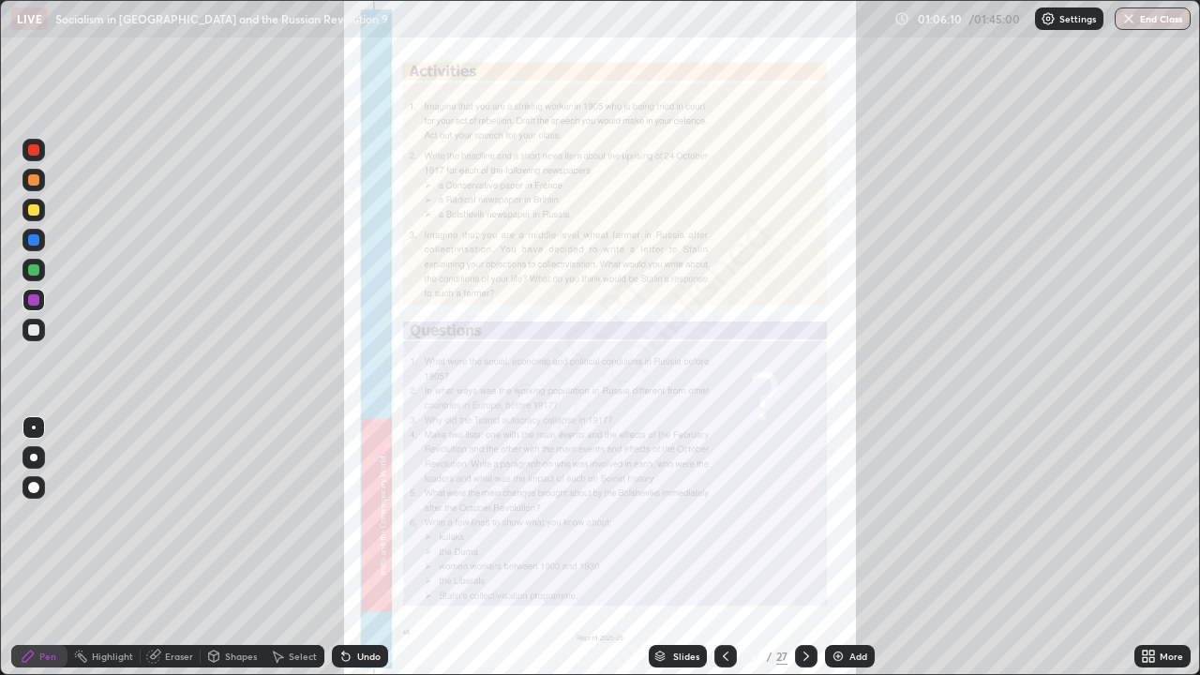
click at [1152, 548] on icon at bounding box center [1152, 653] width 5 height 5
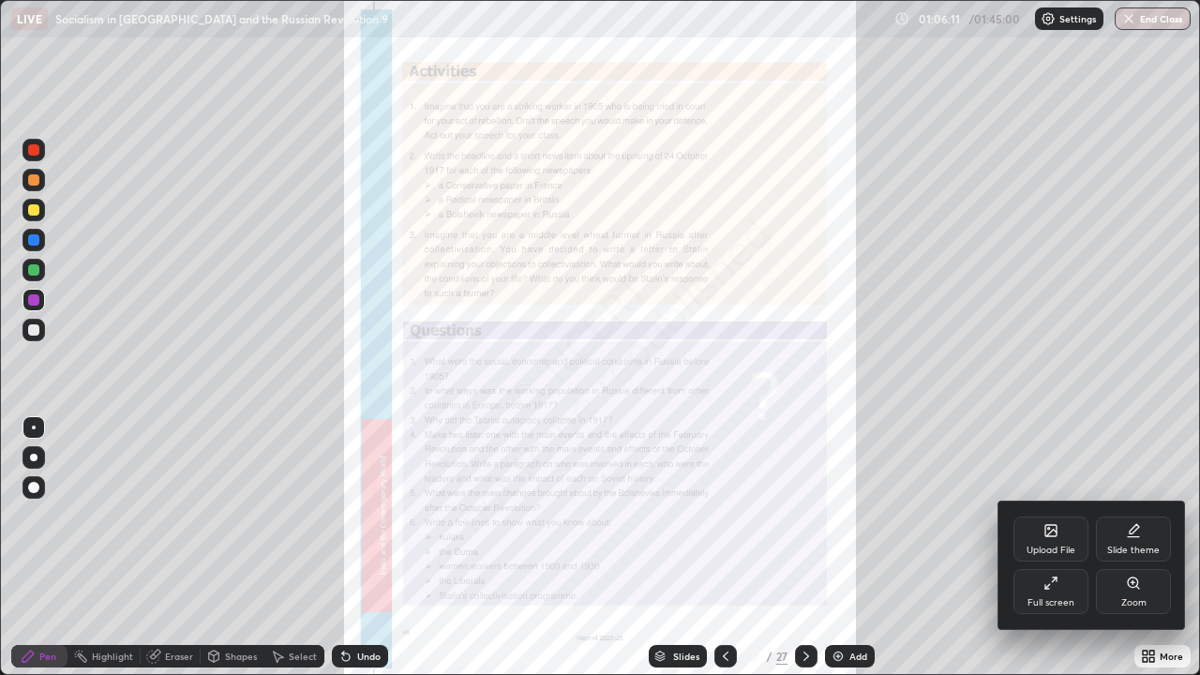
click at [1073, 548] on div "Full screen" at bounding box center [1051, 591] width 75 height 45
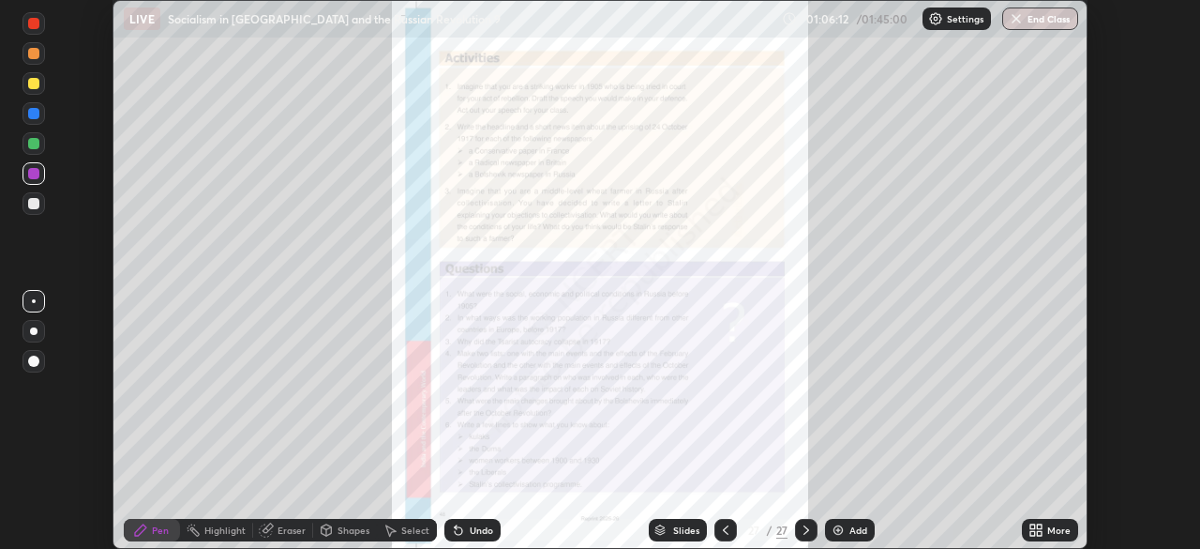
scroll to position [93227, 92576]
click at [1059, 520] on div "More" at bounding box center [1050, 530] width 56 height 23
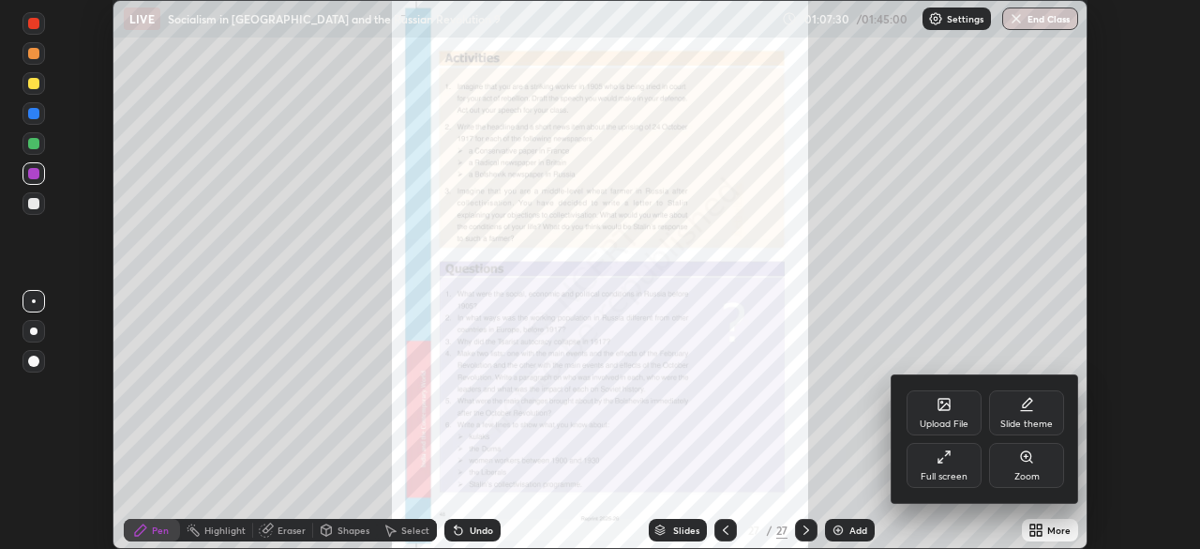
click at [942, 409] on icon at bounding box center [944, 404] width 11 height 11
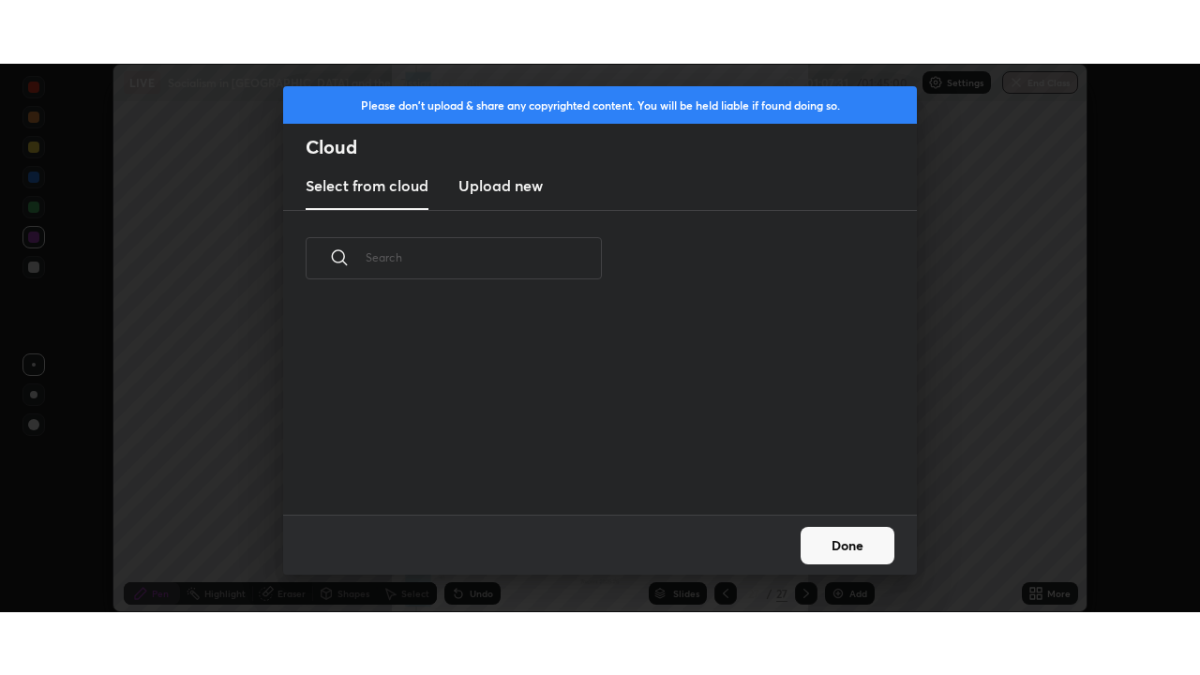
scroll to position [208, 602]
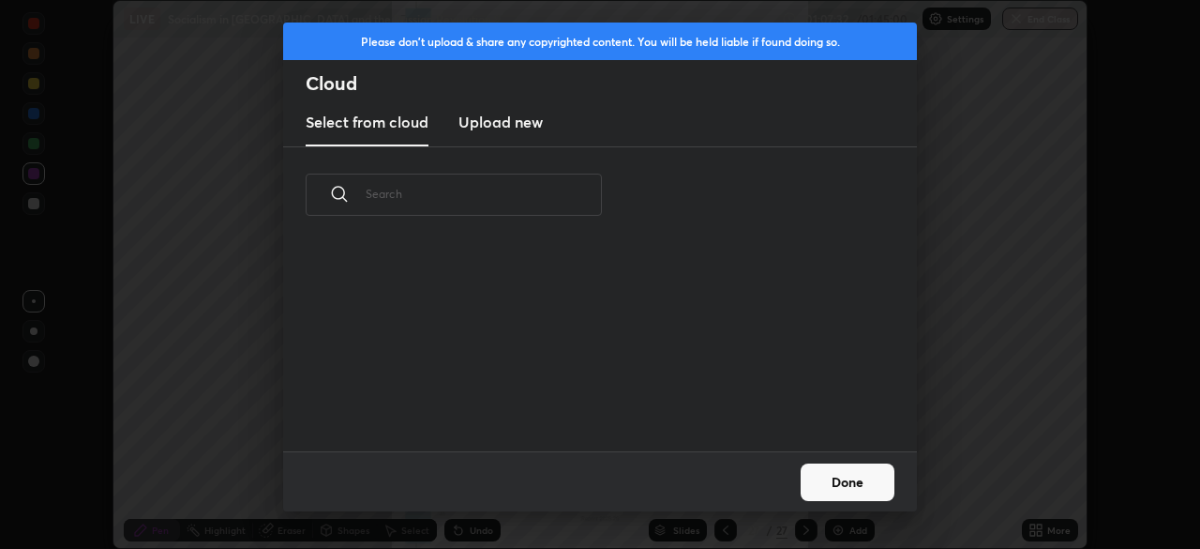
click at [510, 124] on h3 "Upload new" at bounding box center [501, 122] width 84 height 23
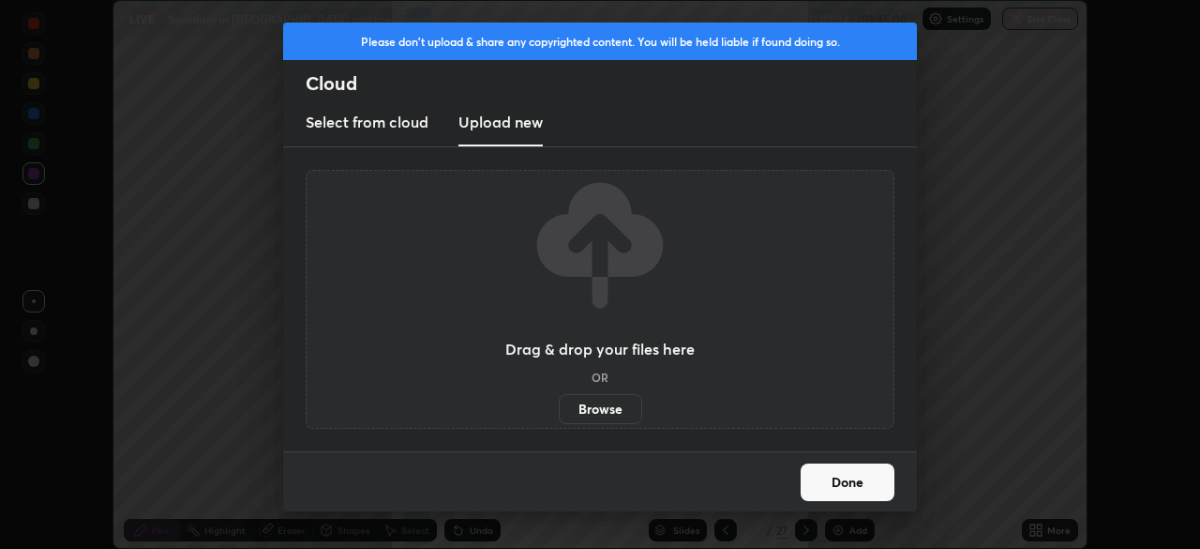
click at [586, 409] on label "Browse" at bounding box center [600, 409] width 83 height 30
click at [559, 409] on input "Browse" at bounding box center [559, 409] width 0 height 30
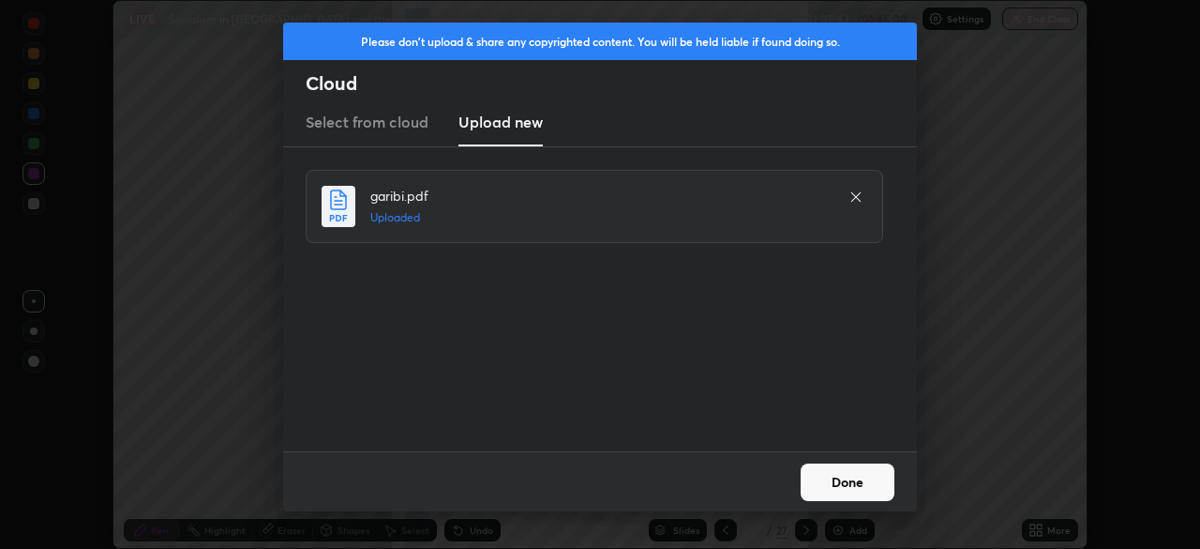
click at [880, 476] on button "Done" at bounding box center [848, 482] width 94 height 38
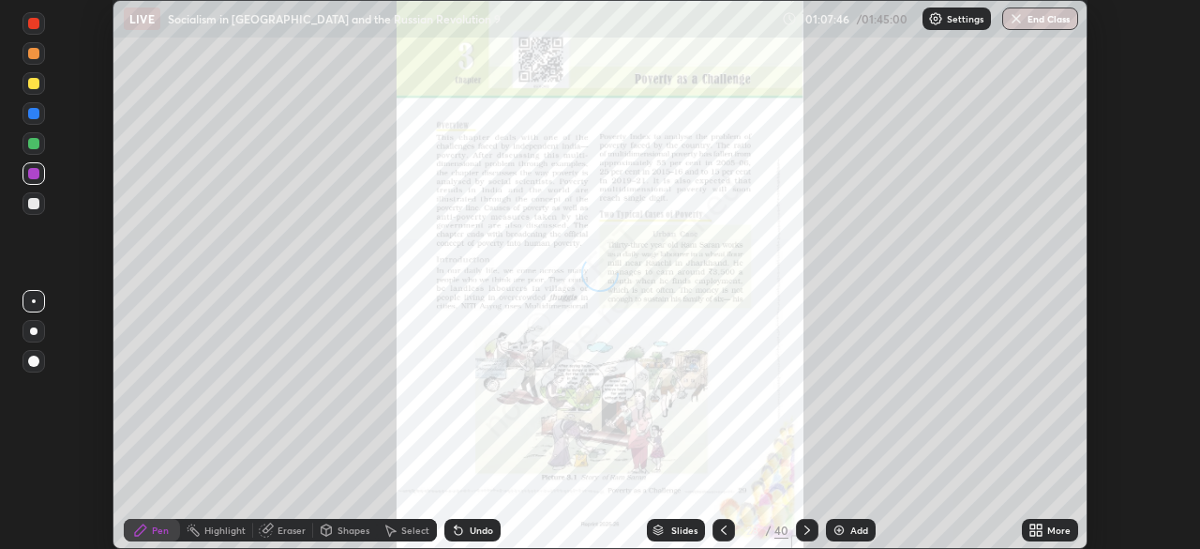
click at [811, 536] on icon at bounding box center [807, 529] width 15 height 15
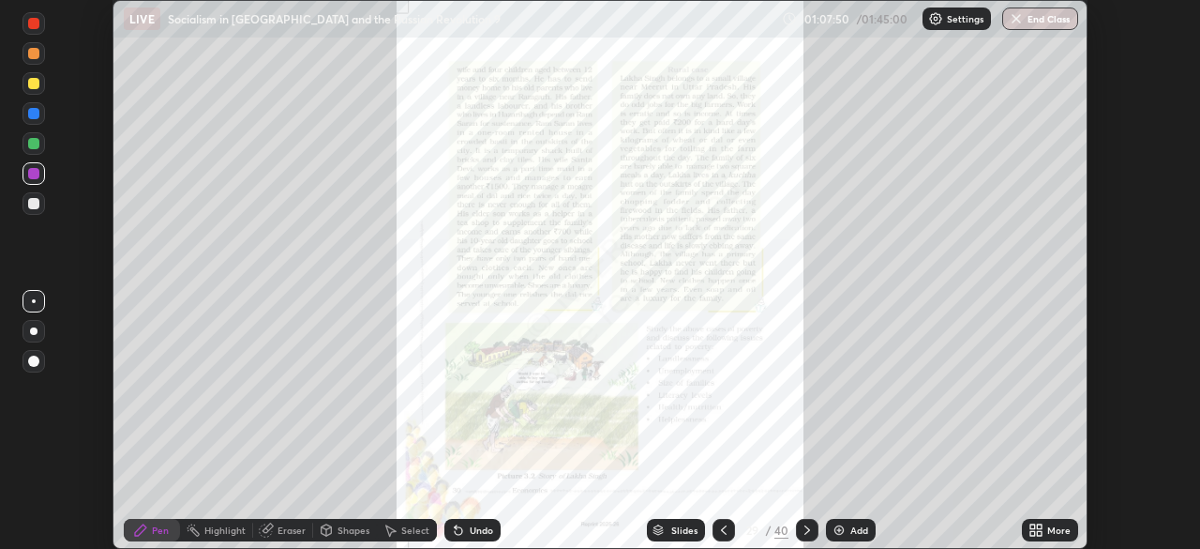
click at [721, 529] on icon at bounding box center [724, 529] width 6 height 9
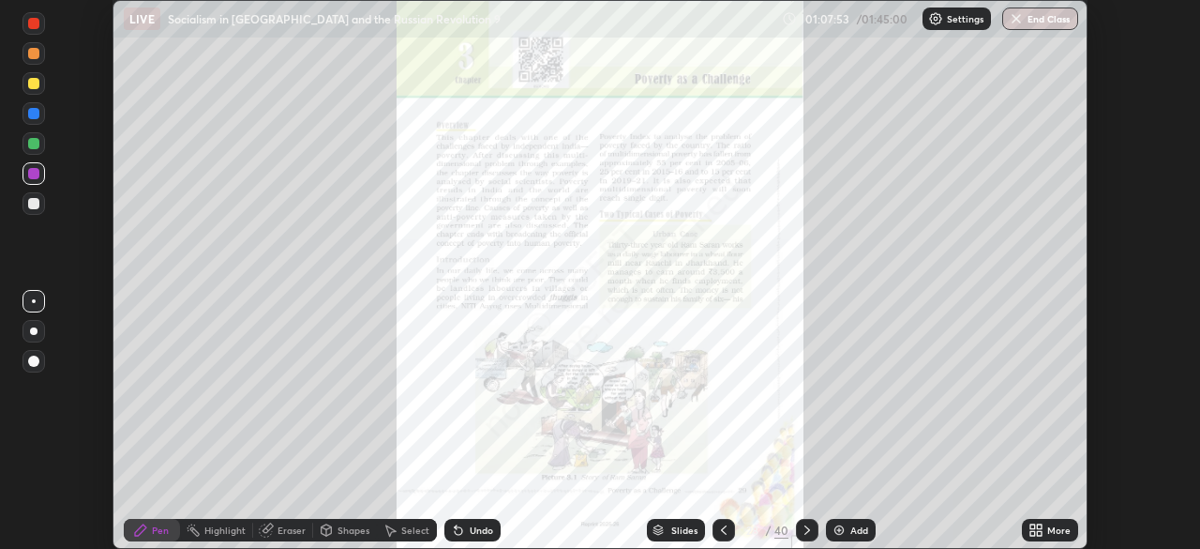
click at [1039, 526] on icon at bounding box center [1039, 526] width 5 height 5
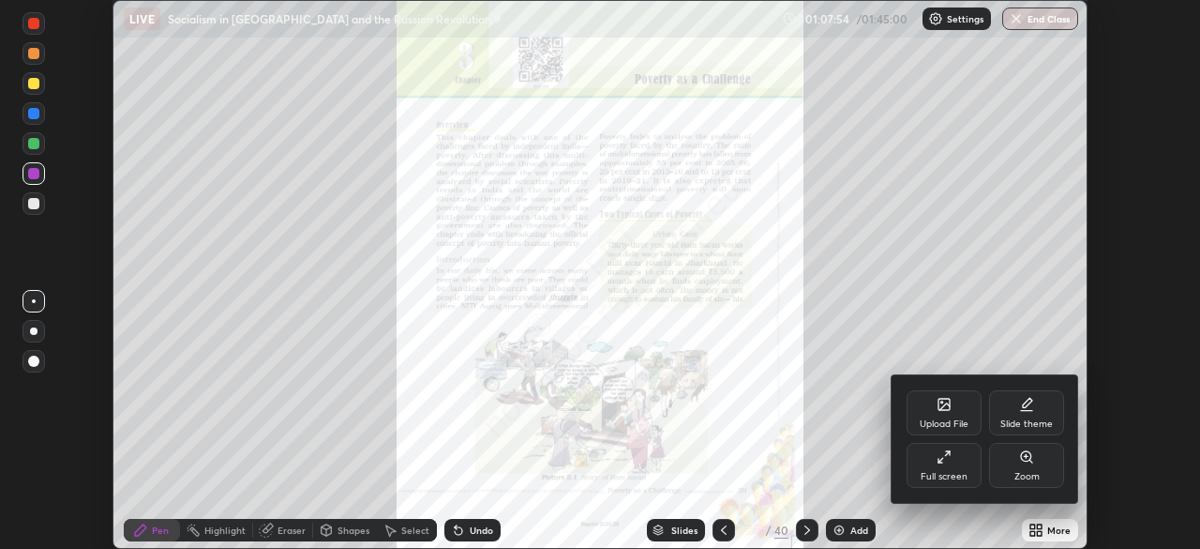
click at [955, 472] on div "Full screen" at bounding box center [944, 476] width 47 height 9
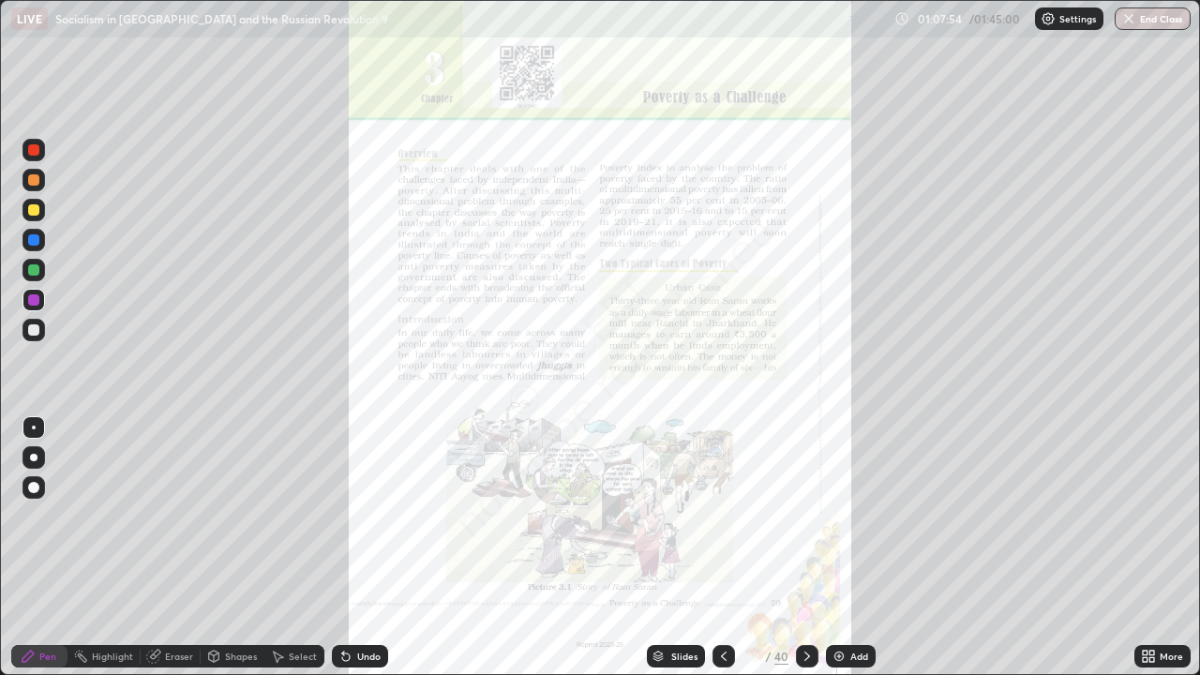
scroll to position [675, 1200]
click at [1157, 548] on div "More" at bounding box center [1163, 656] width 56 height 23
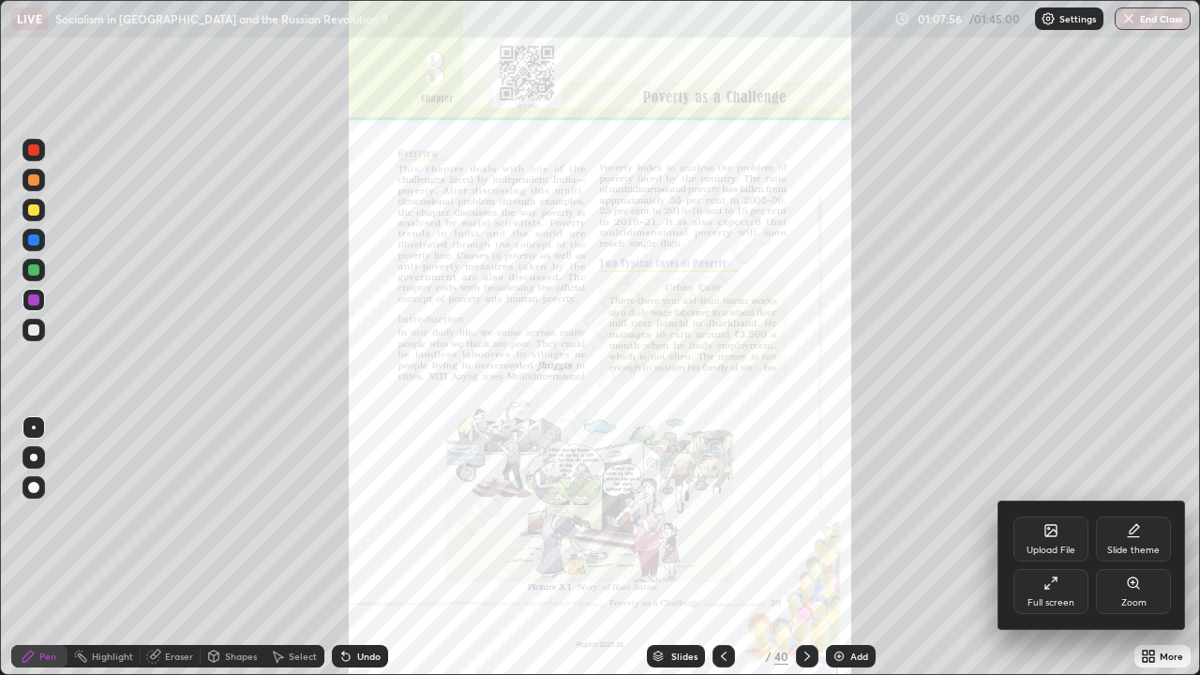
click at [1140, 548] on div "Zoom" at bounding box center [1134, 602] width 25 height 9
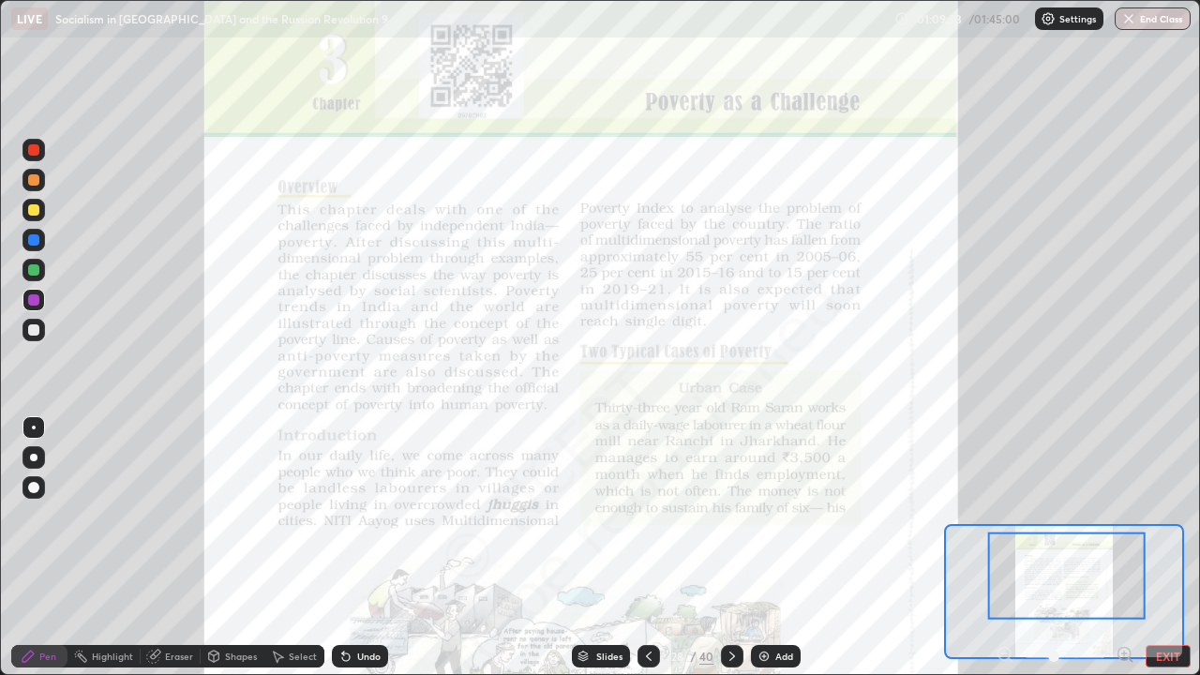
click at [734, 548] on icon at bounding box center [732, 656] width 15 height 15
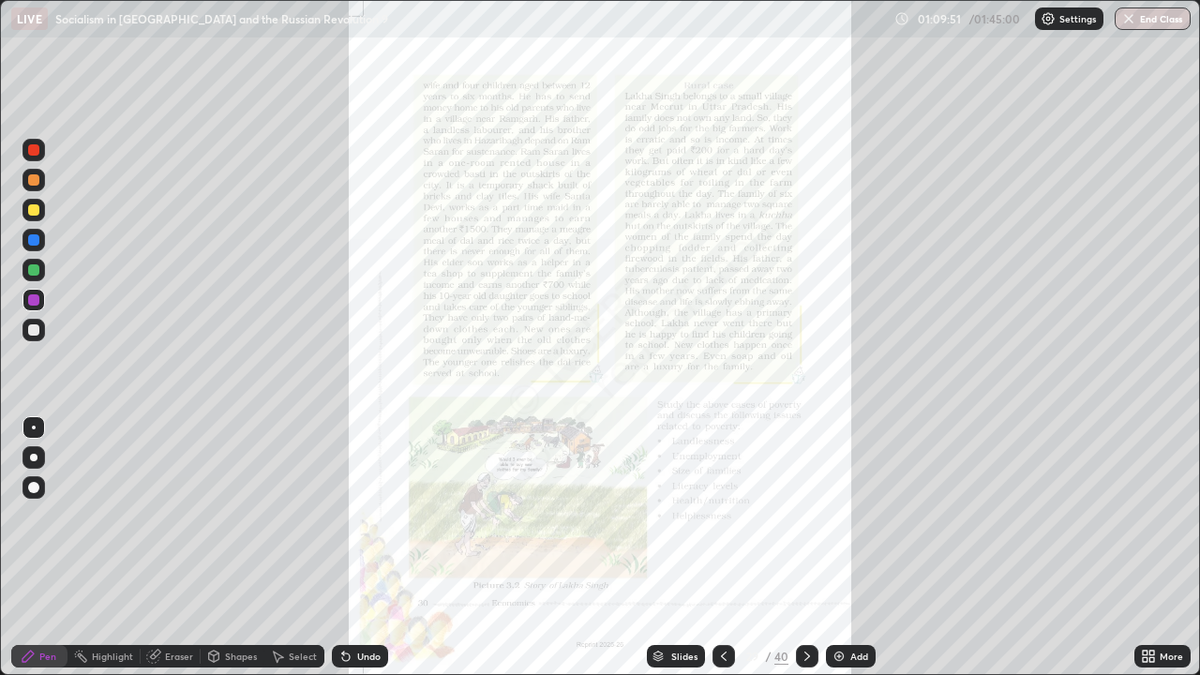
click at [806, 548] on icon at bounding box center [807, 656] width 15 height 15
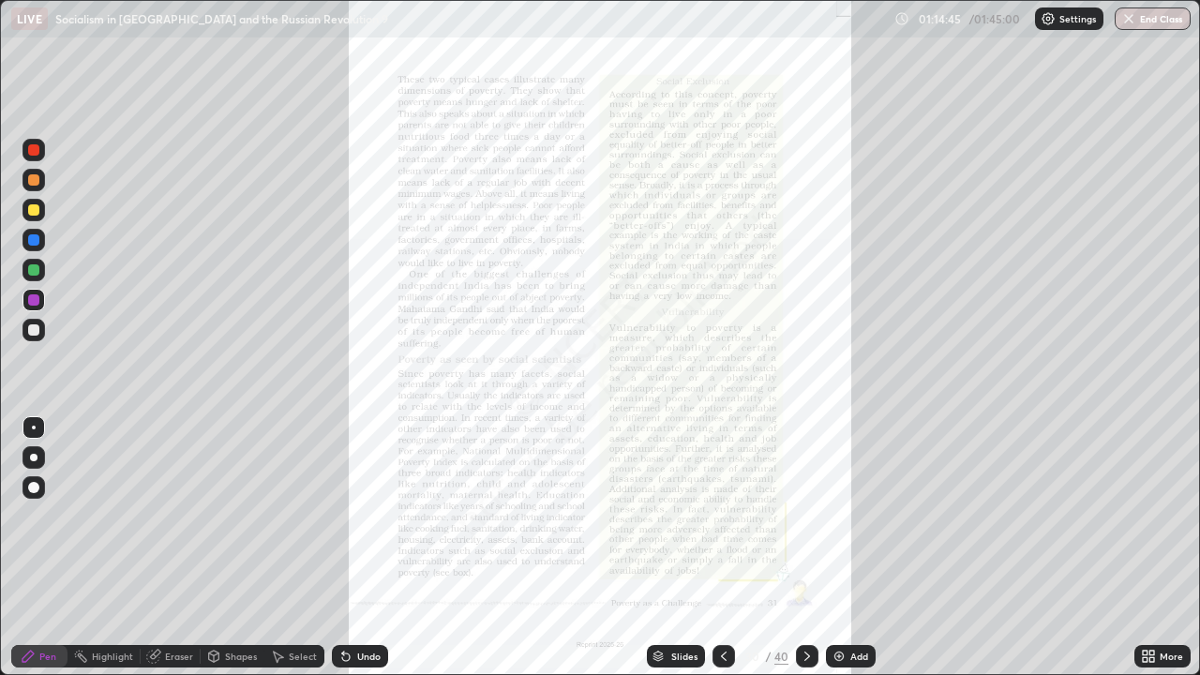
click at [1143, 548] on icon at bounding box center [1148, 656] width 15 height 15
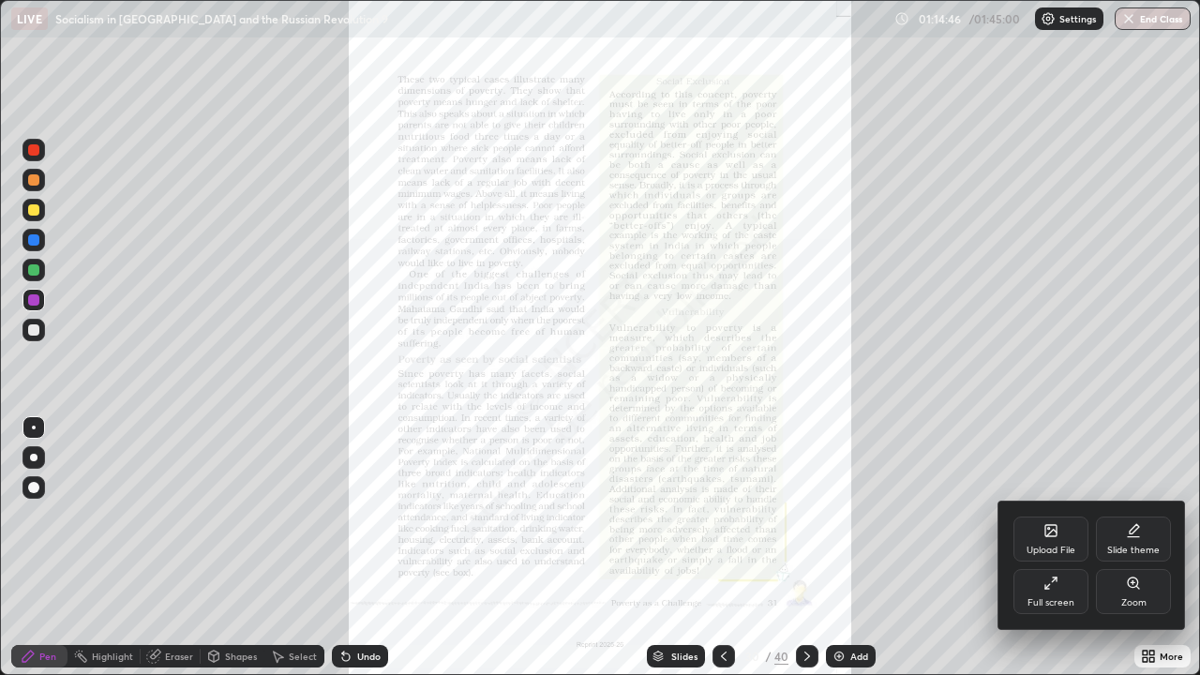
click at [1138, 548] on div "Zoom" at bounding box center [1134, 602] width 25 height 9
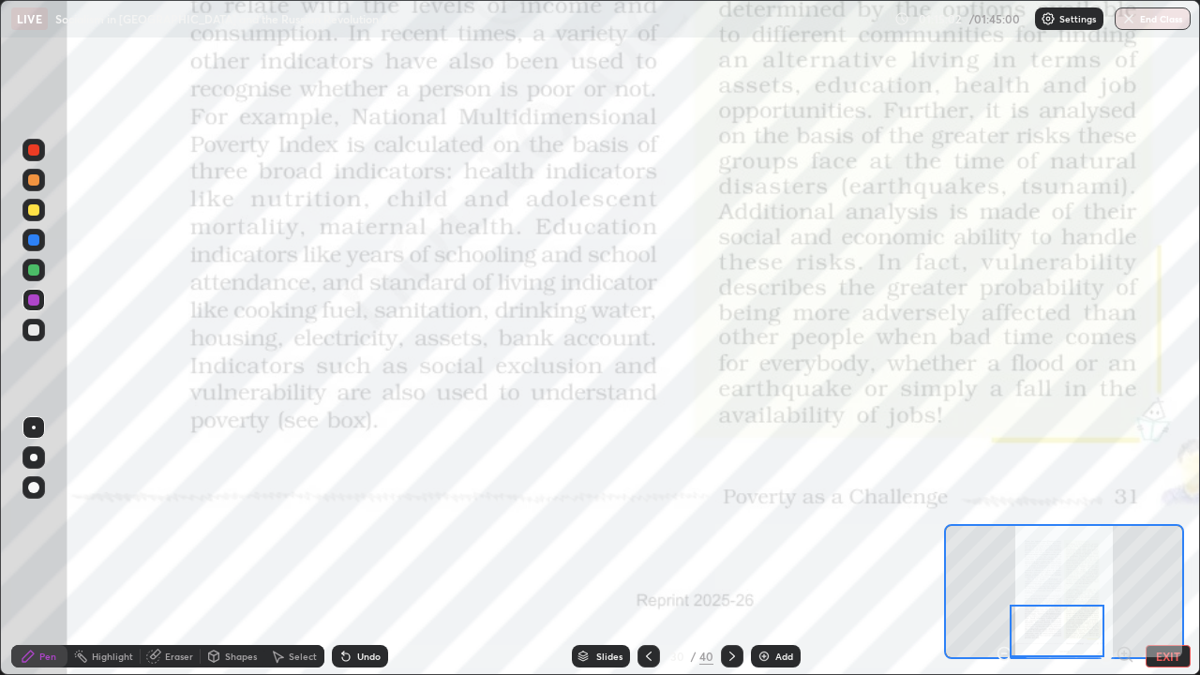
click at [732, 548] on icon at bounding box center [732, 656] width 15 height 15
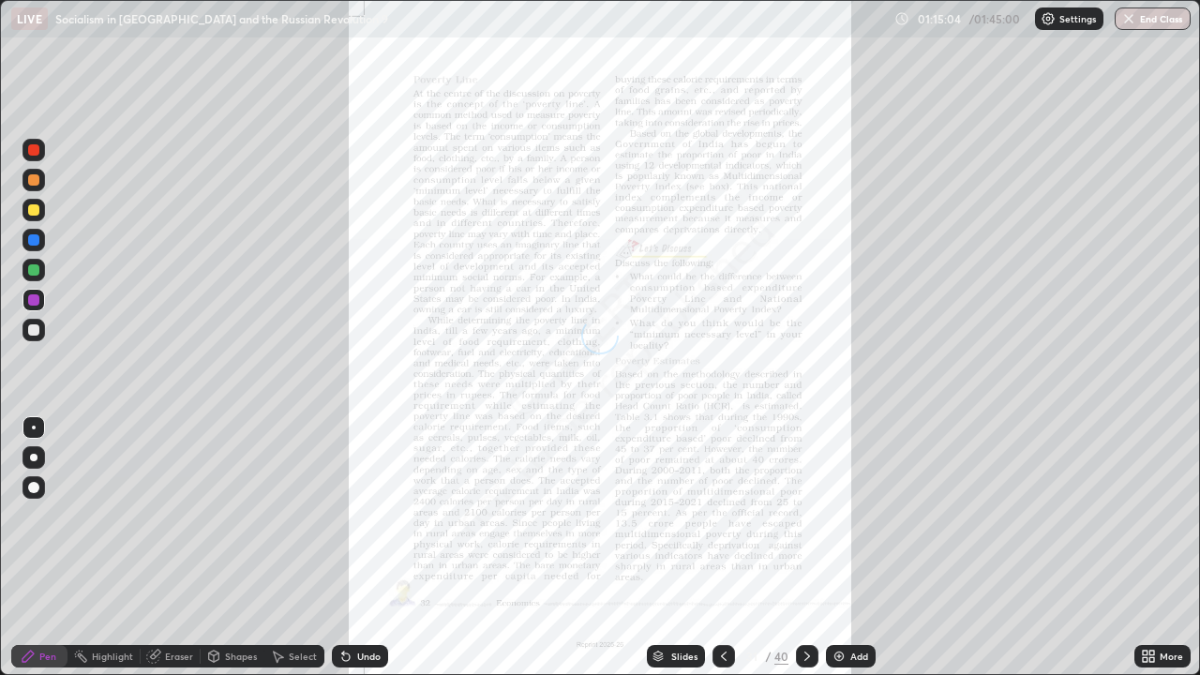
click at [1160, 548] on div "More" at bounding box center [1171, 656] width 23 height 9
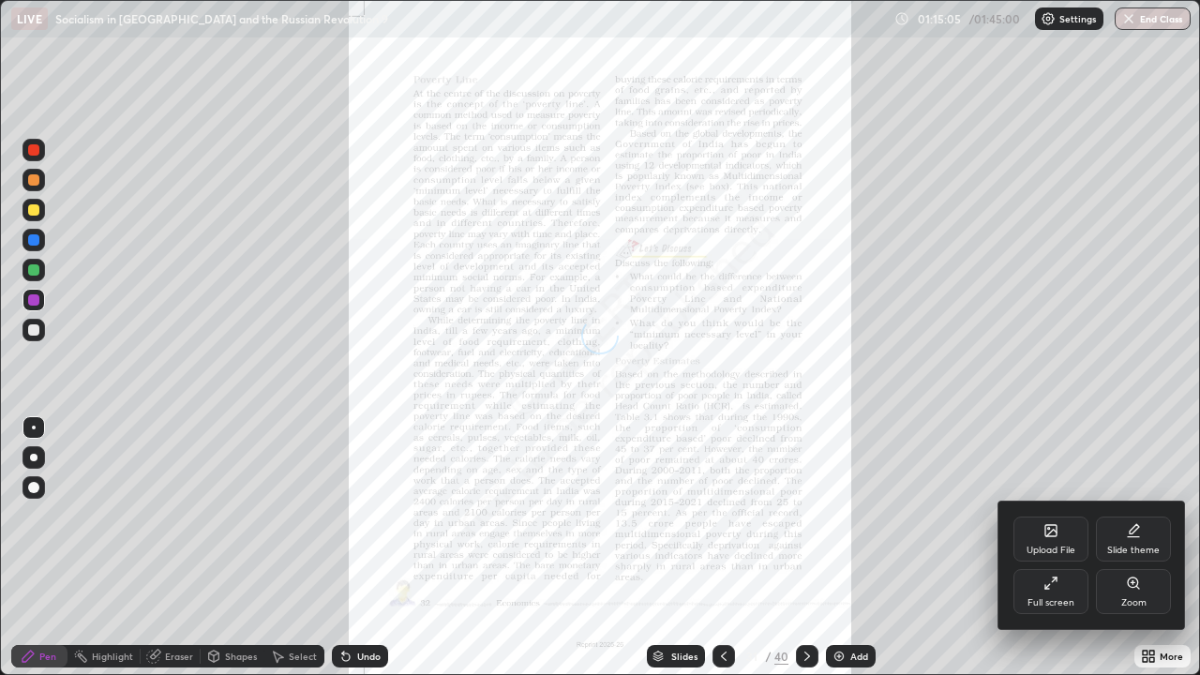
click at [1140, 548] on div "Zoom" at bounding box center [1134, 602] width 25 height 9
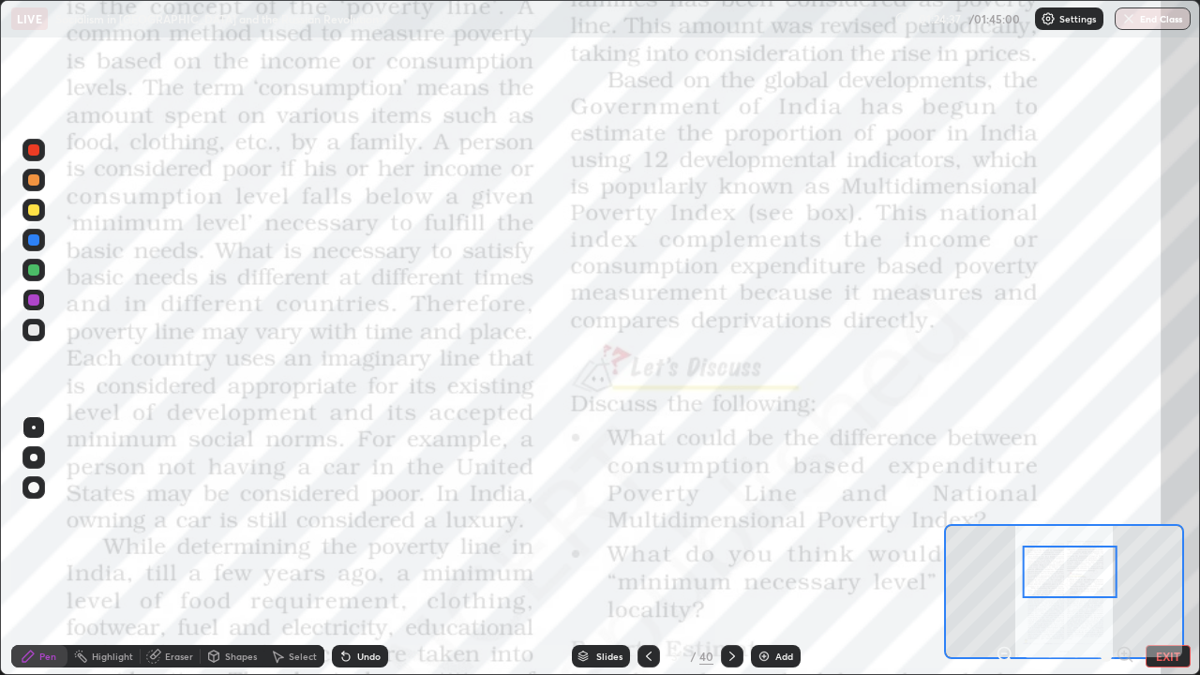
click at [739, 548] on div at bounding box center [732, 656] width 23 height 23
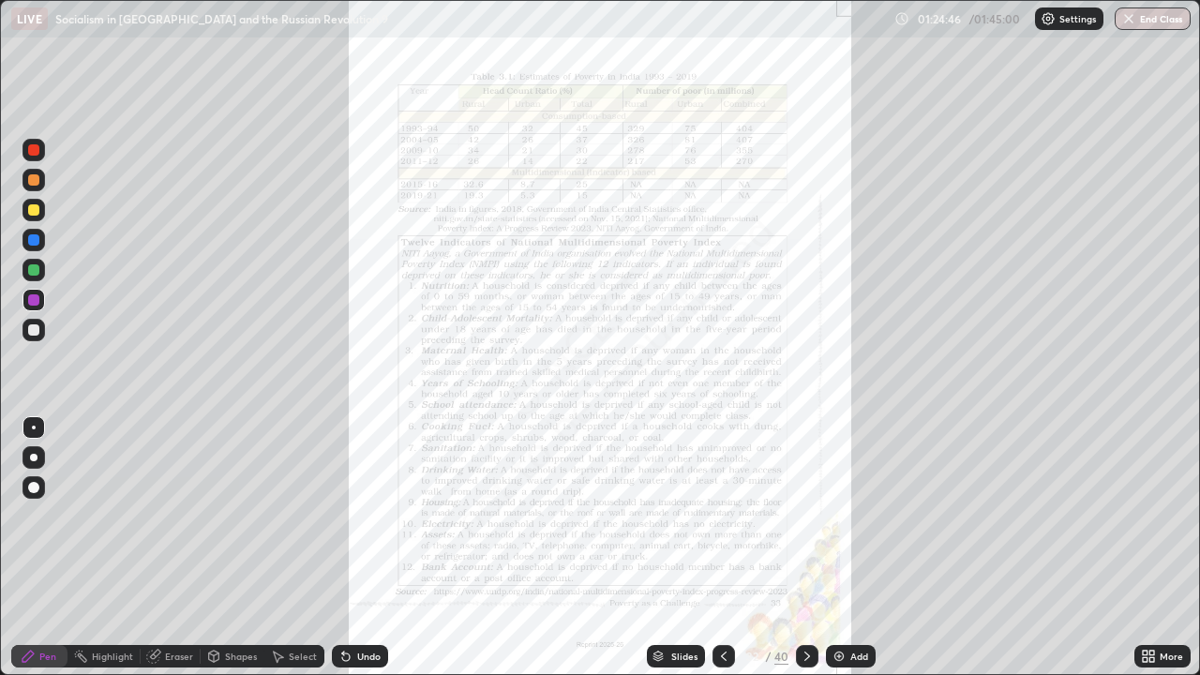
click at [1145, 548] on icon at bounding box center [1145, 653] width 5 height 5
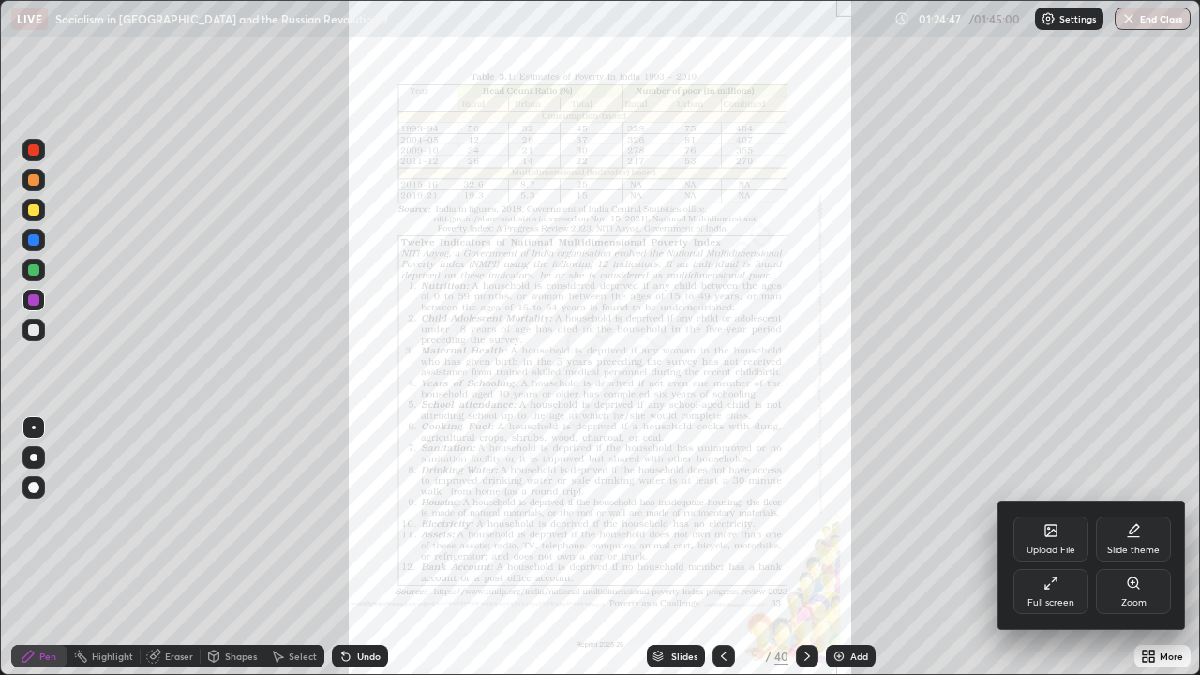
click at [1125, 548] on div "Zoom" at bounding box center [1134, 602] width 25 height 9
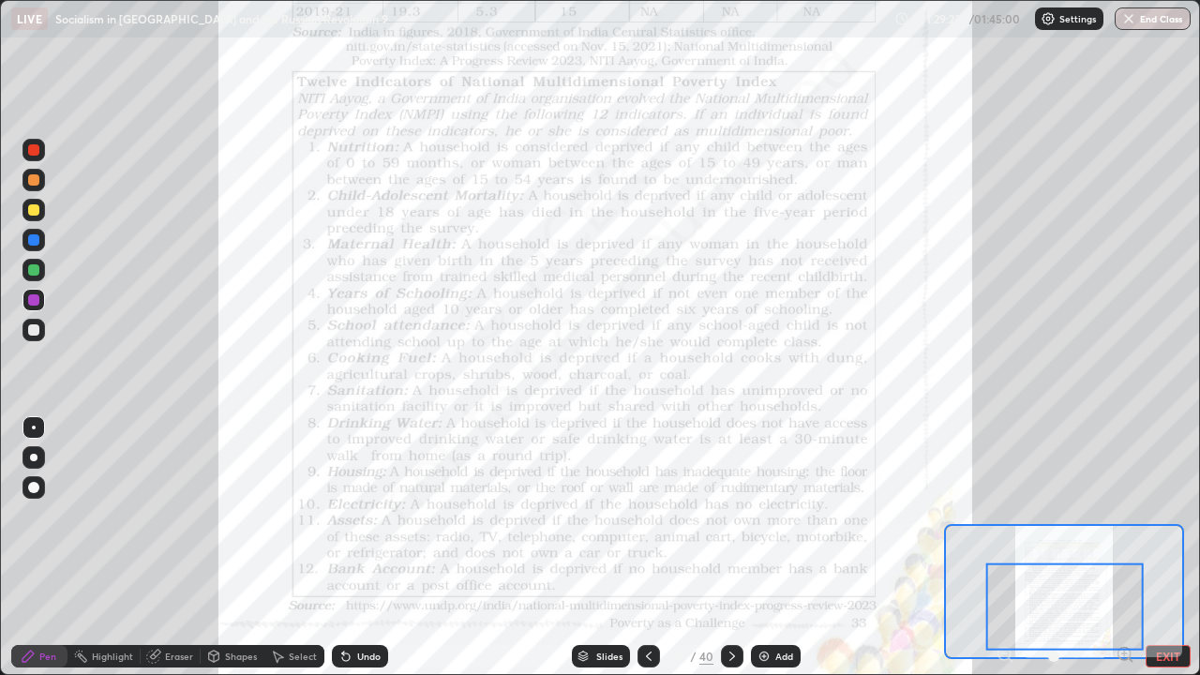
click at [740, 548] on div at bounding box center [732, 656] width 23 height 23
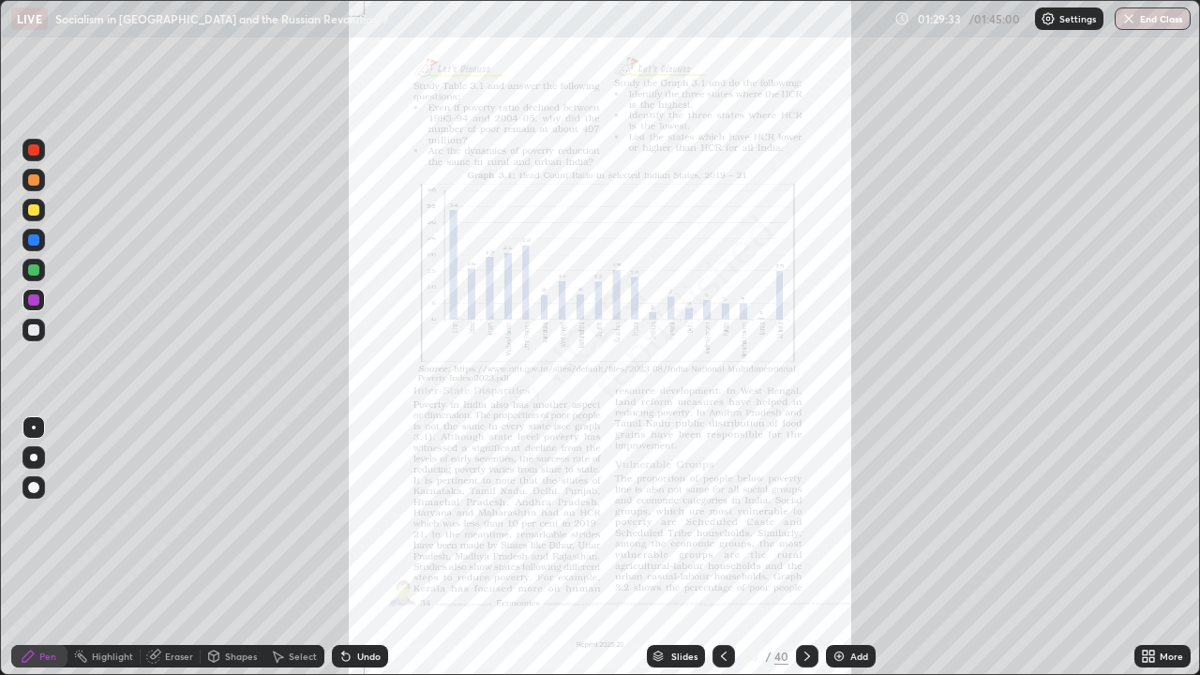
click at [806, 548] on icon at bounding box center [807, 656] width 15 height 15
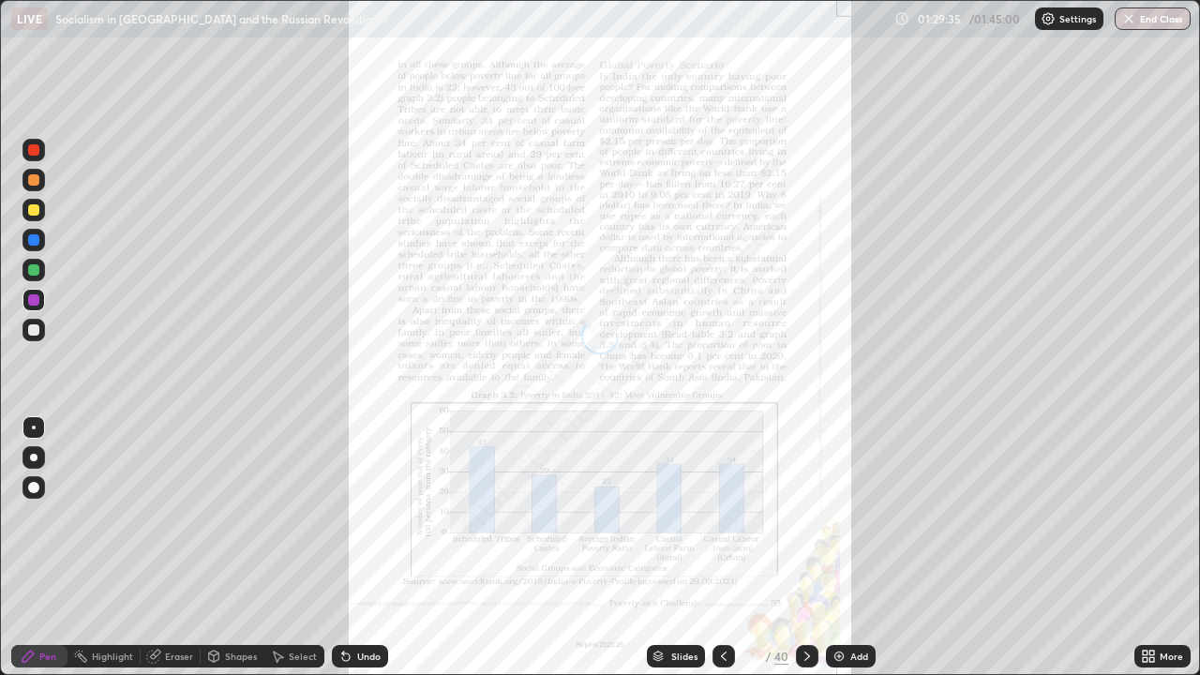
click at [722, 548] on icon at bounding box center [723, 656] width 15 height 15
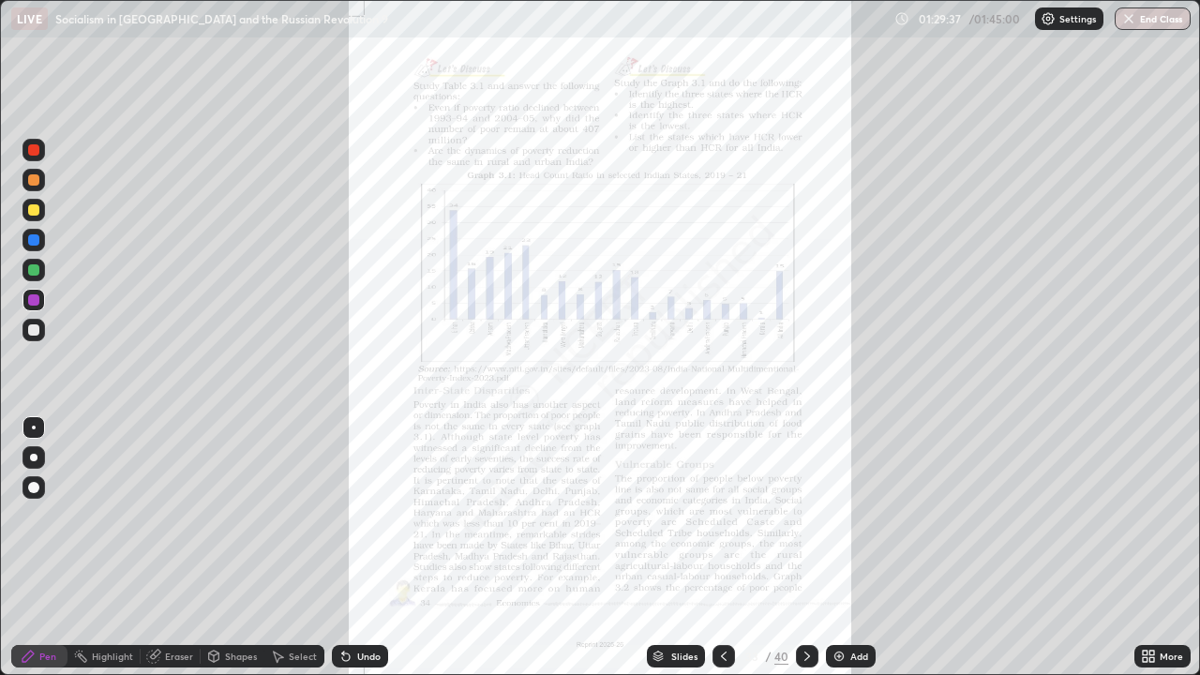
click at [1153, 548] on icon at bounding box center [1152, 653] width 5 height 5
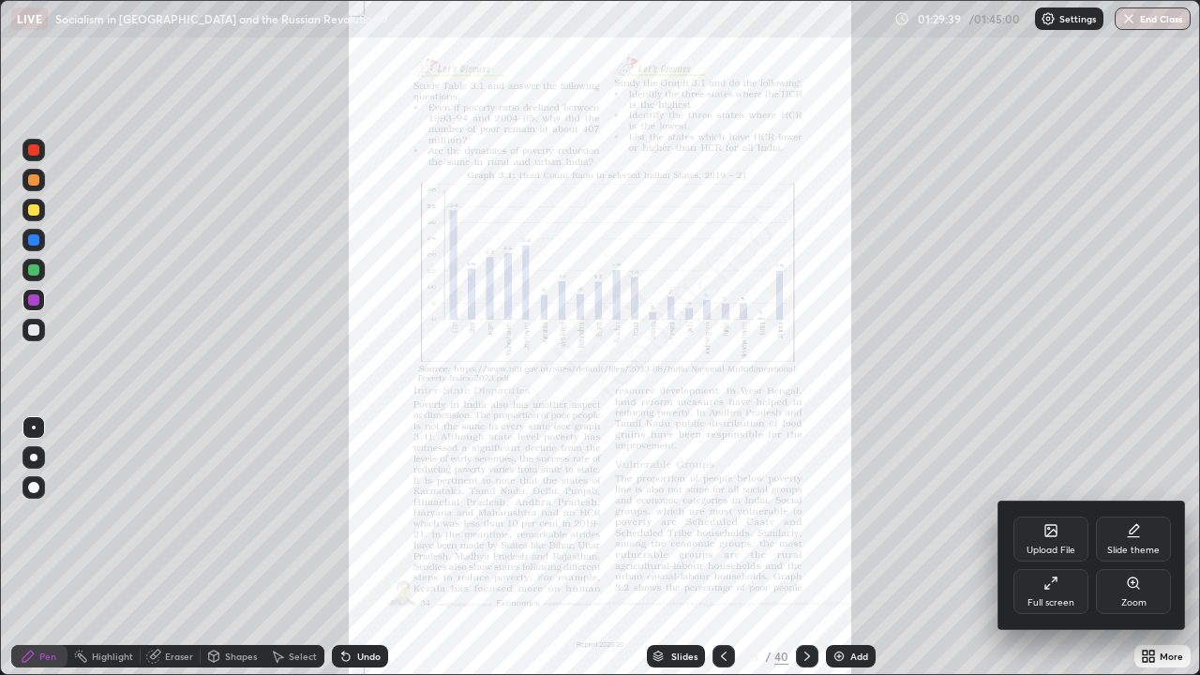
click at [1117, 548] on div "Zoom" at bounding box center [1133, 591] width 75 height 45
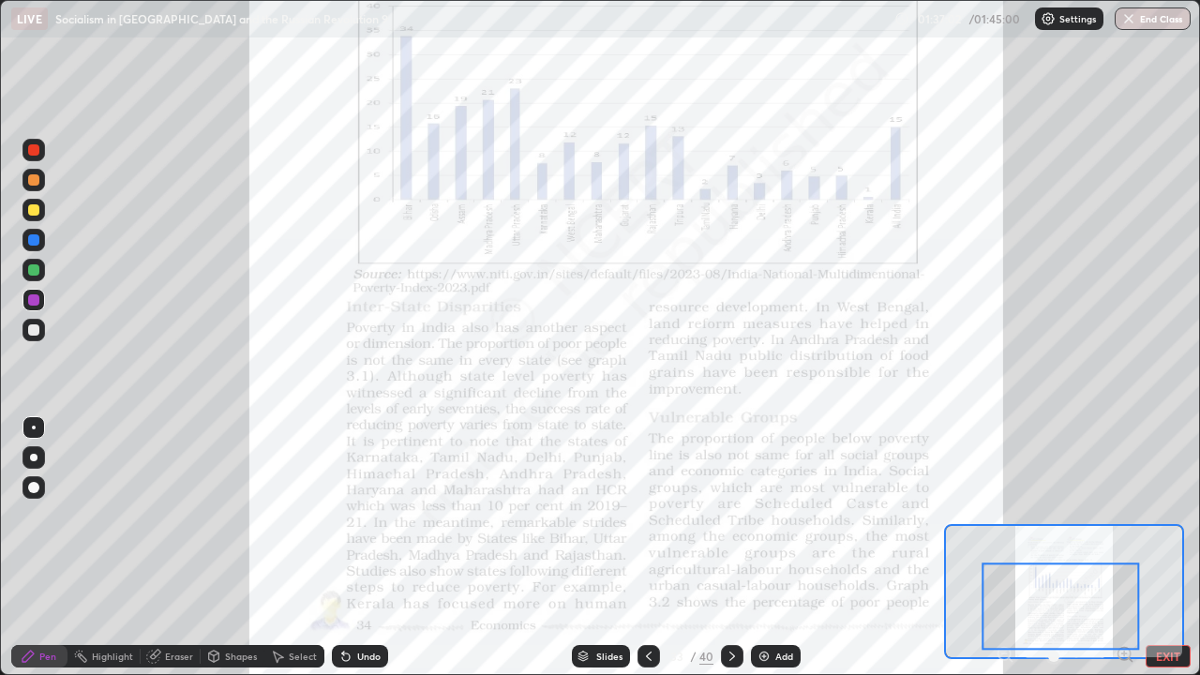
click at [731, 548] on icon at bounding box center [732, 656] width 15 height 15
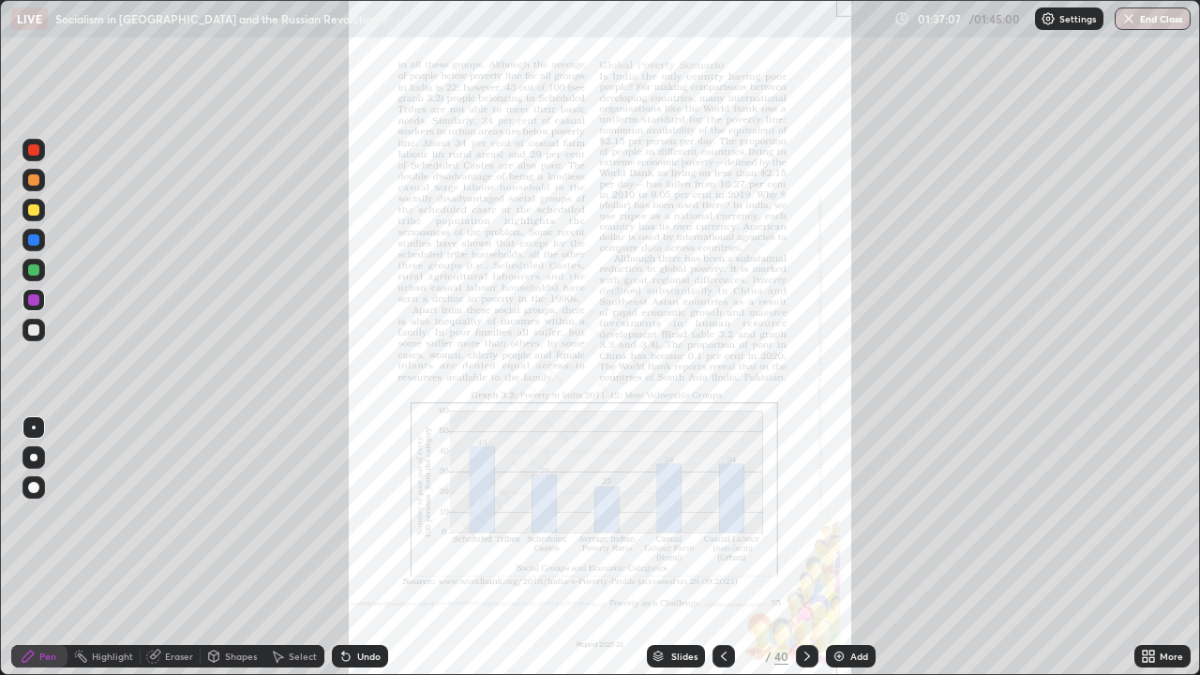
click at [807, 548] on icon at bounding box center [808, 656] width 6 height 9
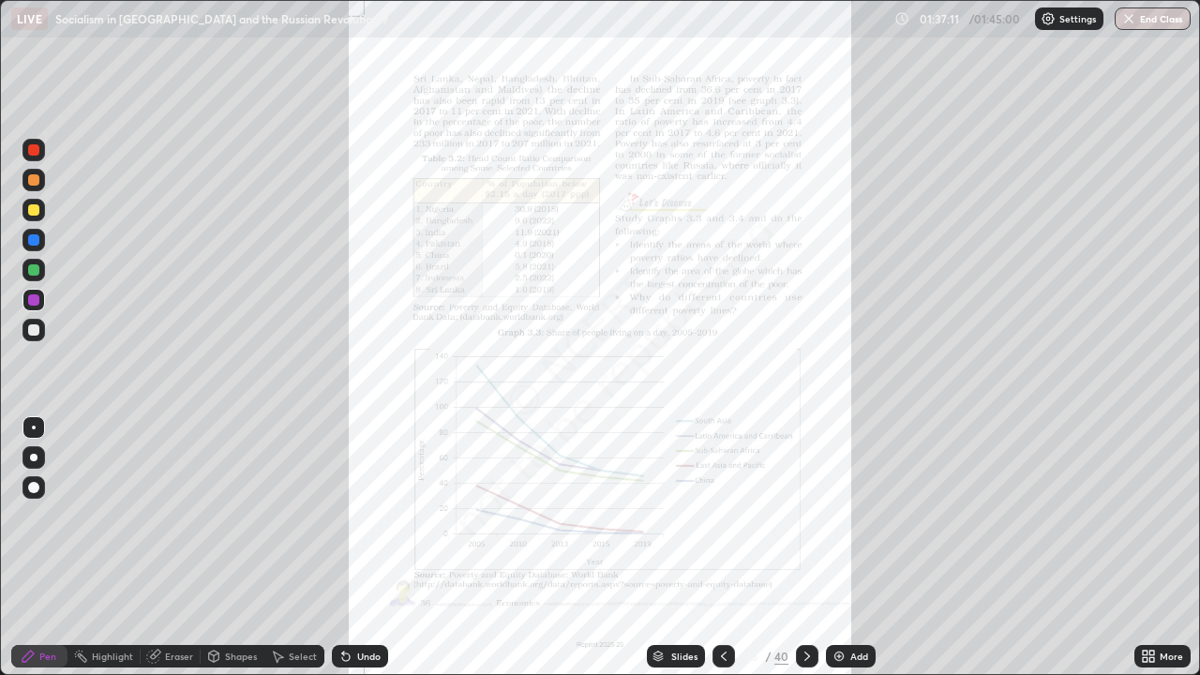
click at [806, 548] on icon at bounding box center [807, 656] width 15 height 15
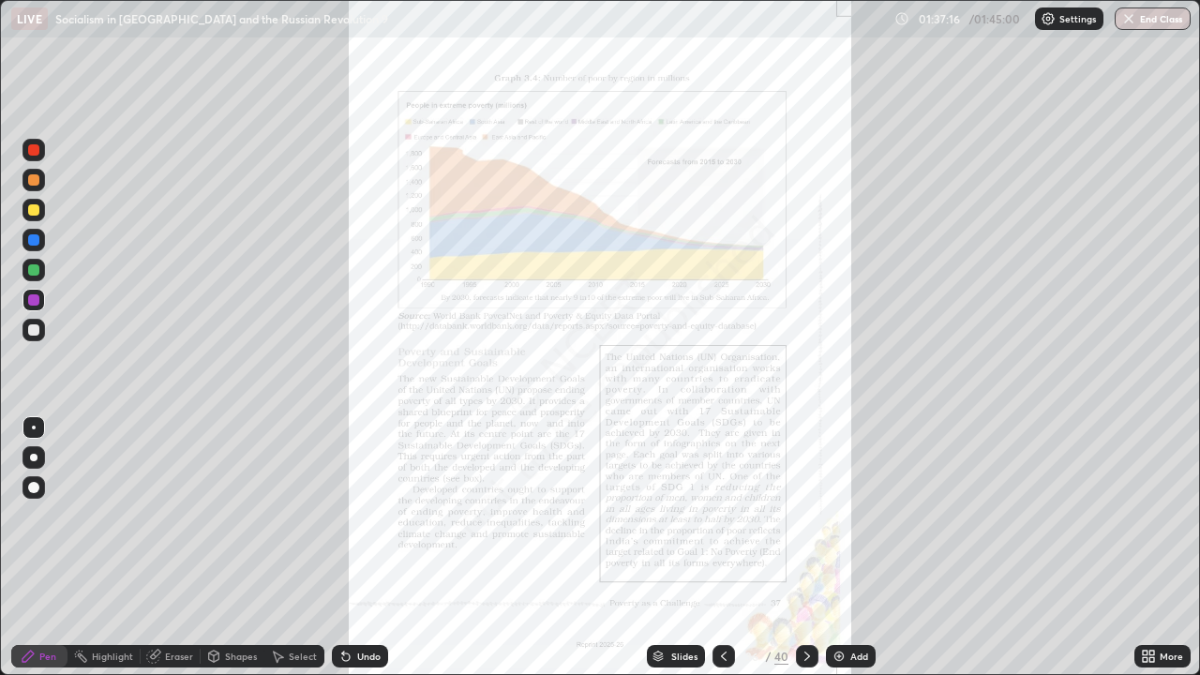
click at [806, 548] on icon at bounding box center [807, 656] width 15 height 15
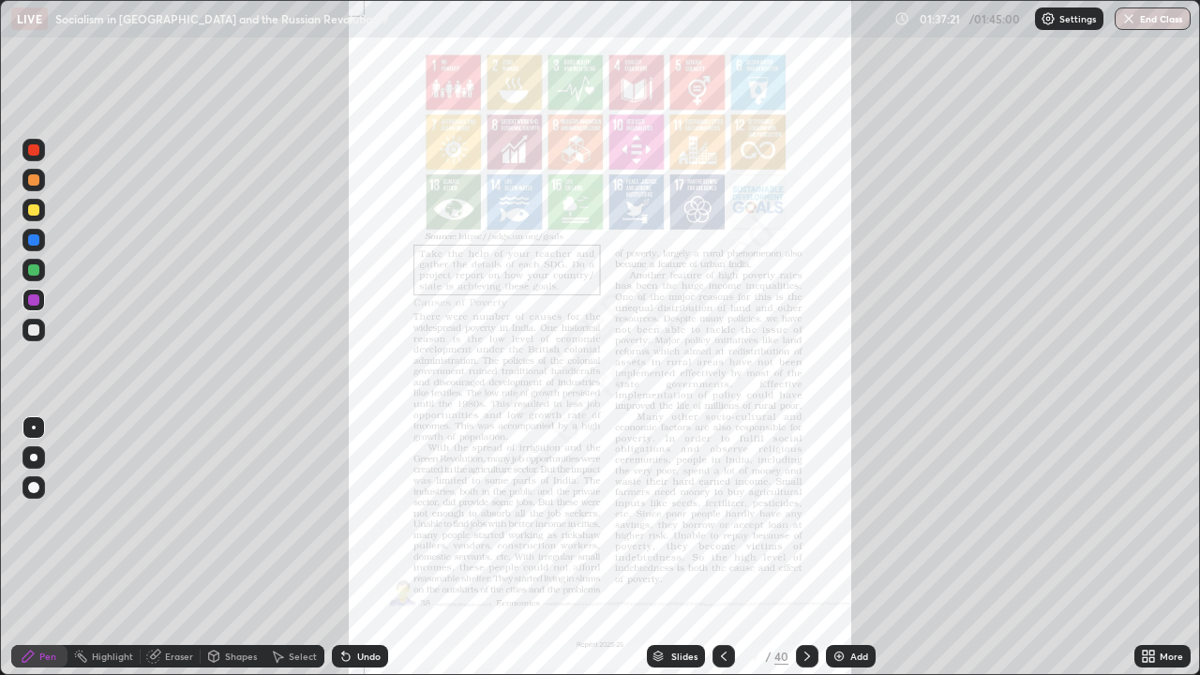
click at [796, 548] on div at bounding box center [807, 656] width 23 height 23
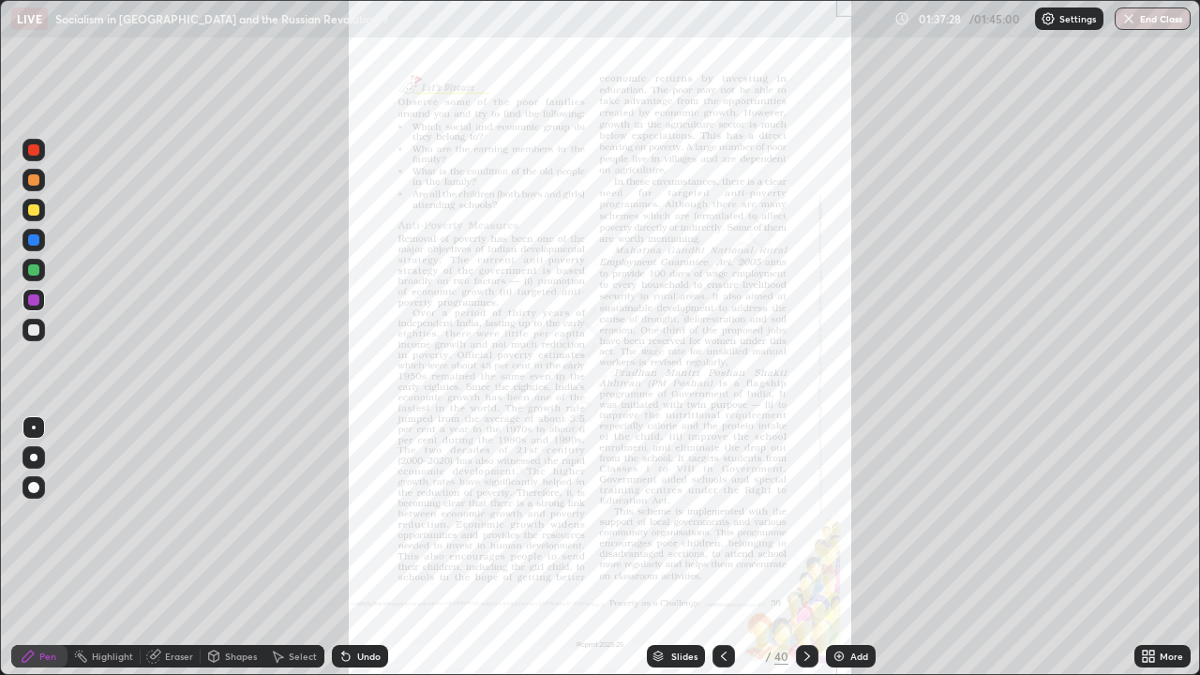
click at [804, 548] on icon at bounding box center [807, 656] width 15 height 15
click at [806, 548] on icon at bounding box center [807, 656] width 15 height 15
click at [1136, 26] on button "End Class" at bounding box center [1153, 19] width 76 height 23
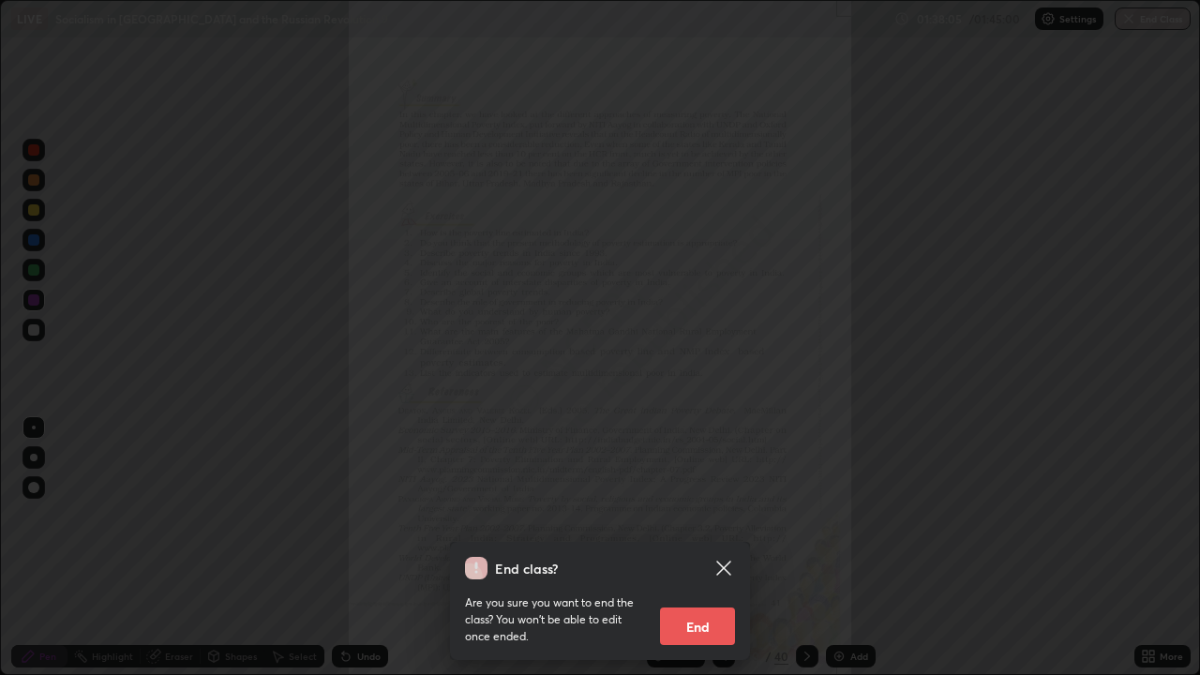
click at [711, 548] on button "End" at bounding box center [697, 627] width 75 height 38
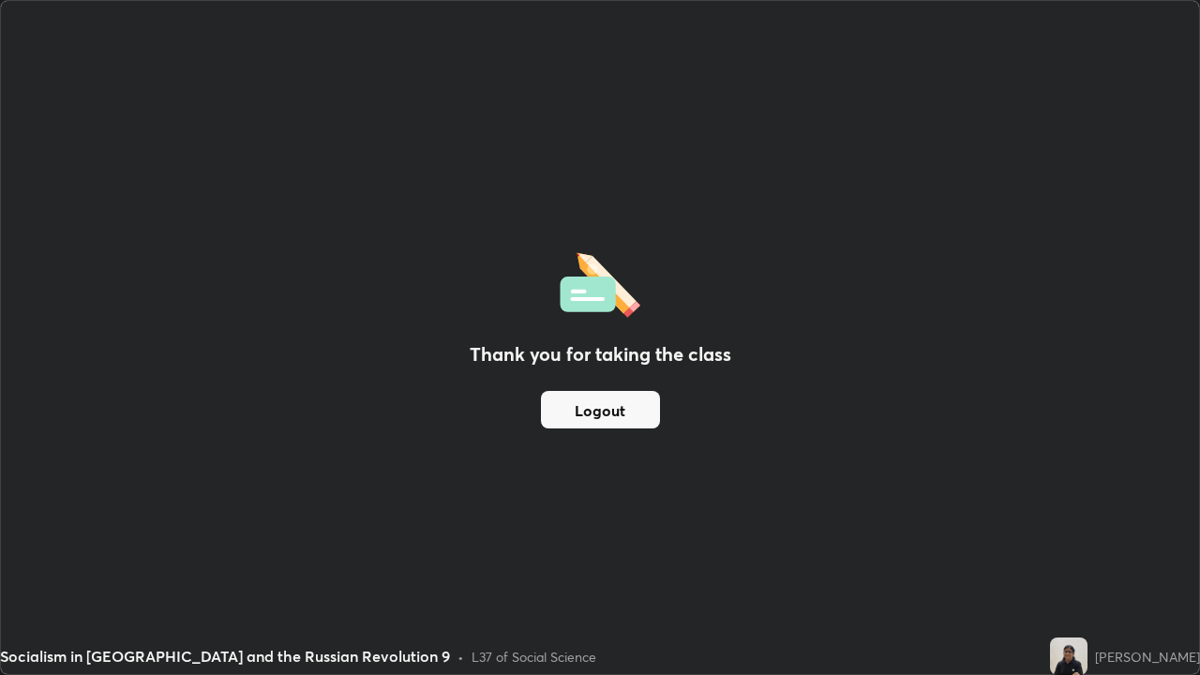
click at [518, 499] on div "Thank you for taking the class Logout" at bounding box center [600, 337] width 1198 height 673
click at [963, 475] on div "Thank you for taking the class Logout" at bounding box center [600, 337] width 1198 height 673
click at [620, 412] on button "Logout" at bounding box center [600, 410] width 119 height 38
